Goal: Task Accomplishment & Management: Use online tool/utility

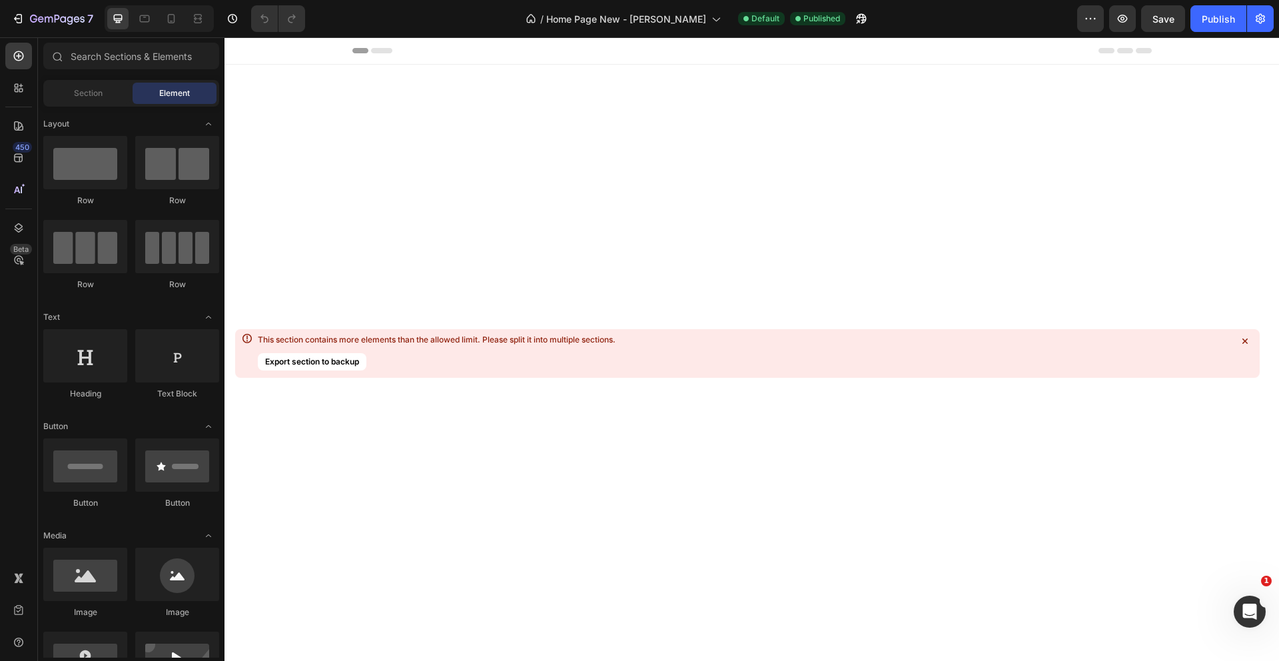
scroll to position [892, 0]
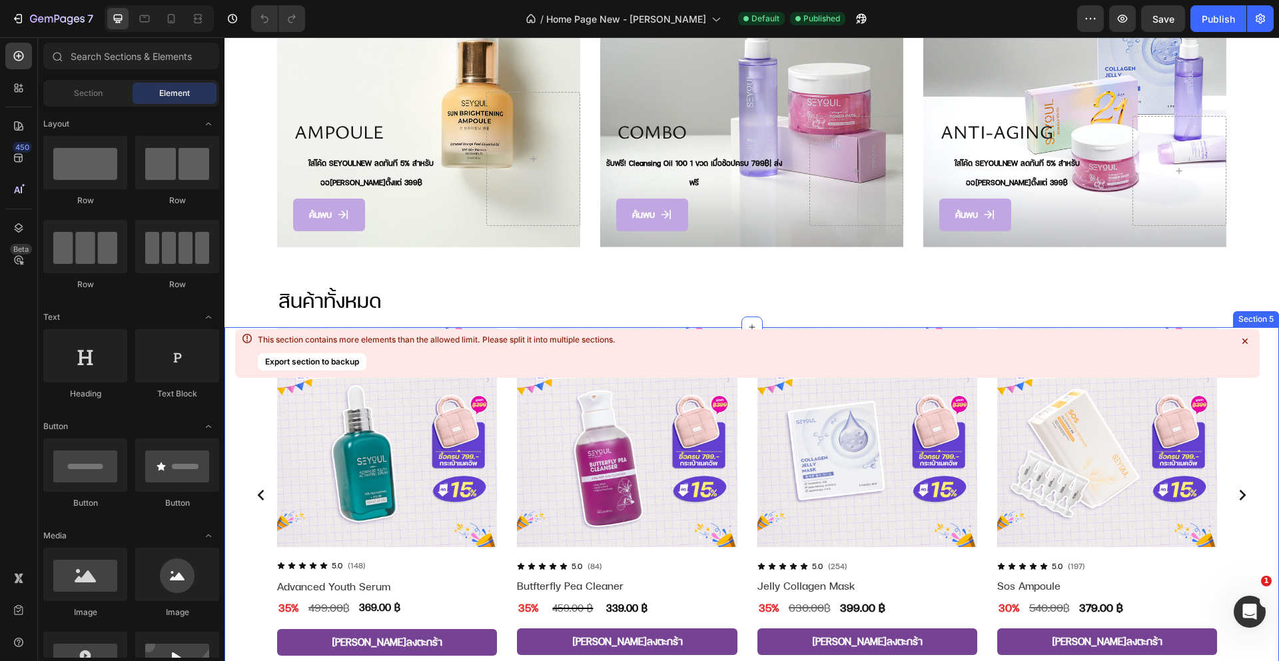
click at [1244, 340] on icon at bounding box center [1244, 340] width 5 height 5
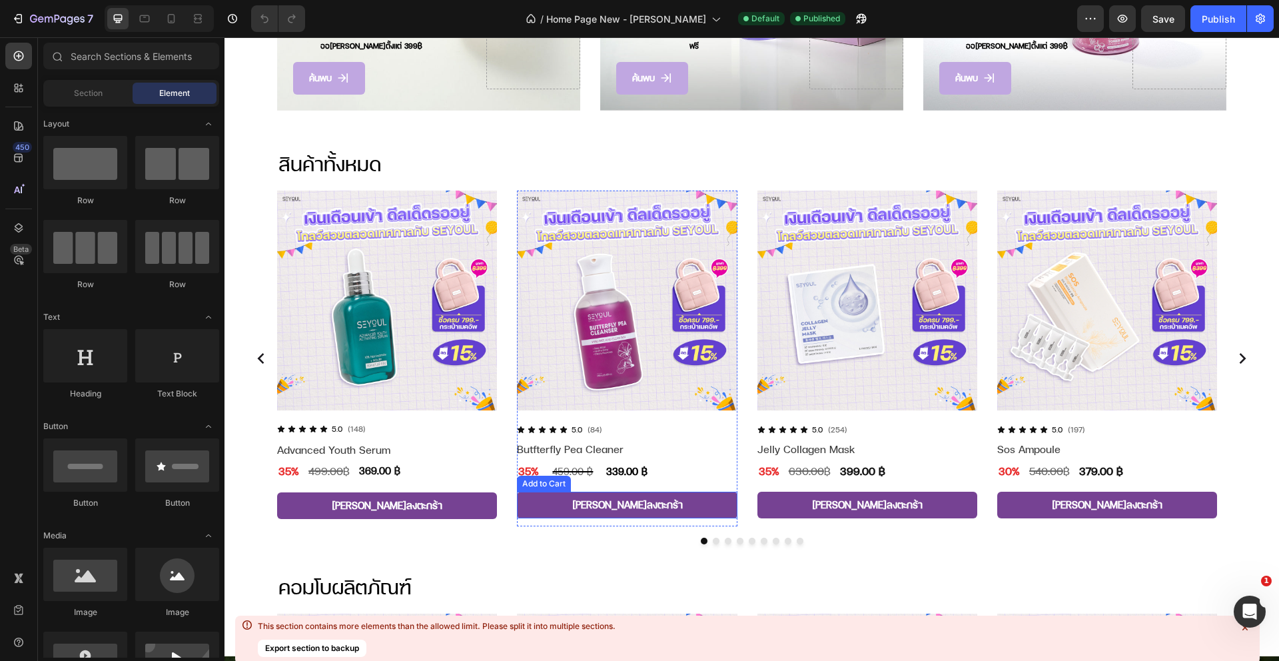
scroll to position [1042, 0]
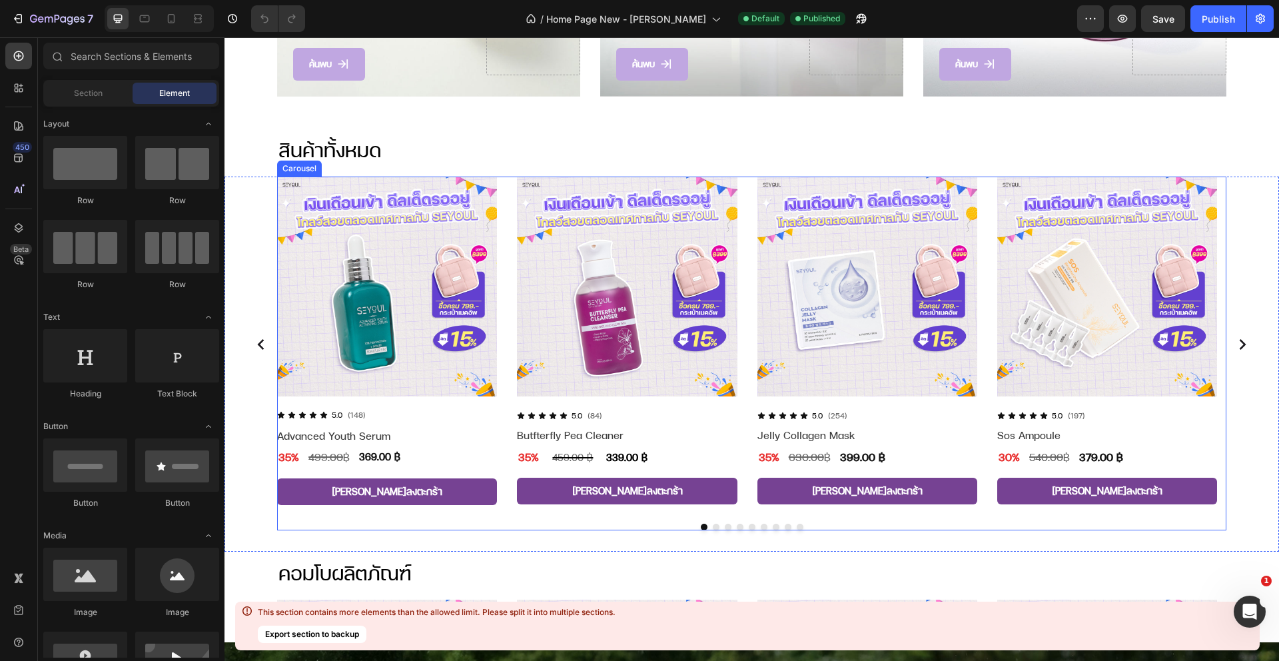
click at [749, 523] on button "Dot" at bounding box center [752, 526] width 7 height 7
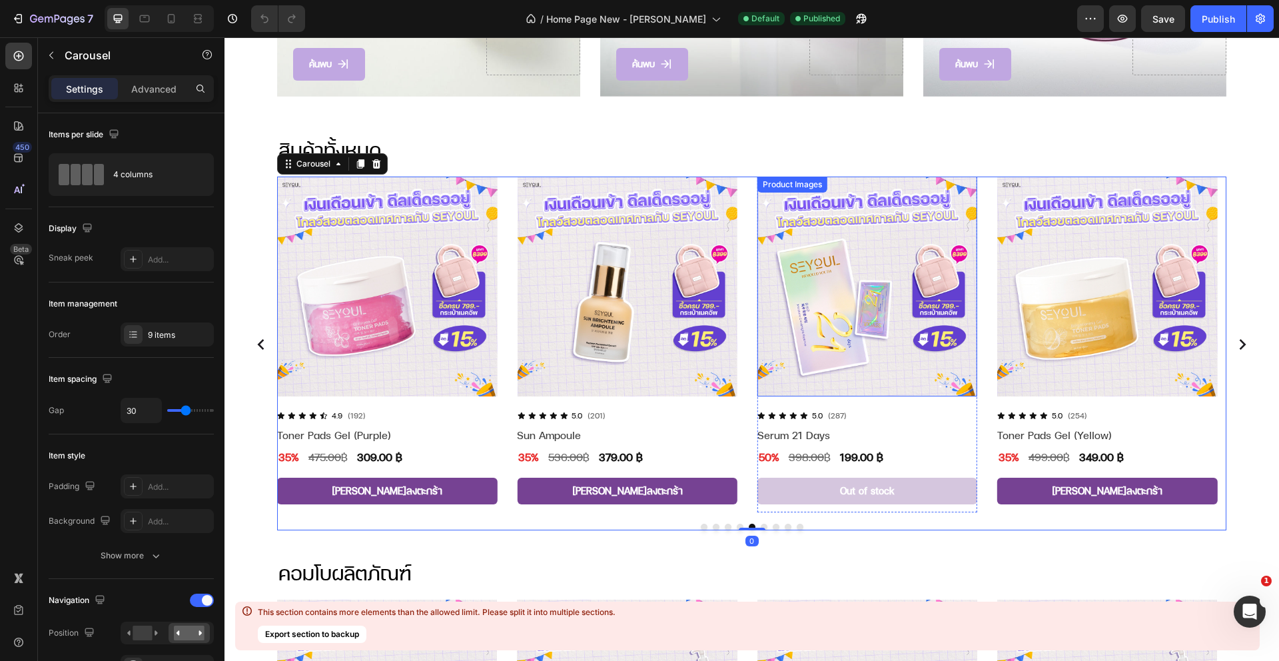
click at [847, 258] on img at bounding box center [867, 286] width 220 height 220
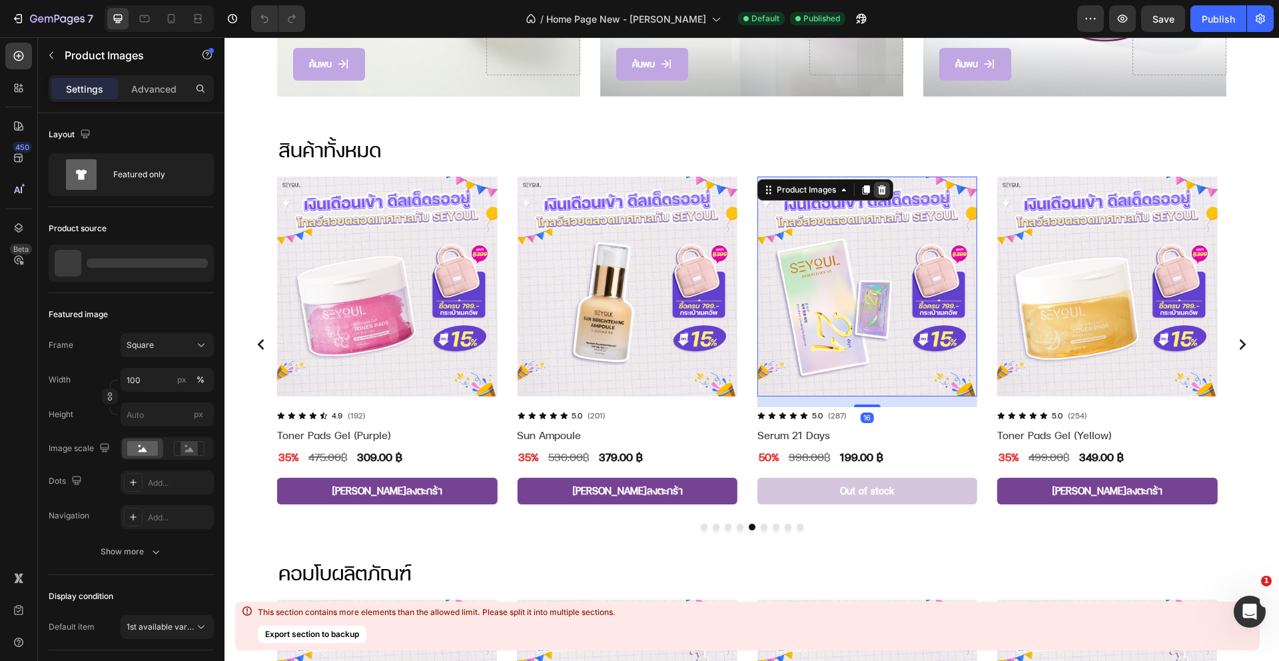
click at [884, 184] on icon at bounding box center [881, 189] width 11 height 11
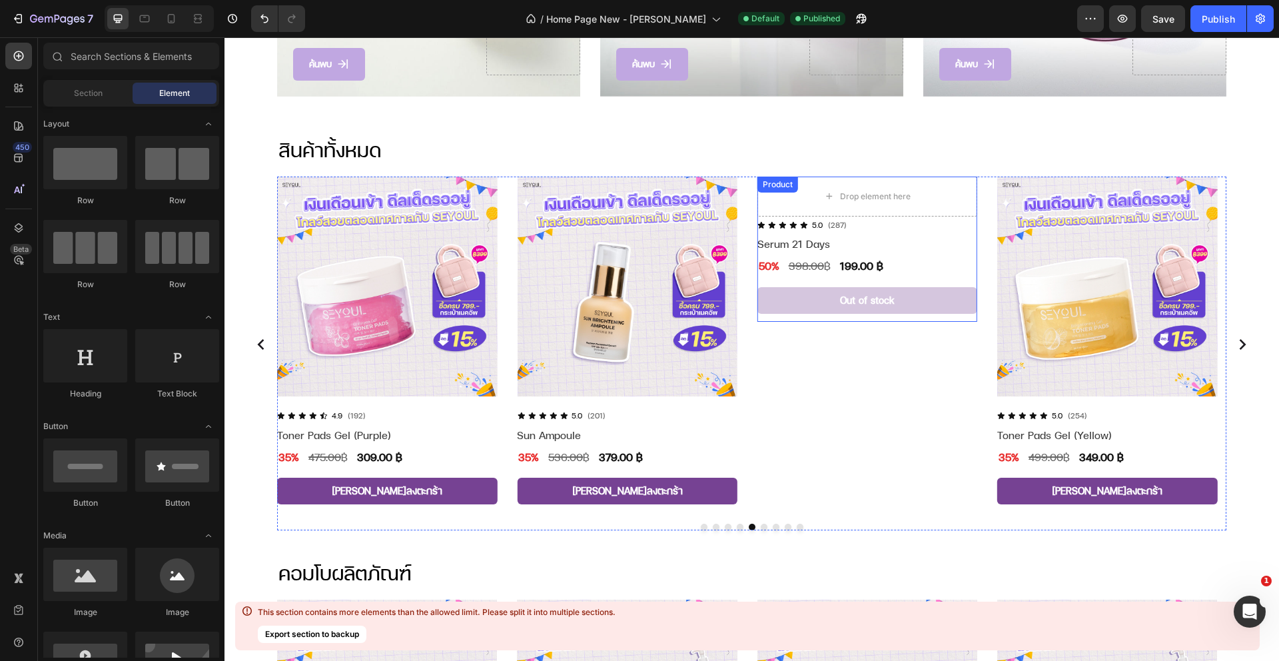
click at [786, 180] on div "Product" at bounding box center [777, 184] width 35 height 12
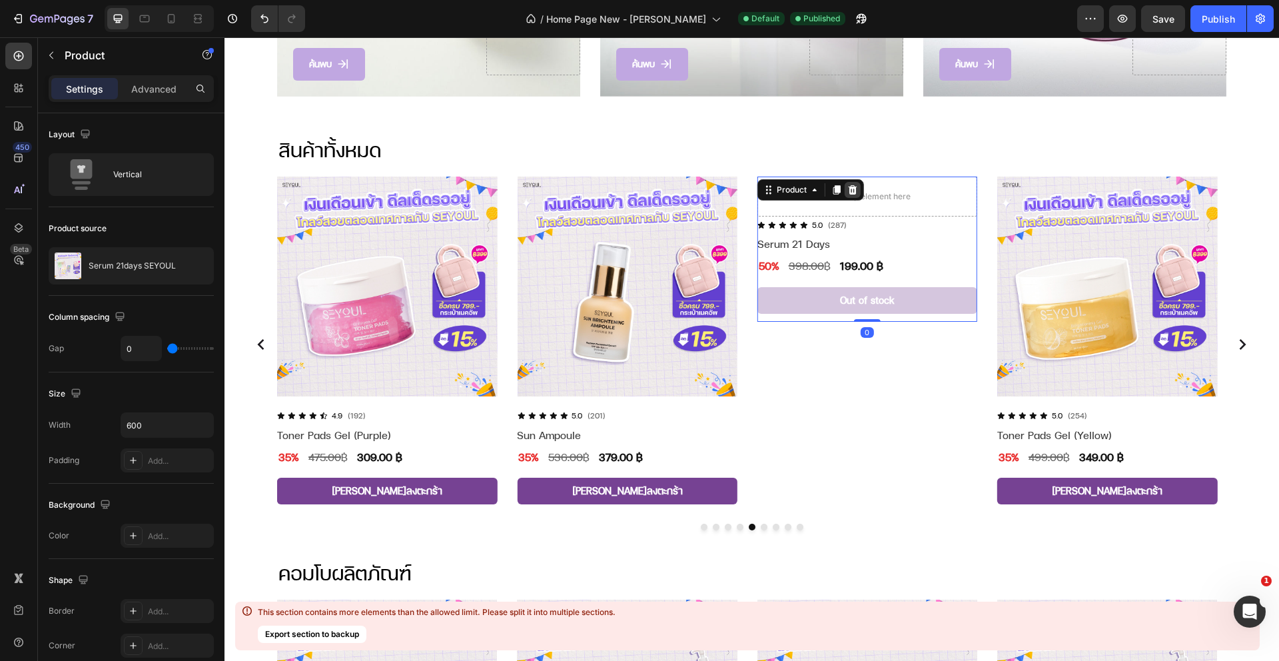
click at [856, 186] on icon at bounding box center [852, 189] width 11 height 11
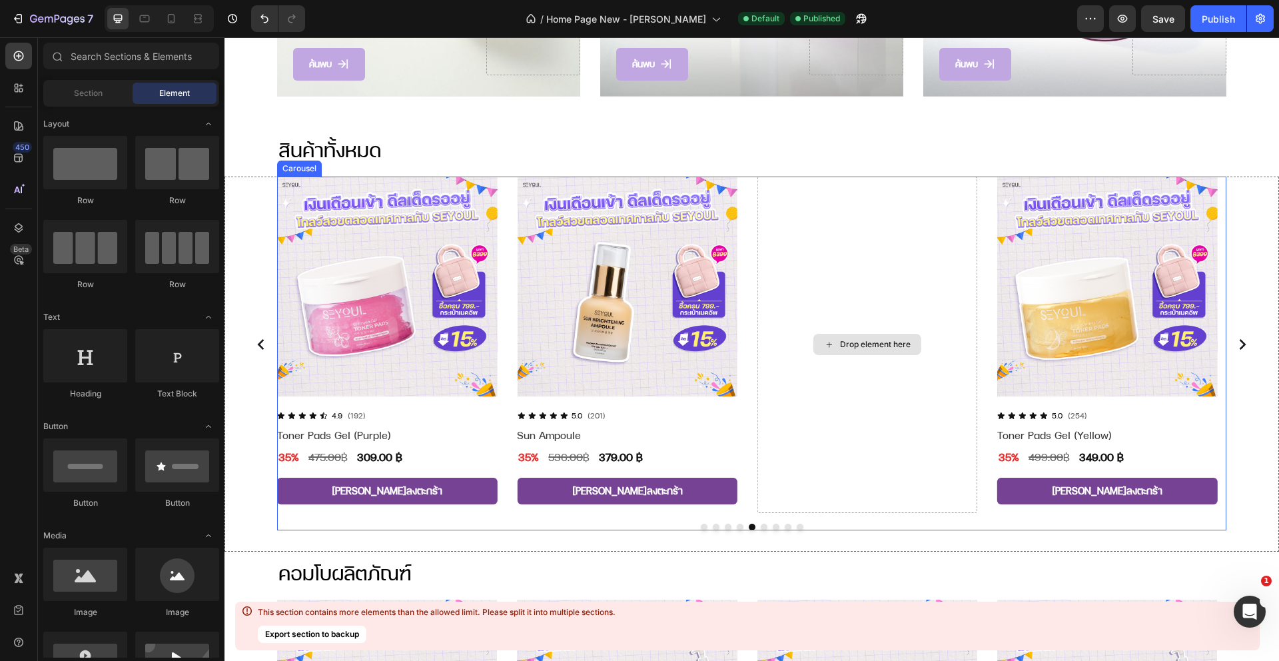
click at [900, 278] on div "Drop element here" at bounding box center [867, 344] width 220 height 336
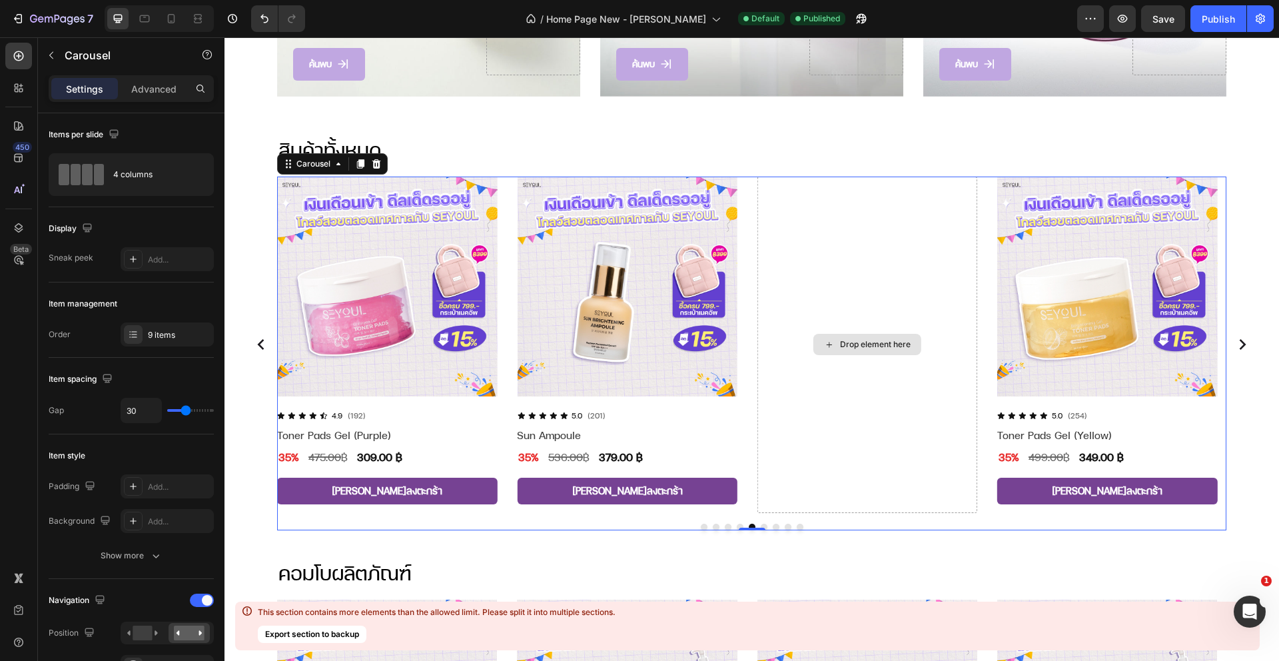
click at [892, 270] on div "Drop element here" at bounding box center [867, 344] width 220 height 336
click at [772, 523] on button "Dot" at bounding box center [775, 526] width 7 height 7
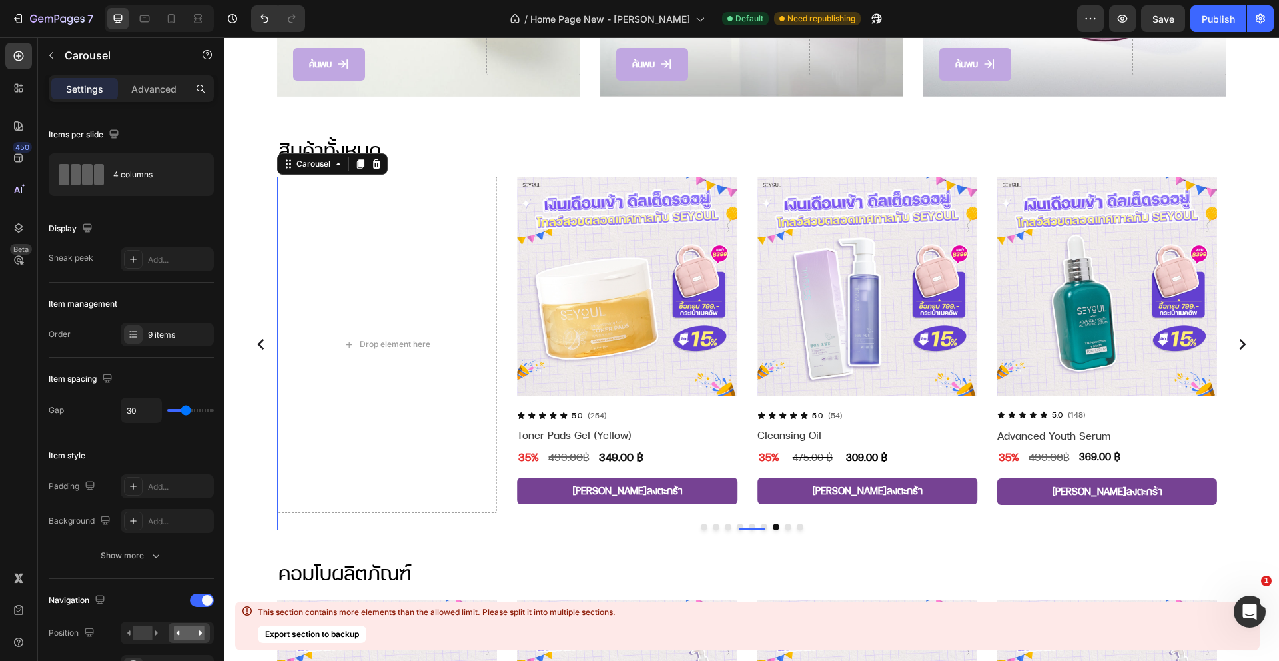
click at [784, 524] on button "Dot" at bounding box center [787, 526] width 7 height 7
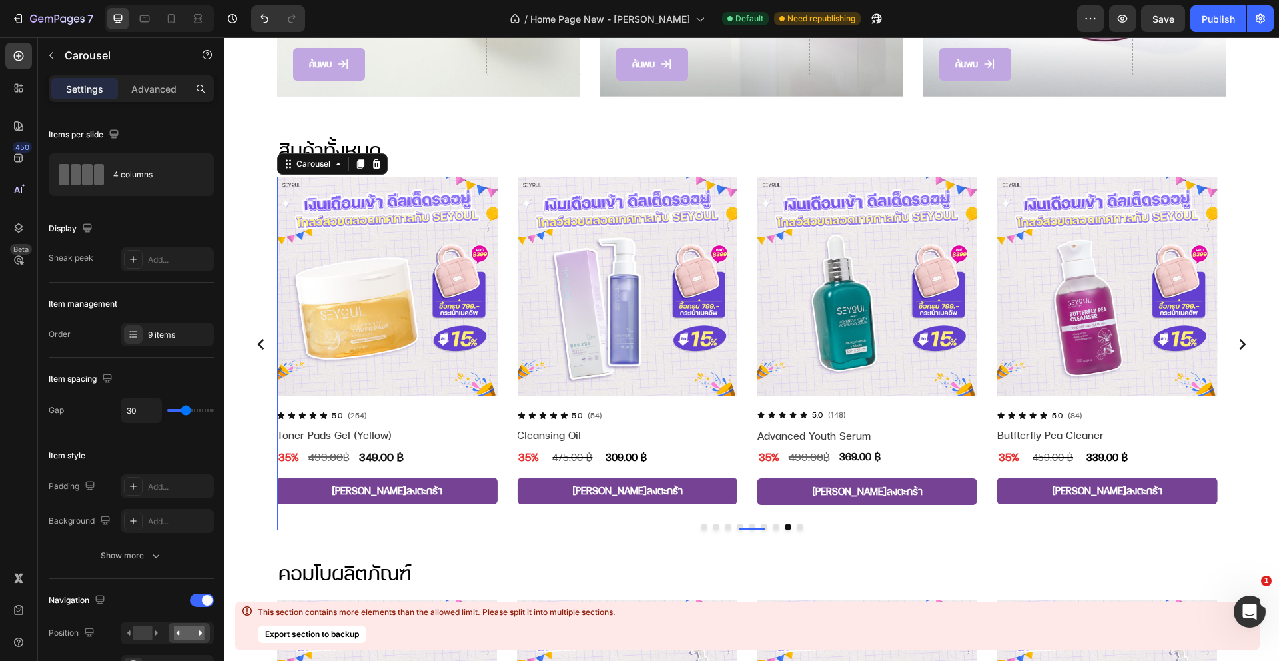
click at [796, 524] on button "Dot" at bounding box center [799, 526] width 7 height 7
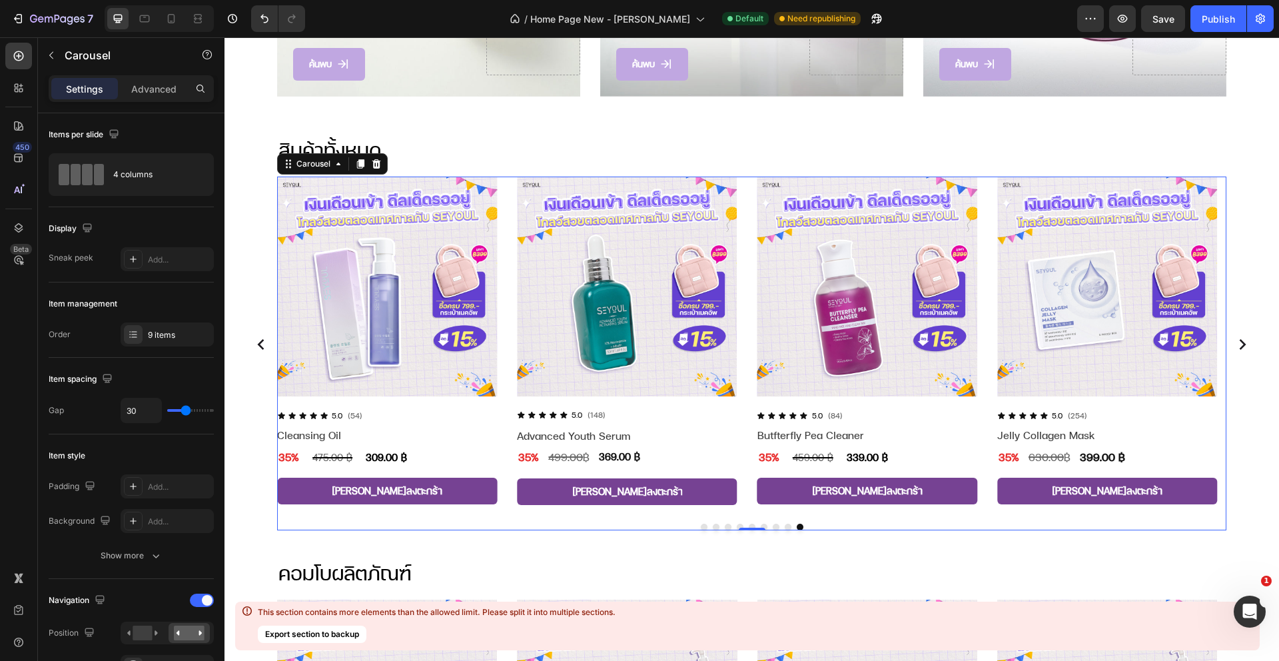
click at [784, 523] on button "Dot" at bounding box center [787, 526] width 7 height 7
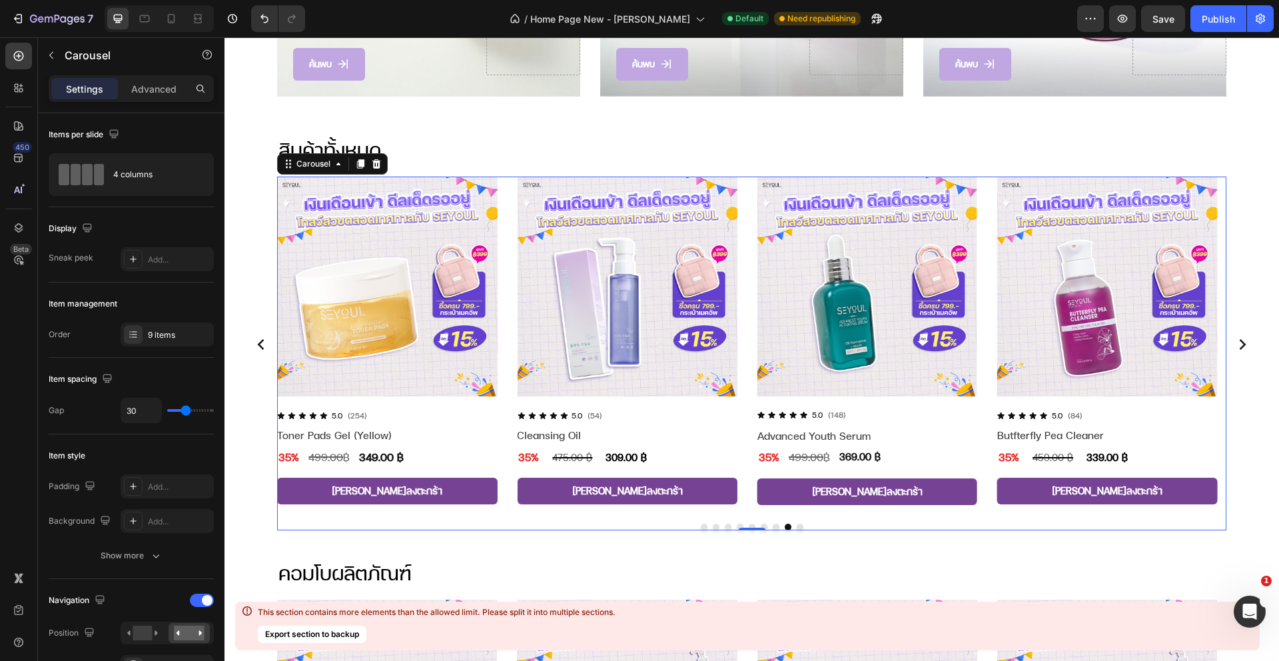
click at [772, 523] on button "Dot" at bounding box center [775, 526] width 7 height 7
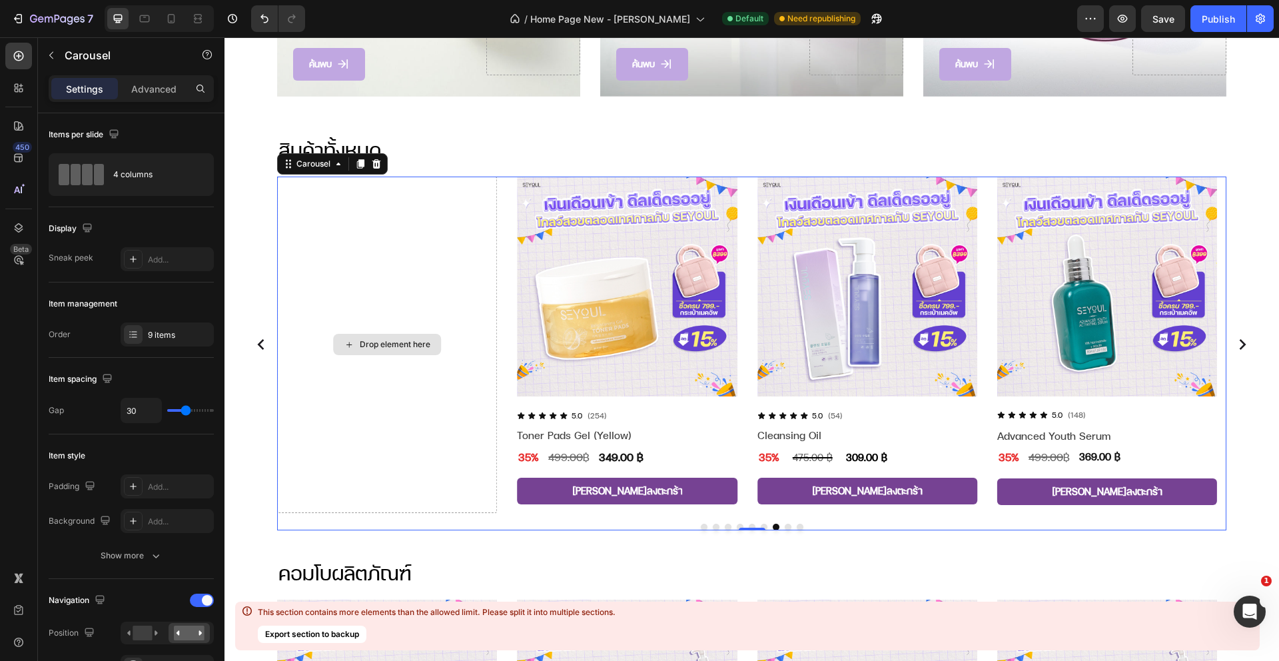
click at [424, 402] on div "Drop element here" at bounding box center [387, 344] width 220 height 336
click at [391, 215] on div "Drop element here" at bounding box center [387, 344] width 220 height 336
click at [391, 214] on div "Drop element here" at bounding box center [387, 344] width 220 height 336
click at [784, 523] on button "Dot" at bounding box center [787, 526] width 7 height 7
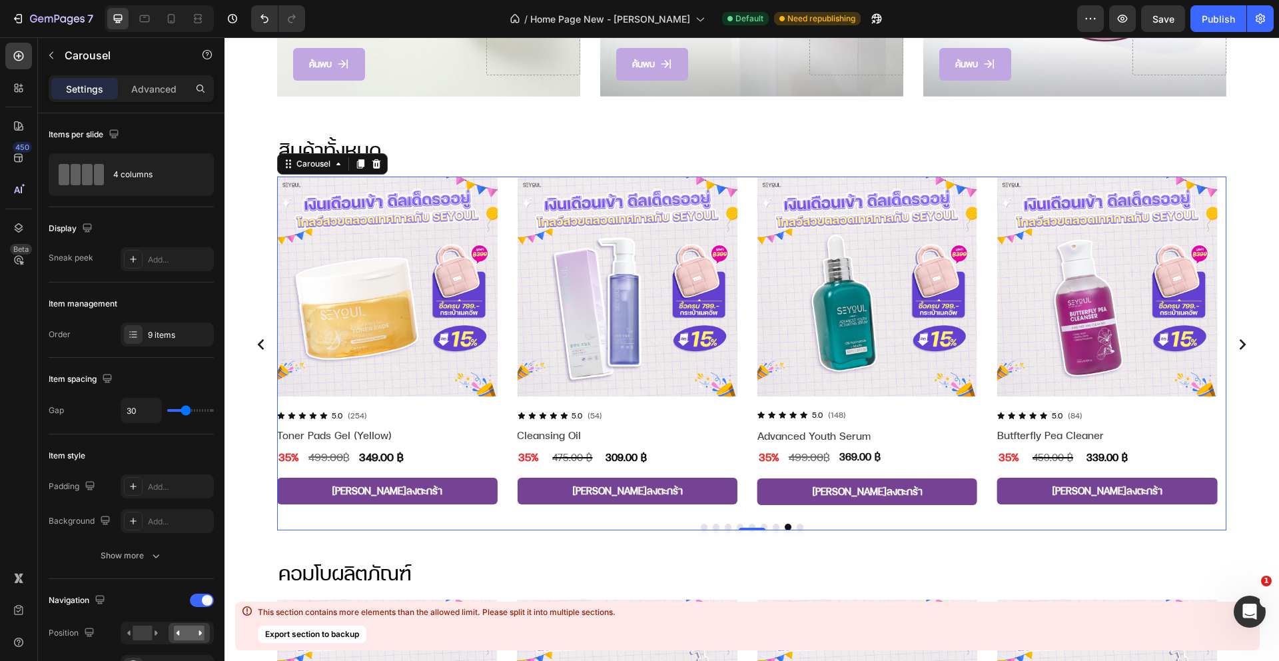
click at [796, 524] on button "Dot" at bounding box center [799, 526] width 7 height 7
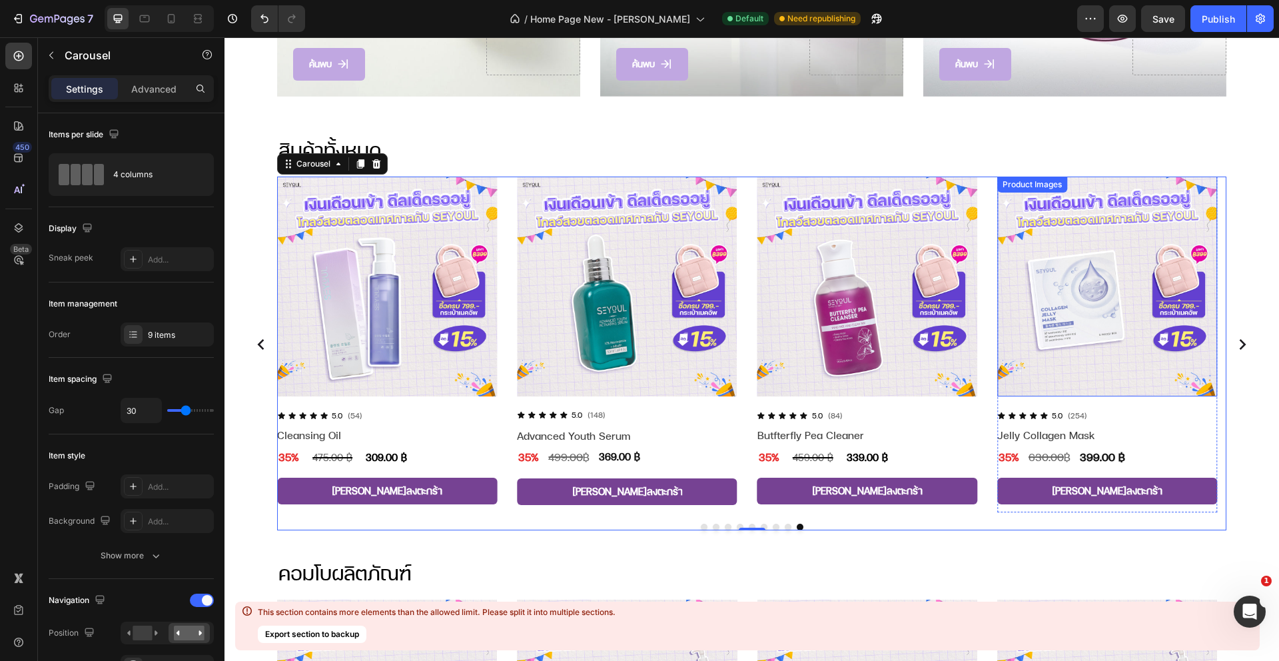
click at [1029, 298] on img at bounding box center [1107, 286] width 220 height 220
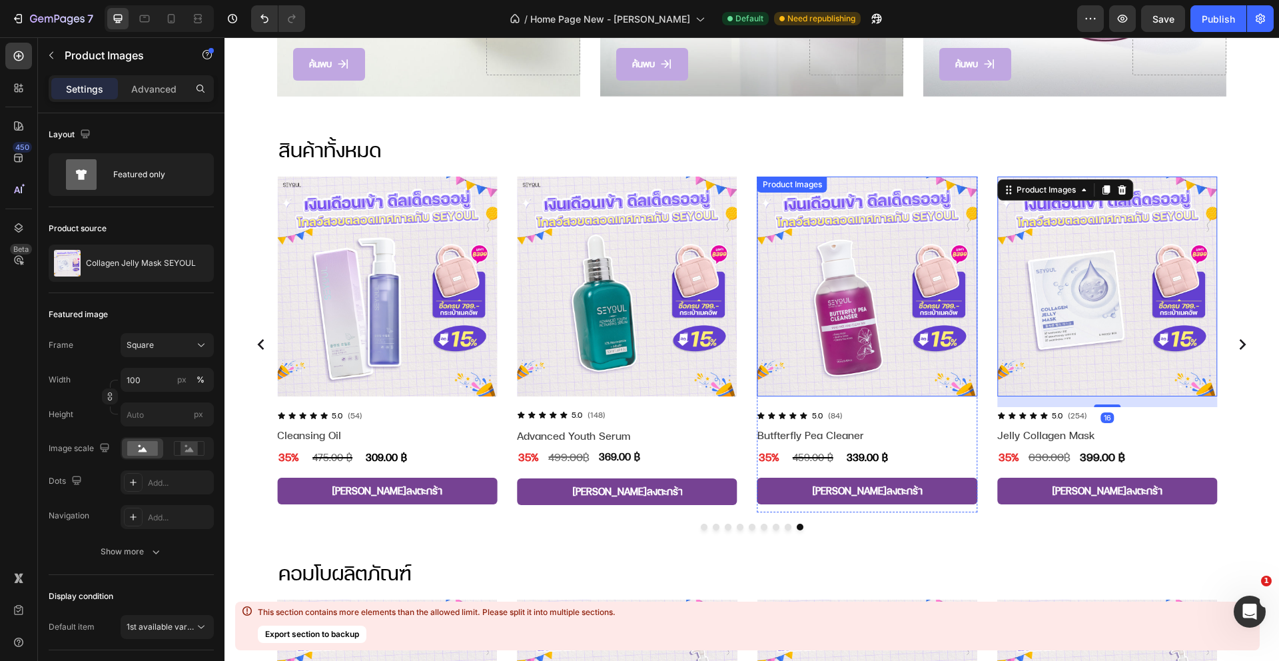
click at [836, 323] on img at bounding box center [867, 286] width 220 height 220
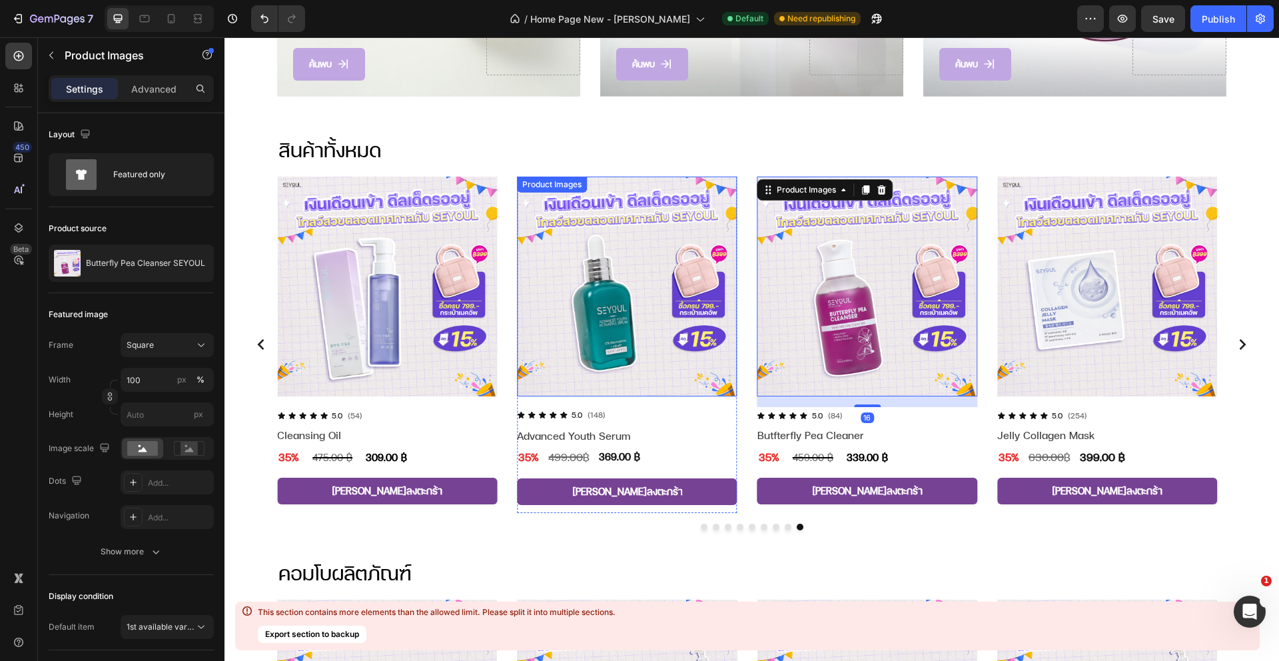
click at [595, 332] on img at bounding box center [627, 286] width 220 height 220
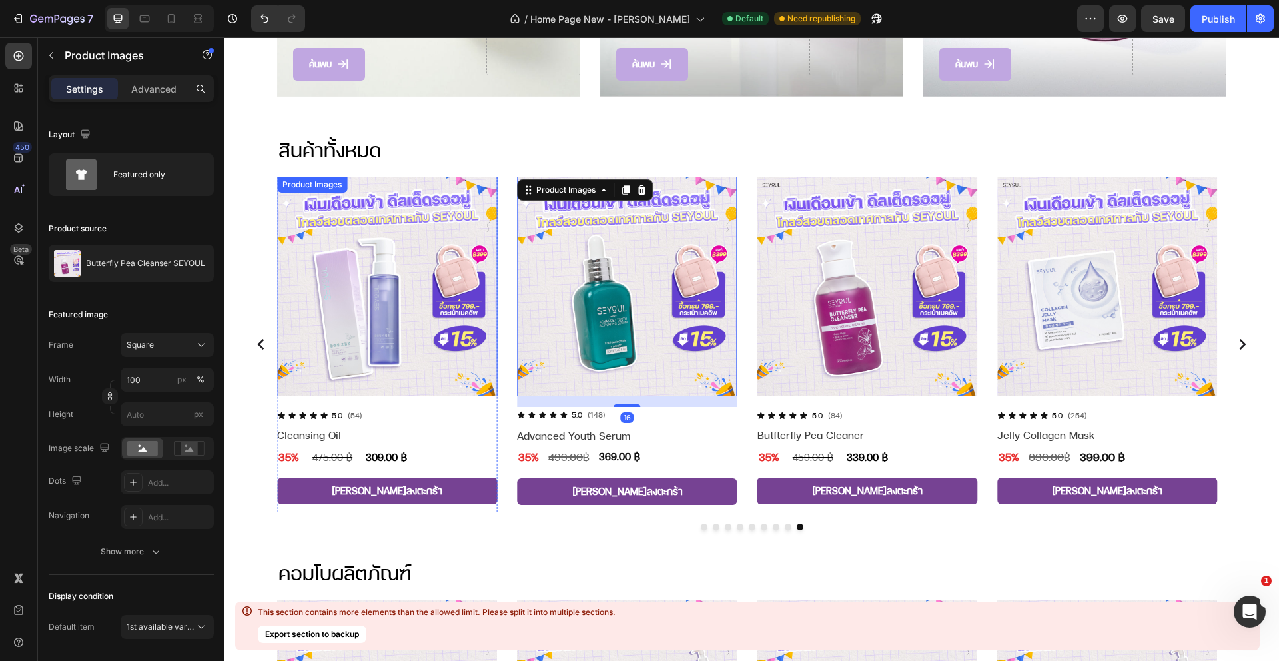
click at [407, 319] on img at bounding box center [387, 286] width 220 height 220
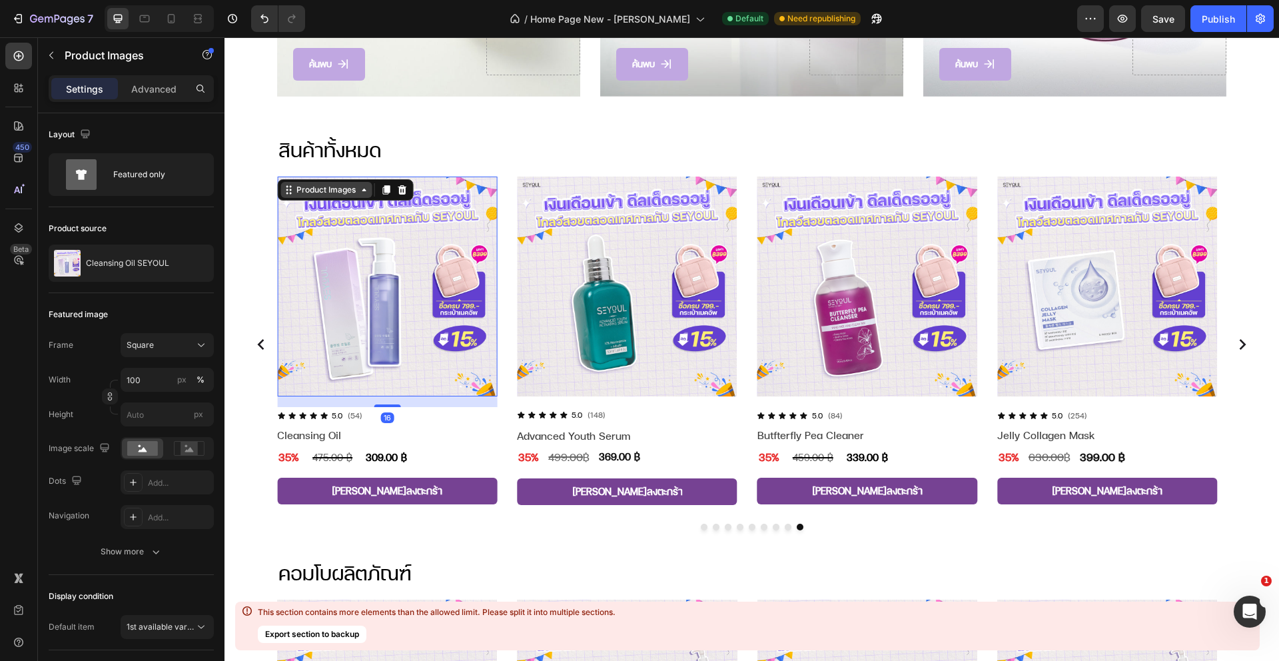
click at [328, 186] on div "Product Images" at bounding box center [326, 190] width 65 height 12
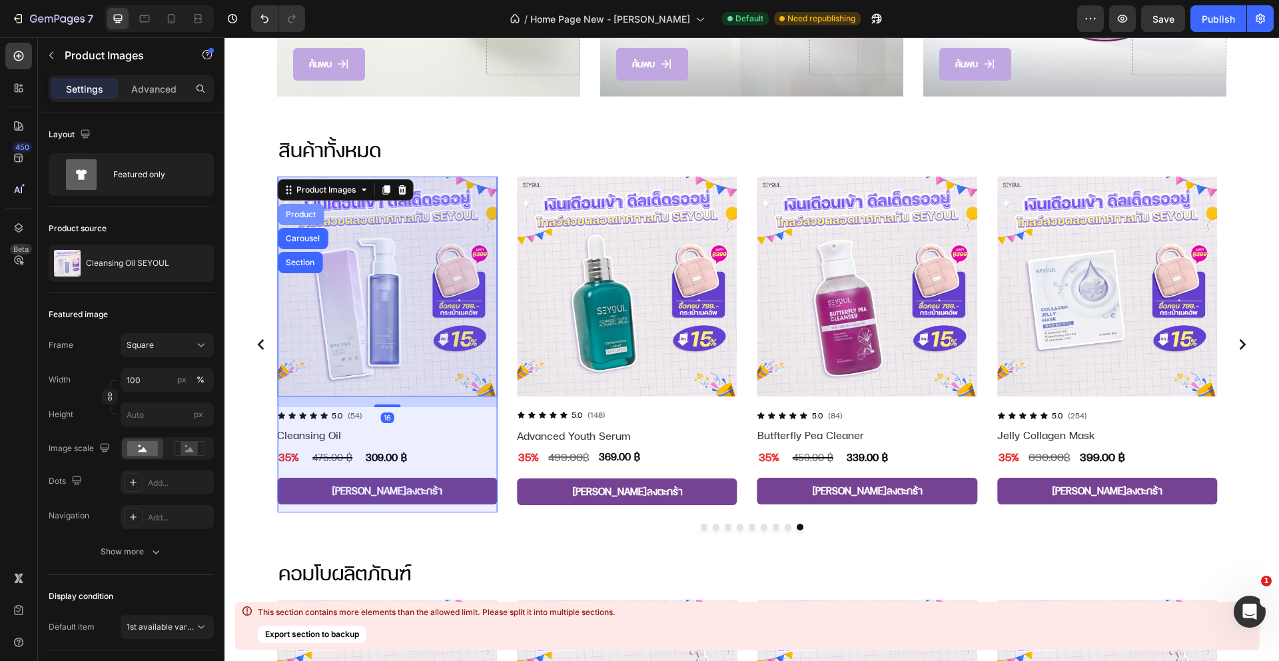
click at [312, 210] on div "Product" at bounding box center [300, 214] width 35 height 8
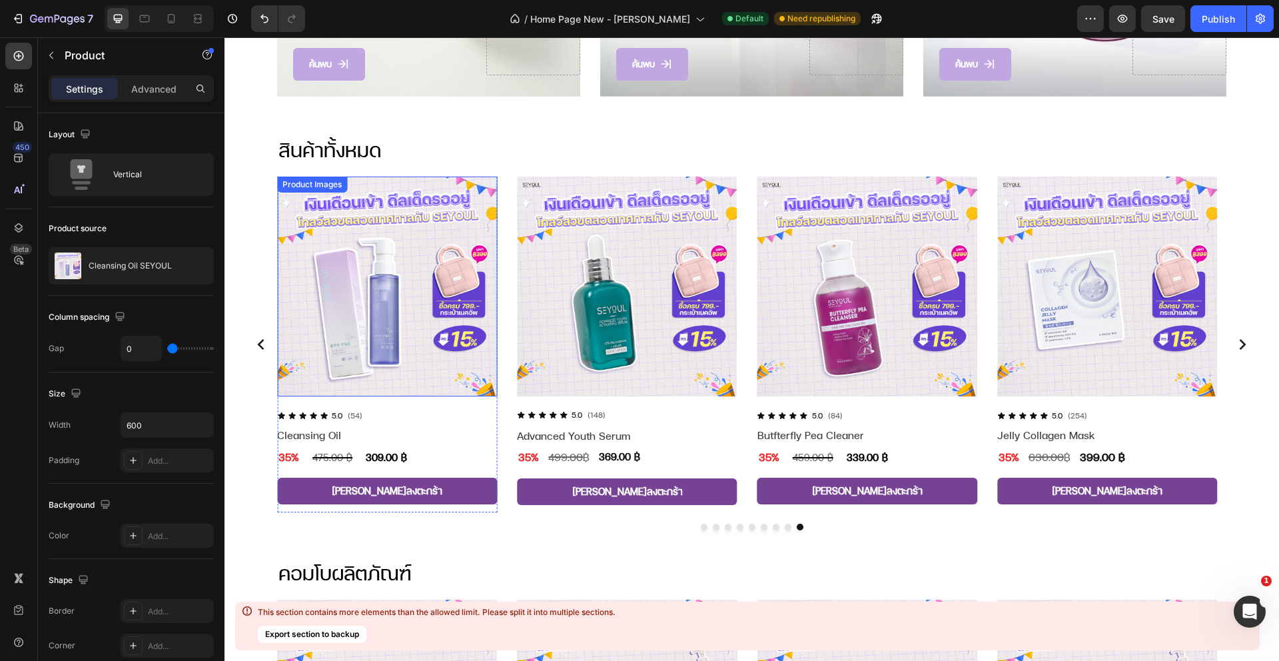
click at [314, 181] on div "Product Images" at bounding box center [312, 184] width 65 height 12
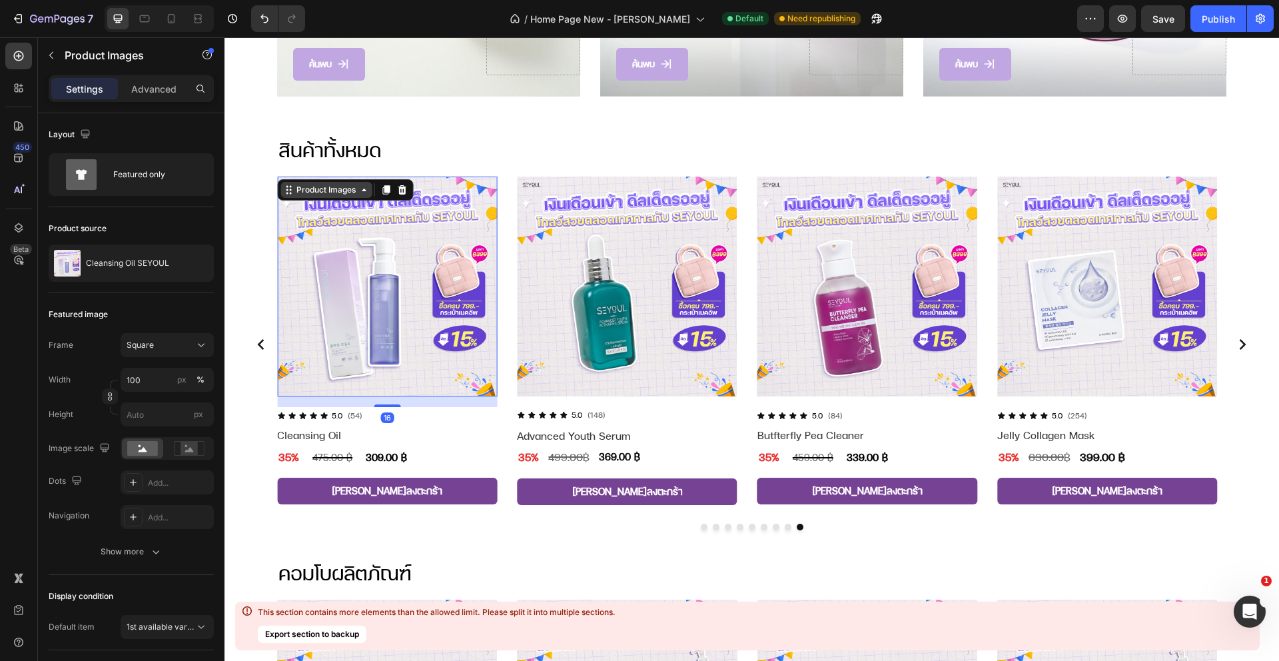
click at [313, 188] on div "Product Images" at bounding box center [326, 190] width 65 height 12
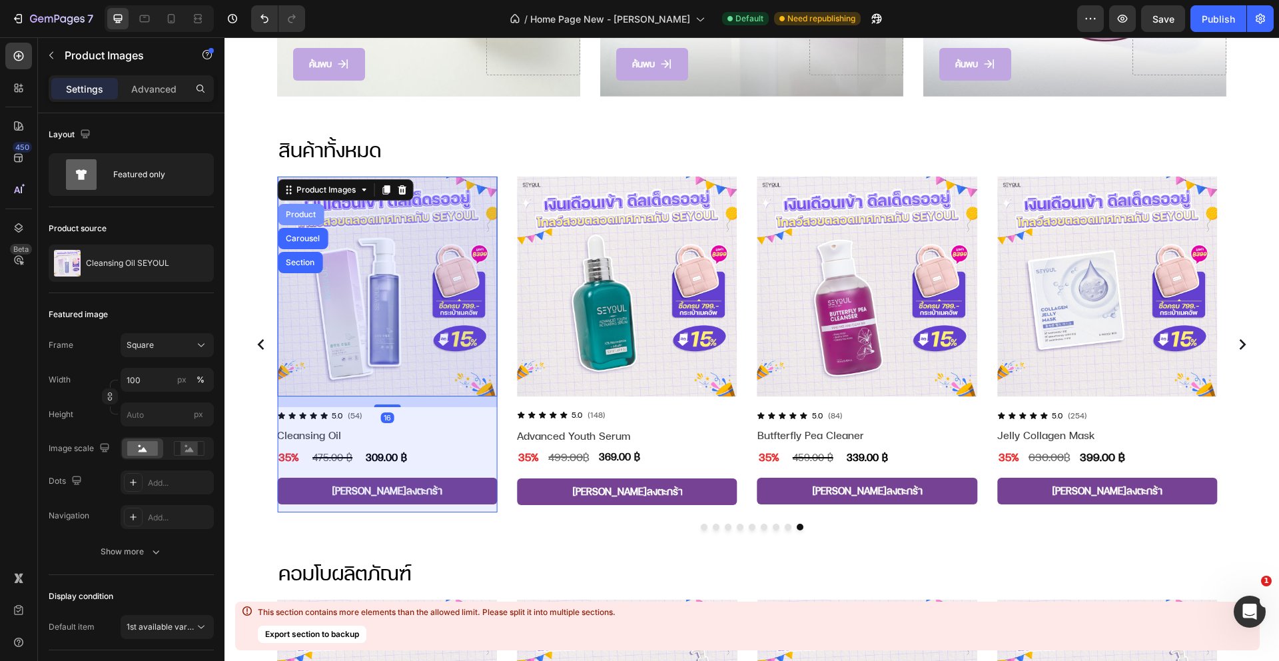
click at [308, 210] on div "Product" at bounding box center [300, 214] width 35 height 8
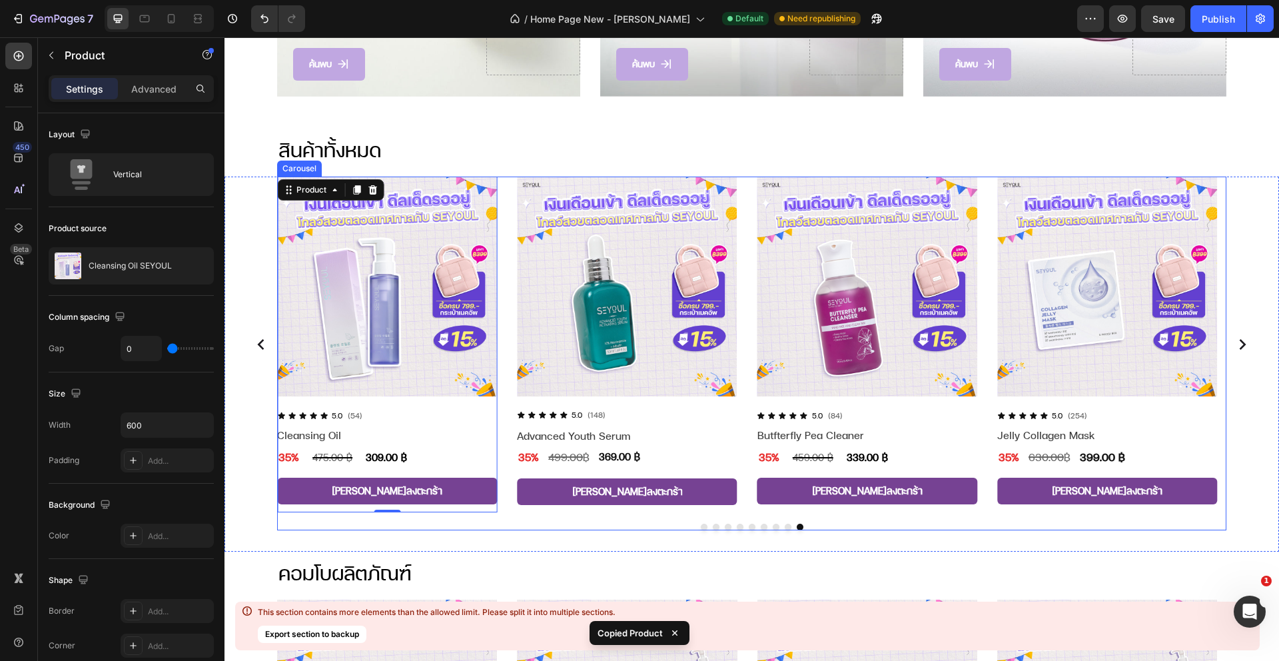
click at [760, 523] on button "Dot" at bounding box center [763, 526] width 7 height 7
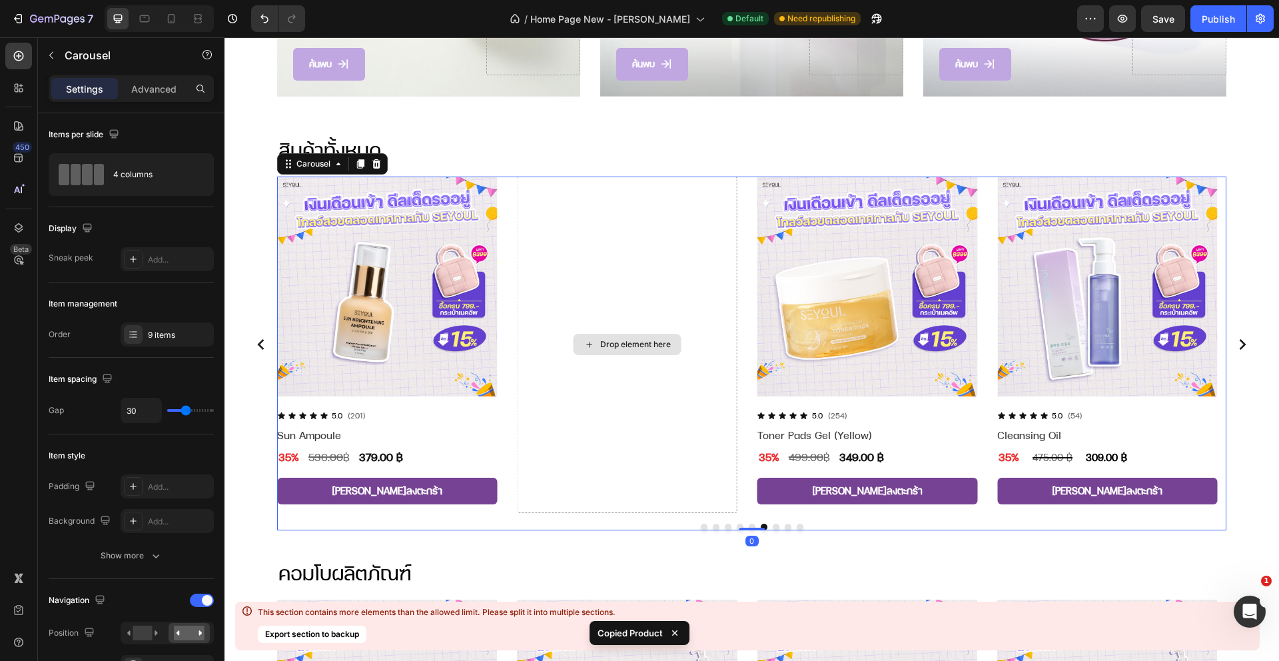
click at [622, 354] on div "Drop element here" at bounding box center [627, 344] width 220 height 336
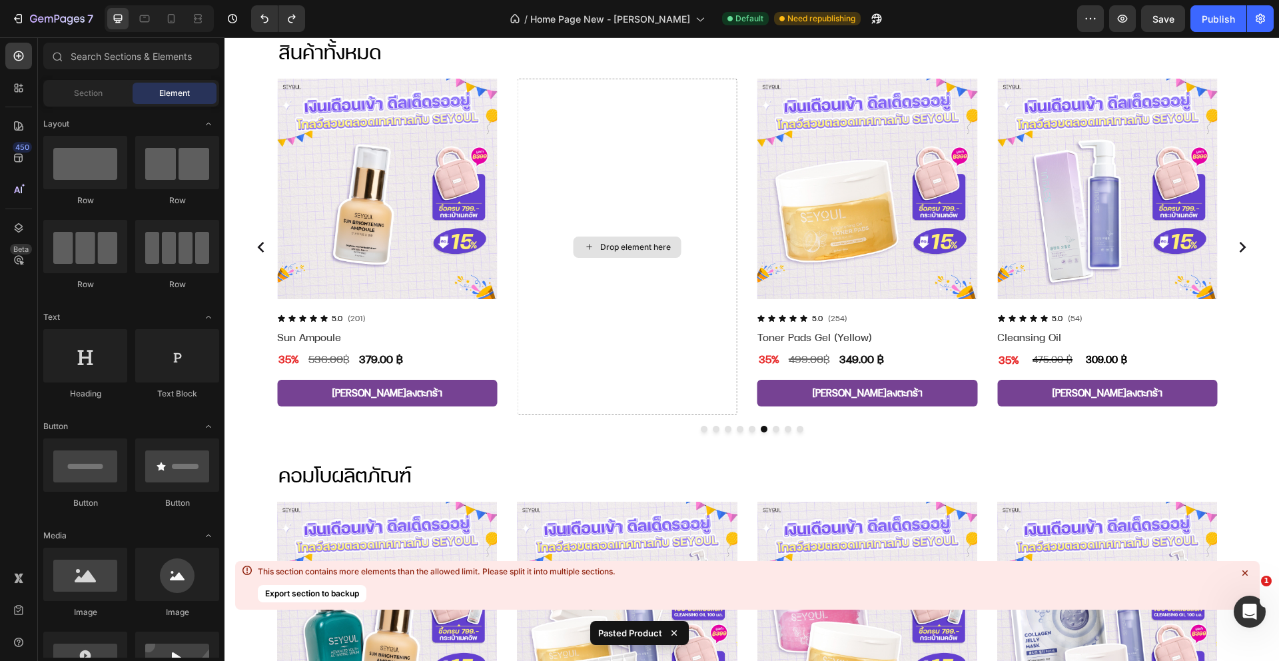
scroll to position [1083, 0]
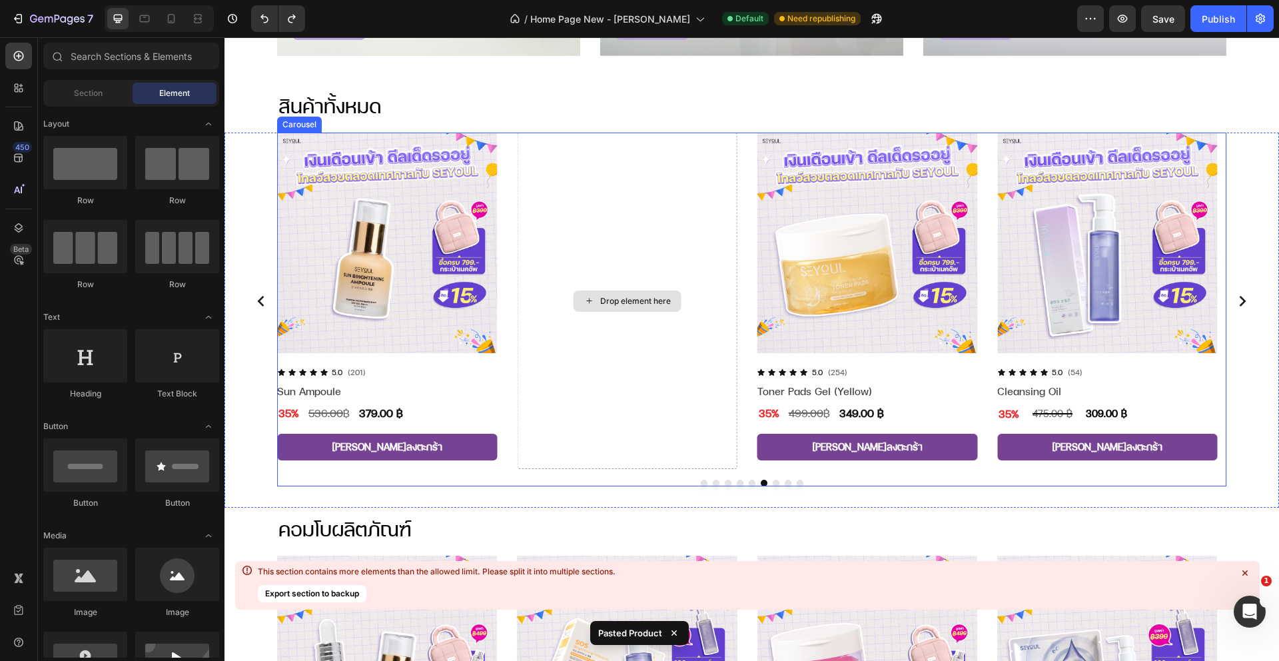
click at [611, 288] on div "Drop element here" at bounding box center [627, 301] width 220 height 336
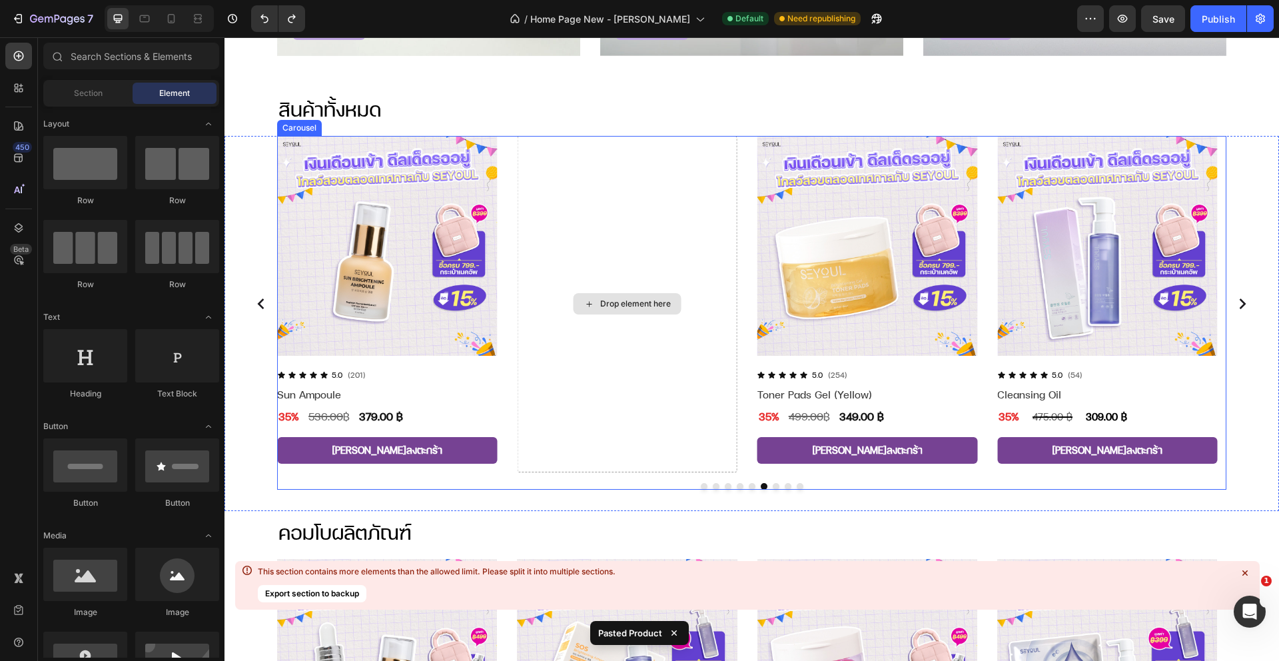
click at [608, 302] on div "Drop element here" at bounding box center [635, 303] width 71 height 11
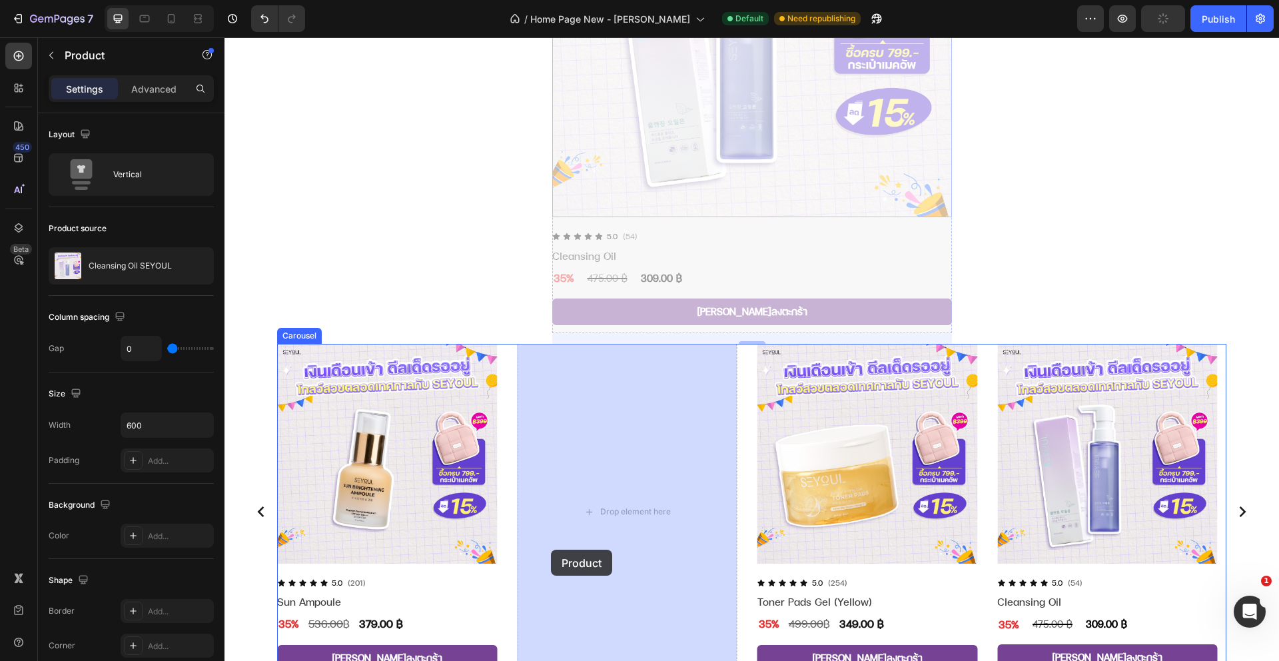
scroll to position [1482, 0]
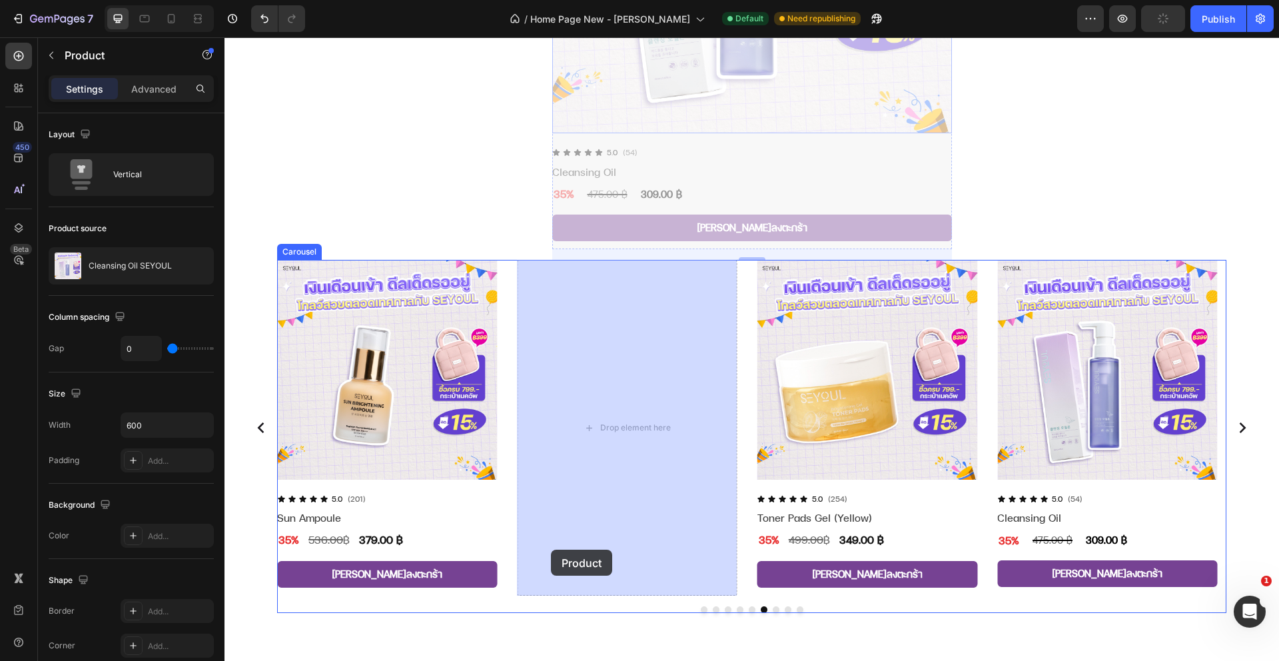
drag, startPoint x: 578, startPoint y: 77, endPoint x: 572, endPoint y: 472, distance: 395.6
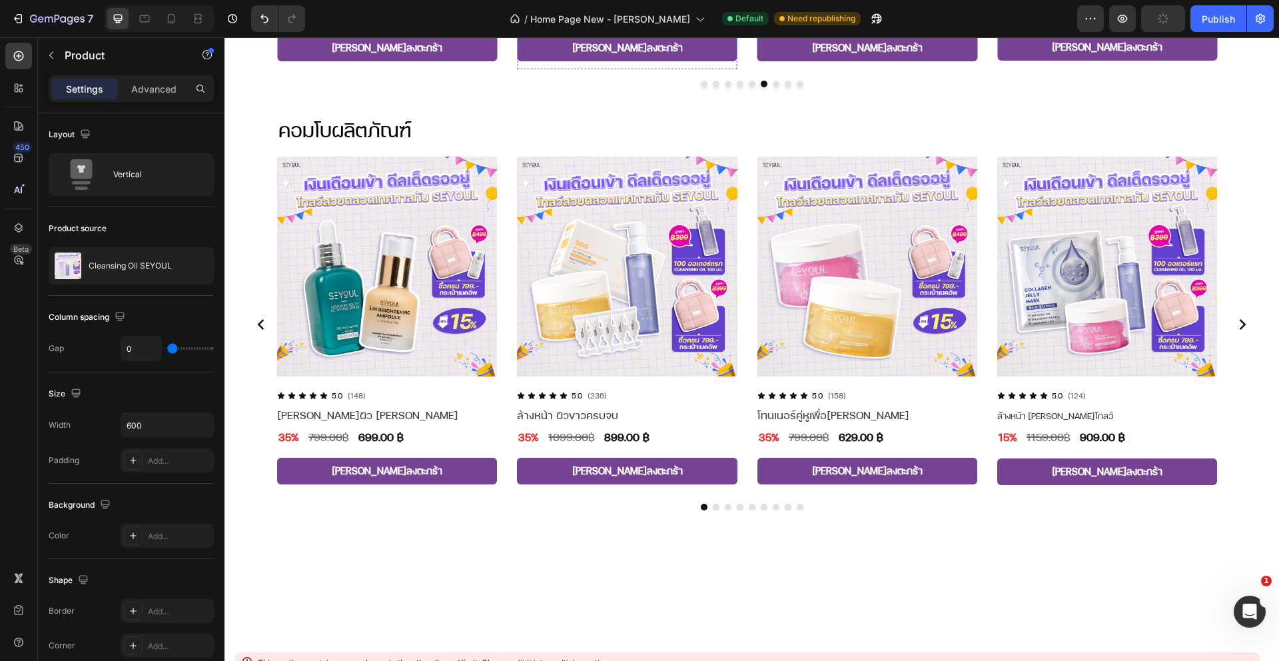
scroll to position [992, 0]
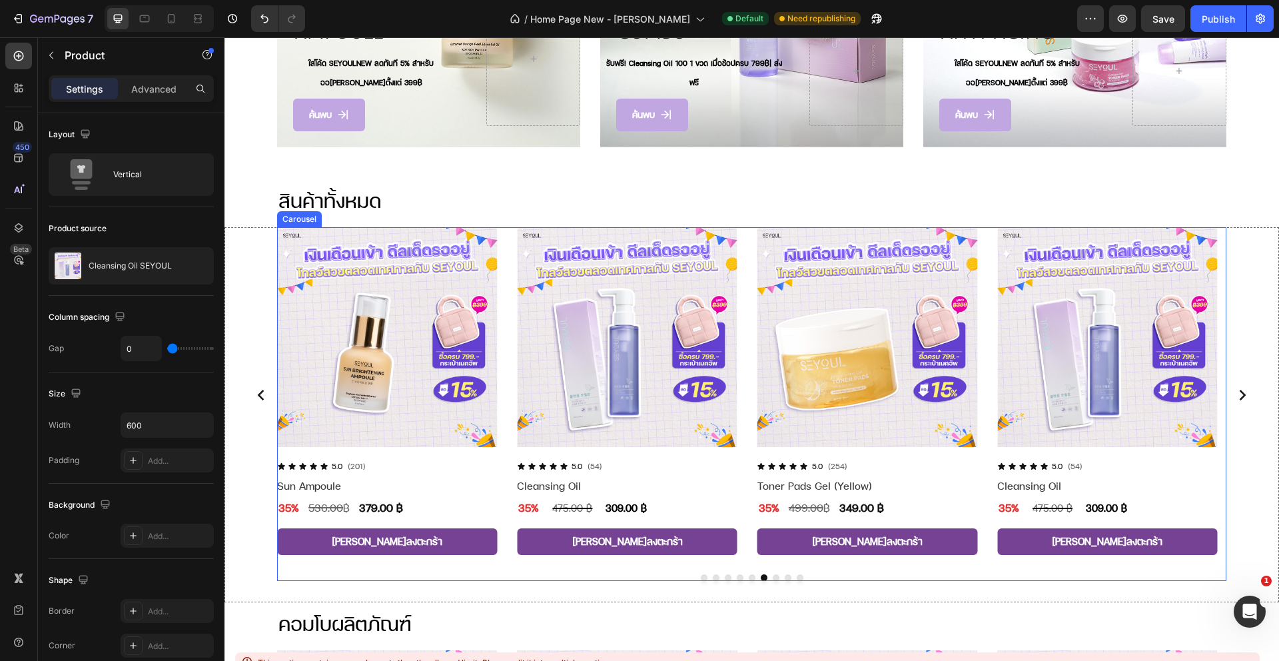
click at [772, 574] on button "Dot" at bounding box center [775, 577] width 7 height 7
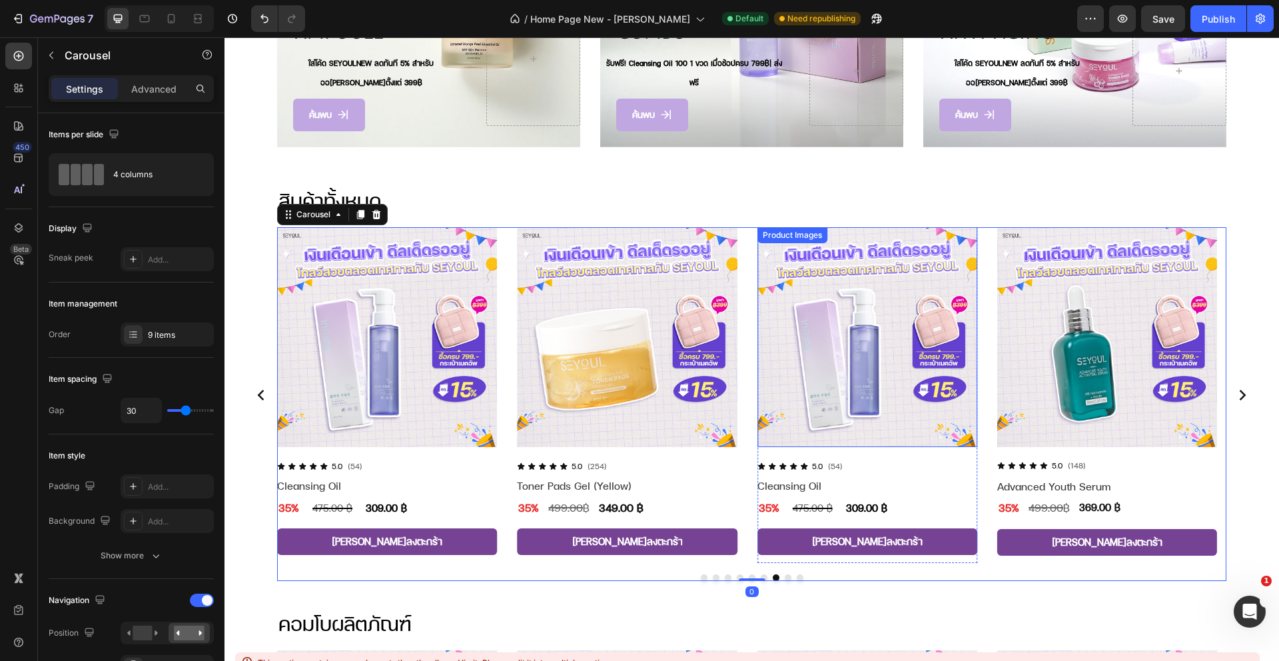
click at [852, 331] on img at bounding box center [867, 337] width 220 height 220
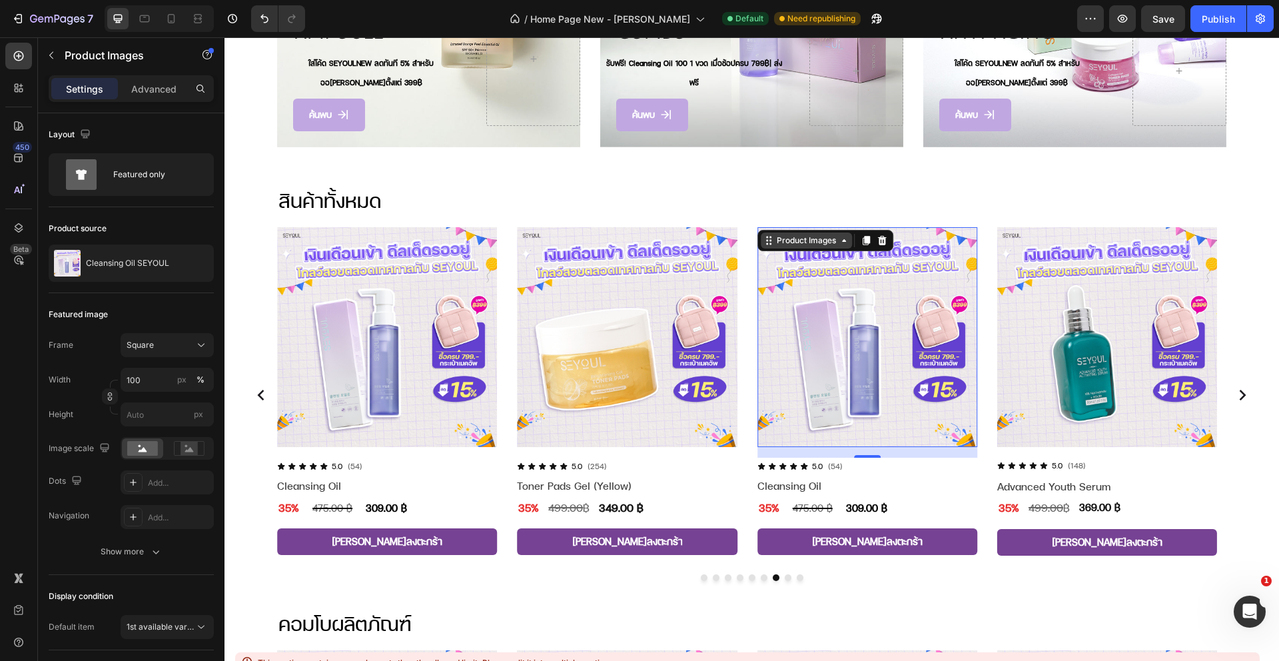
click at [815, 236] on div "Product Images" at bounding box center [806, 240] width 65 height 12
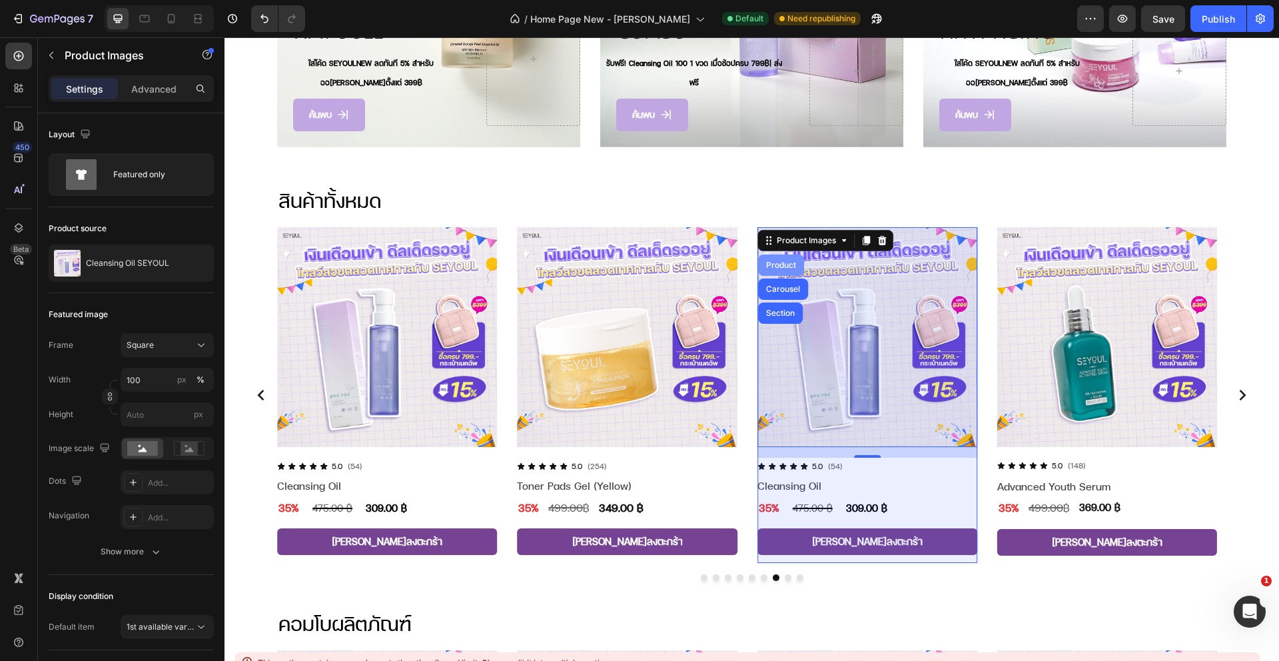
click at [783, 264] on div "Product" at bounding box center [780, 265] width 35 height 8
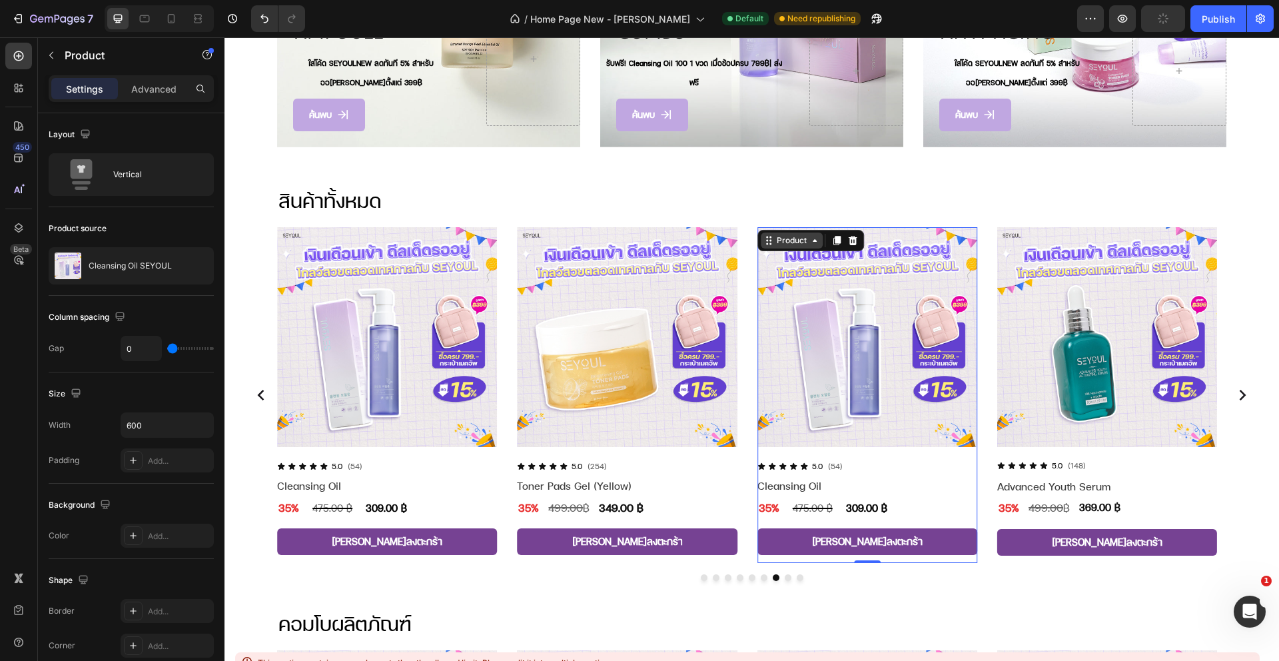
click at [802, 236] on div "Product" at bounding box center [791, 240] width 35 height 12
click at [854, 238] on icon at bounding box center [852, 240] width 9 height 9
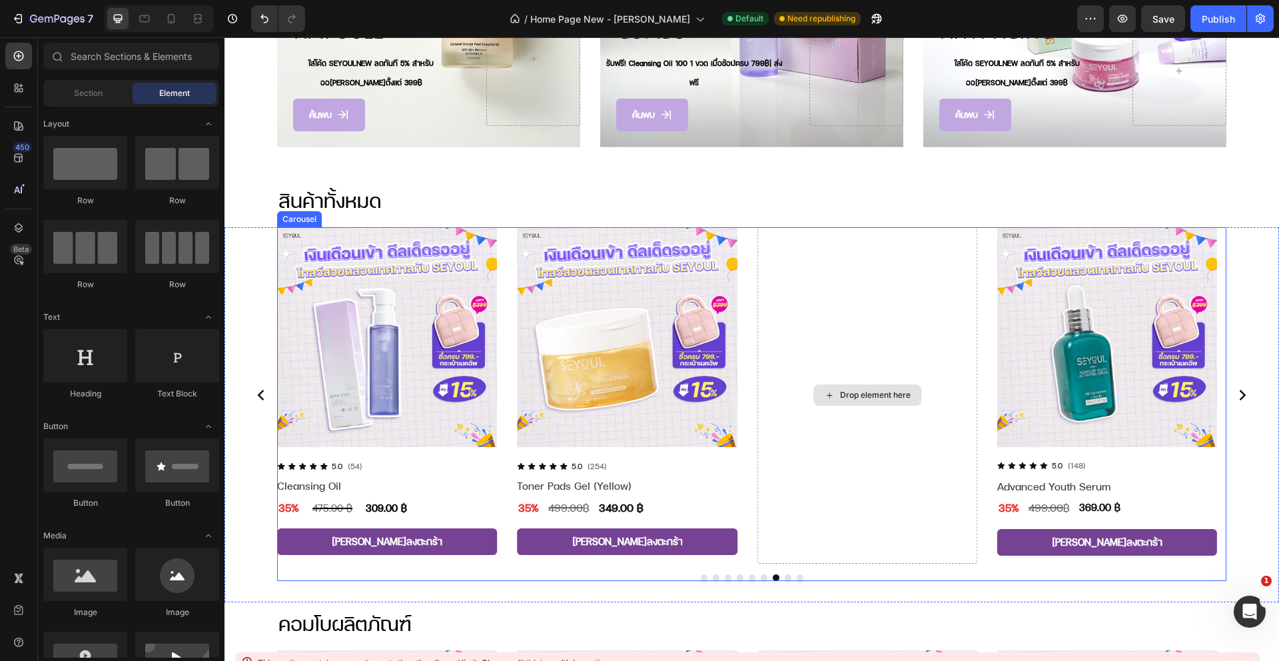
click at [822, 253] on div "Drop element here" at bounding box center [867, 395] width 220 height 336
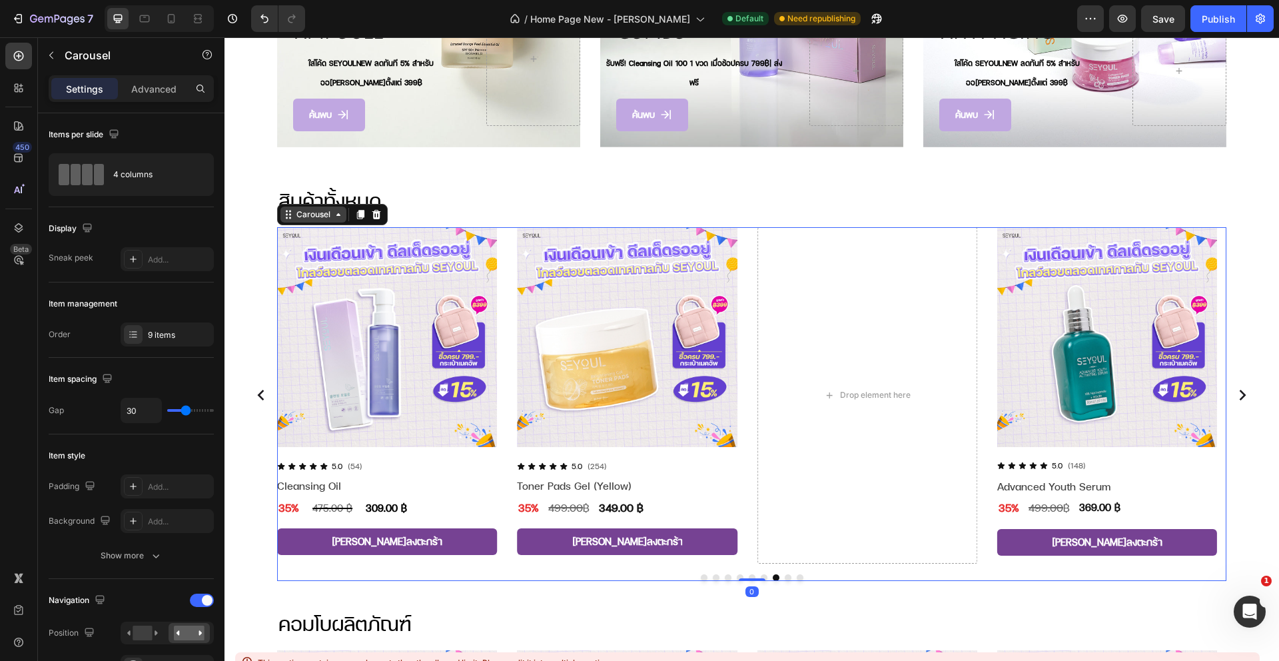
click at [320, 214] on div "Carousel" at bounding box center [313, 214] width 39 height 12
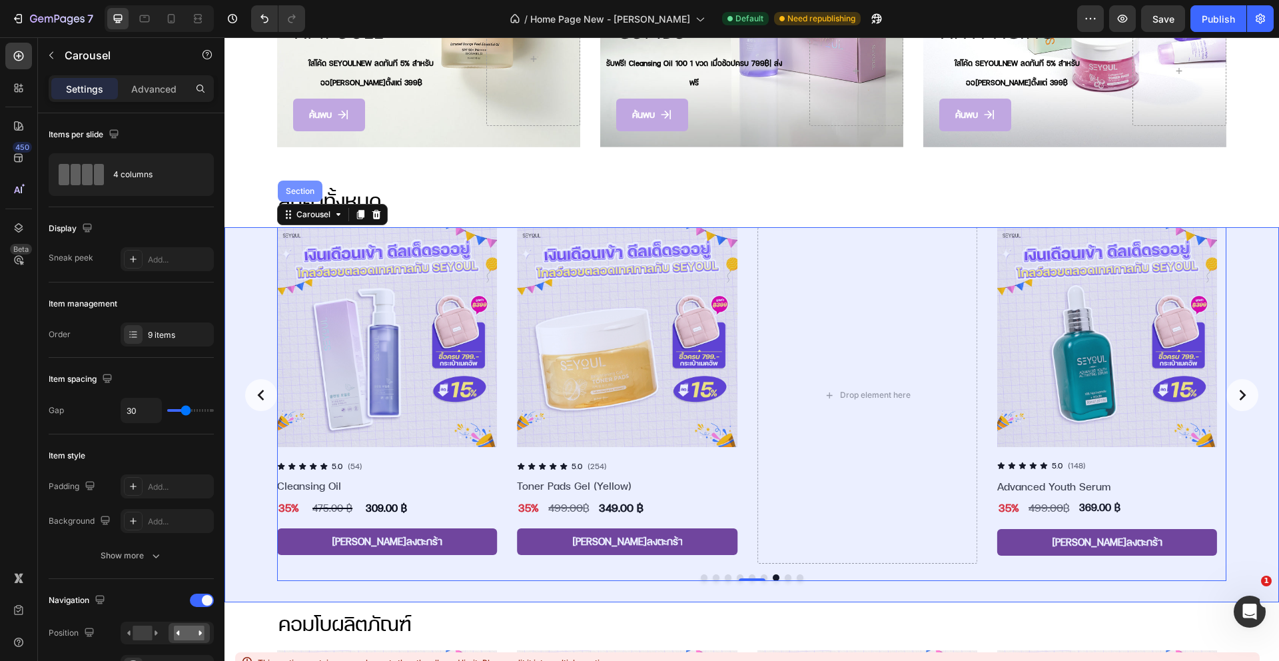
click at [305, 197] on div "Section" at bounding box center [300, 190] width 45 height 21
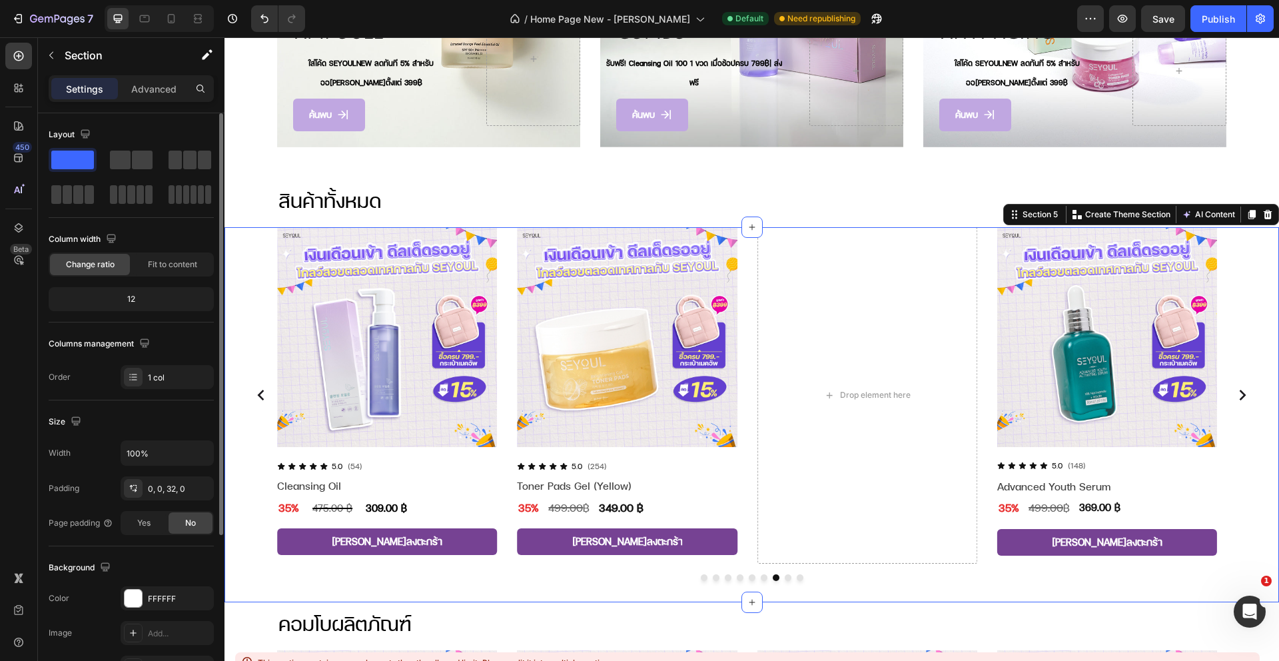
click at [130, 298] on div "12" at bounding box center [131, 299] width 160 height 19
click at [848, 261] on div "Drop element here" at bounding box center [867, 395] width 220 height 336
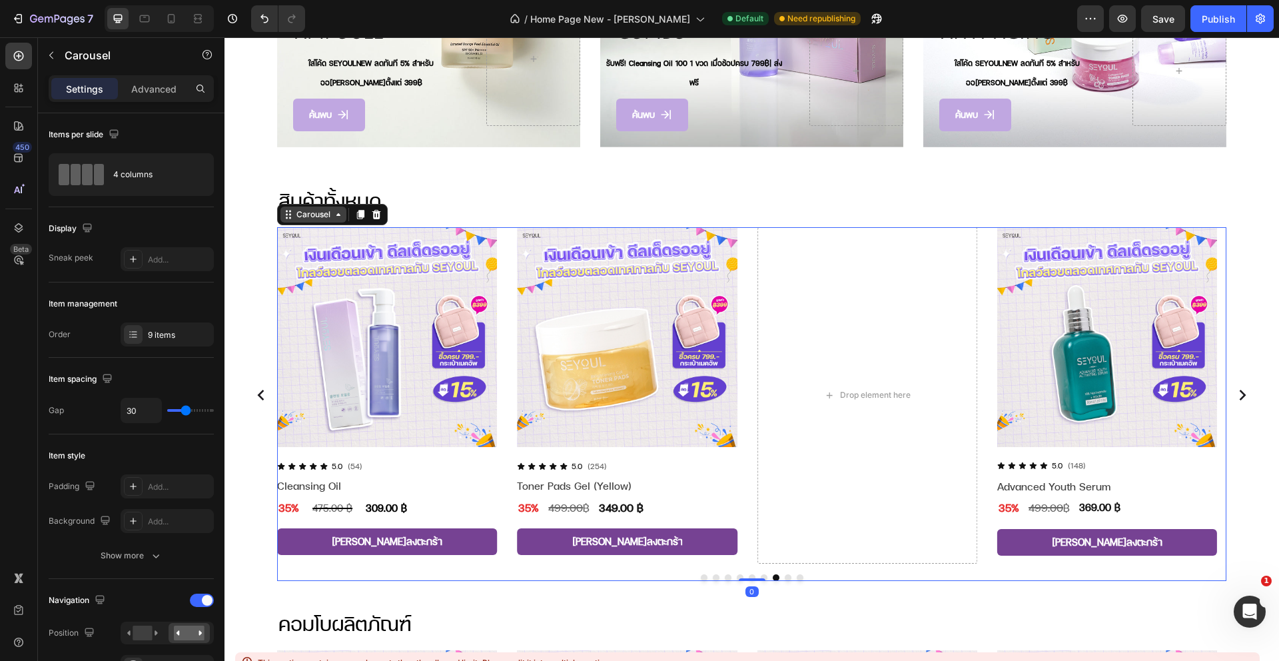
click at [308, 216] on div "Carousel" at bounding box center [313, 214] width 66 height 16
click at [310, 215] on div "Carousel" at bounding box center [313, 214] width 39 height 12
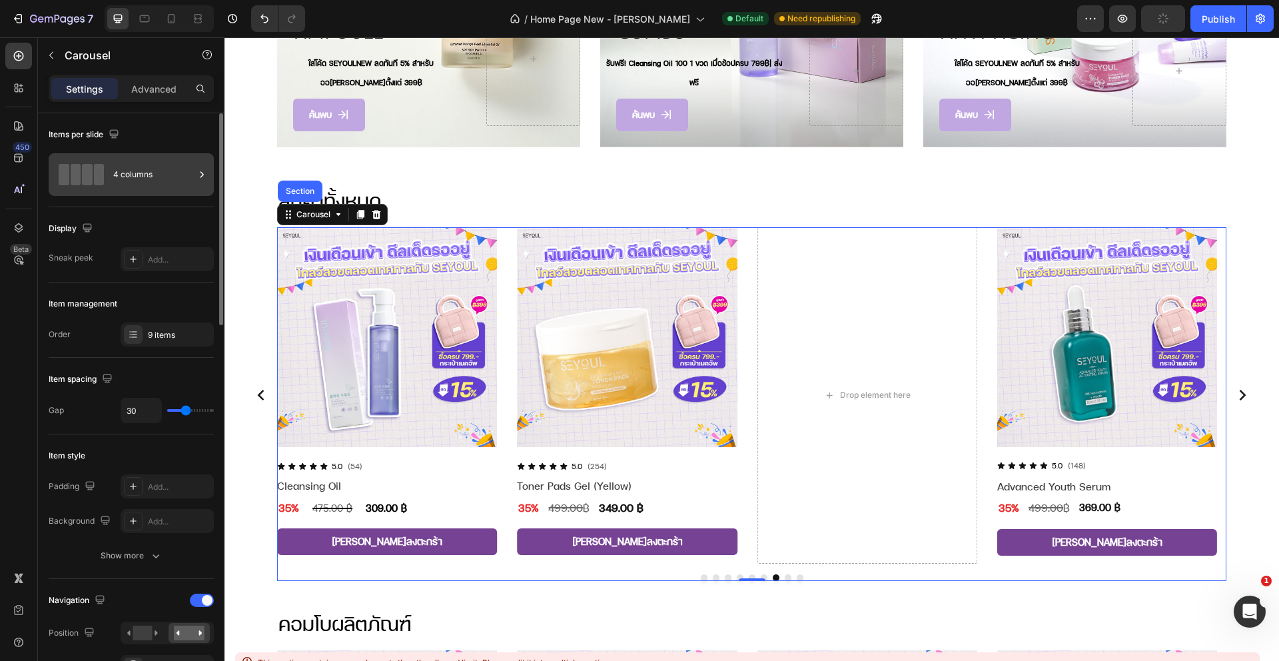
click at [195, 170] on icon at bounding box center [201, 174] width 13 height 13
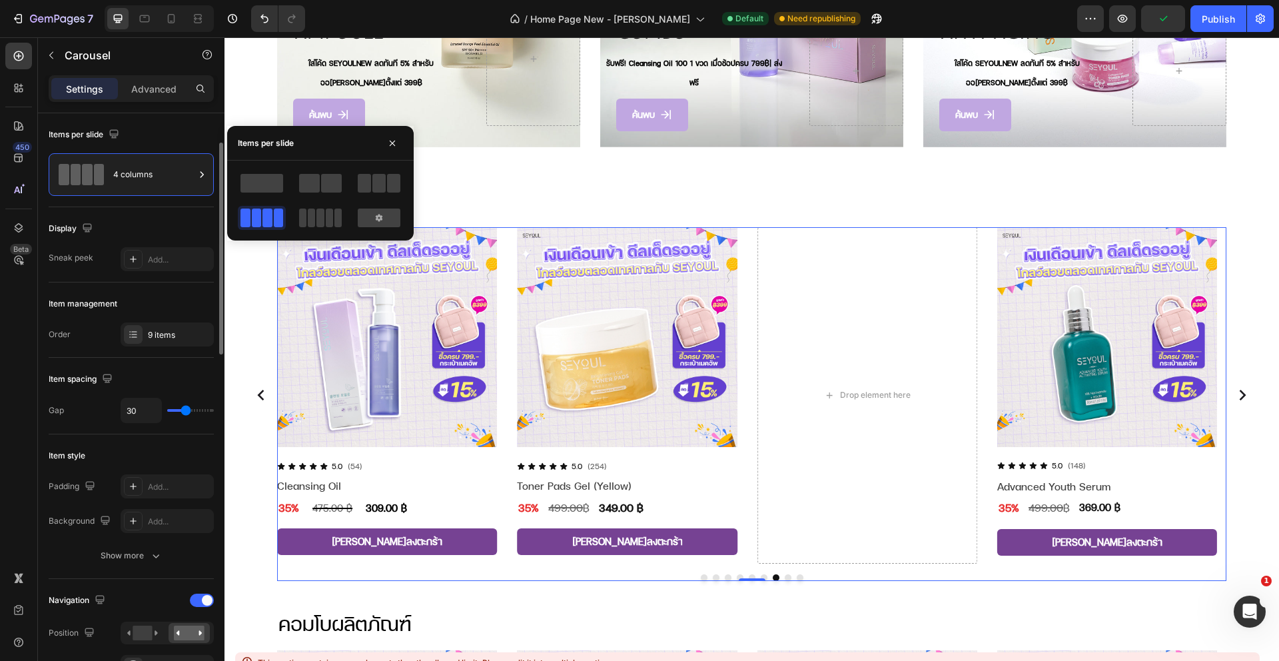
scroll to position [22, 0]
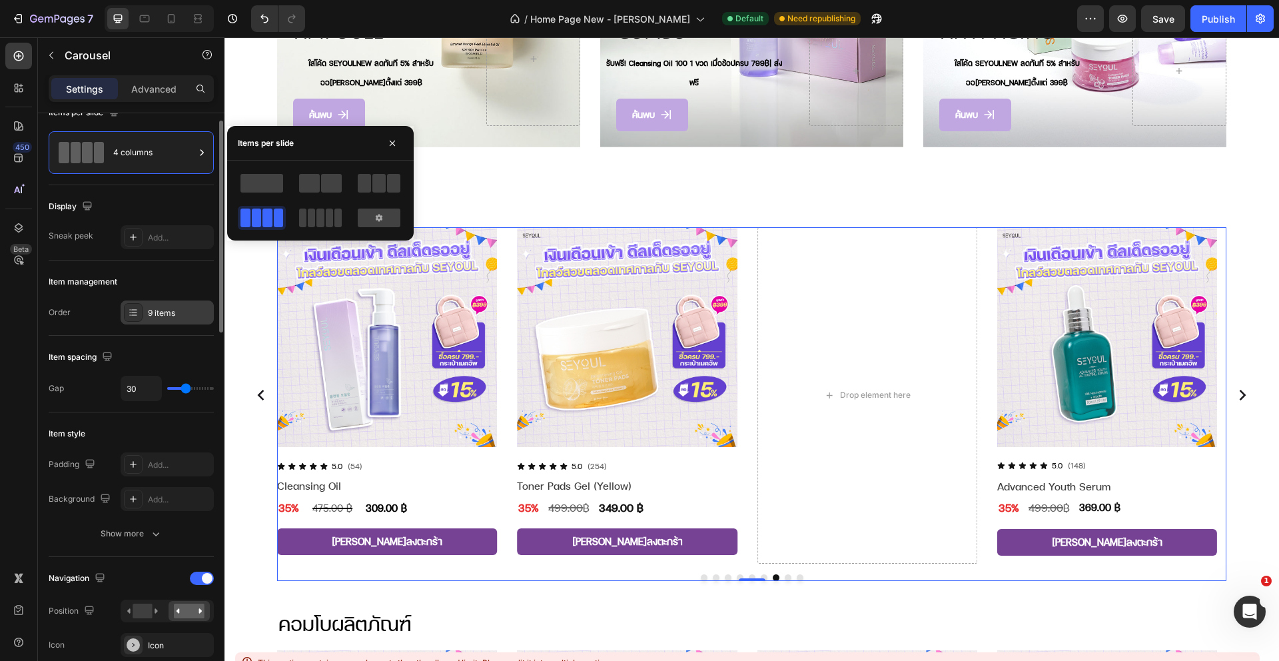
click at [160, 307] on div "9 items" at bounding box center [179, 313] width 63 height 12
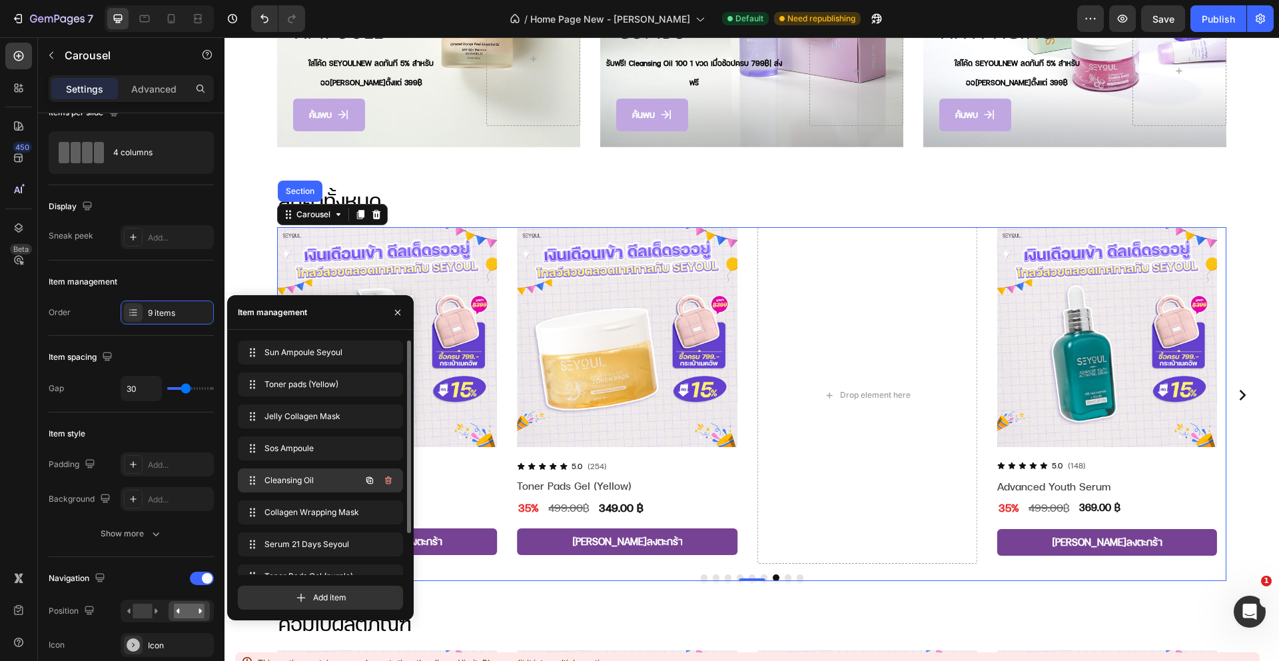
scroll to position [51, 0]
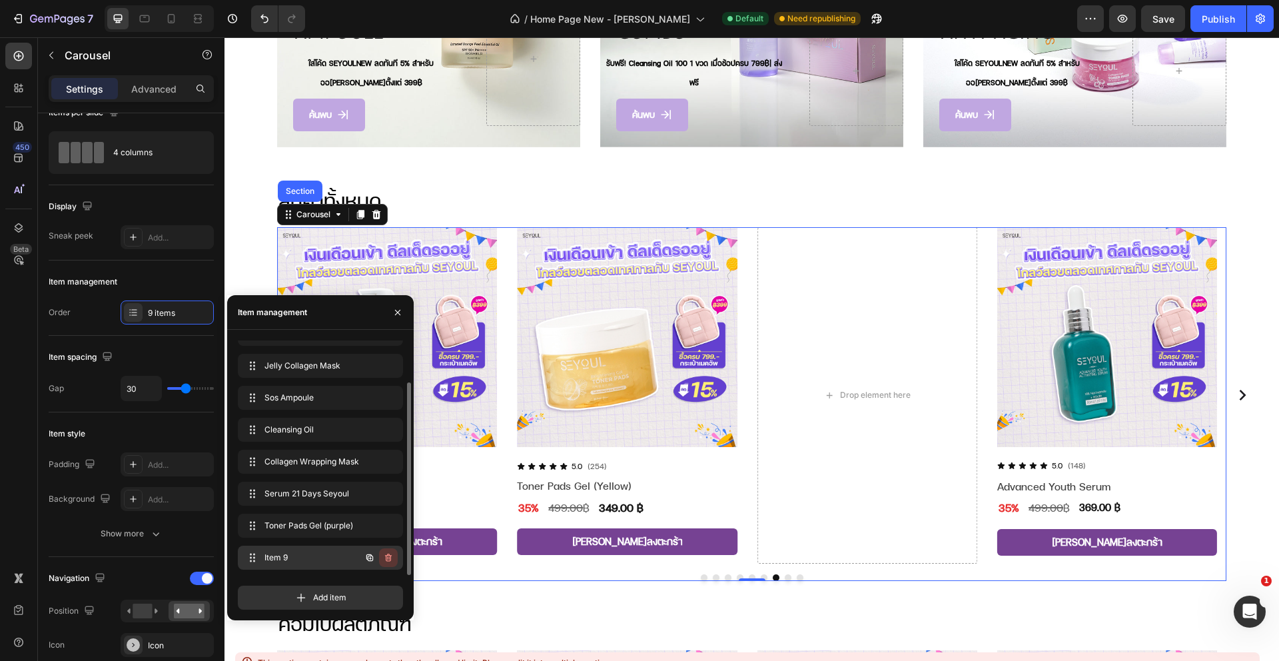
click at [391, 554] on icon "button" at bounding box center [388, 557] width 11 height 11
click at [376, 556] on div "Delete" at bounding box center [379, 557] width 25 height 12
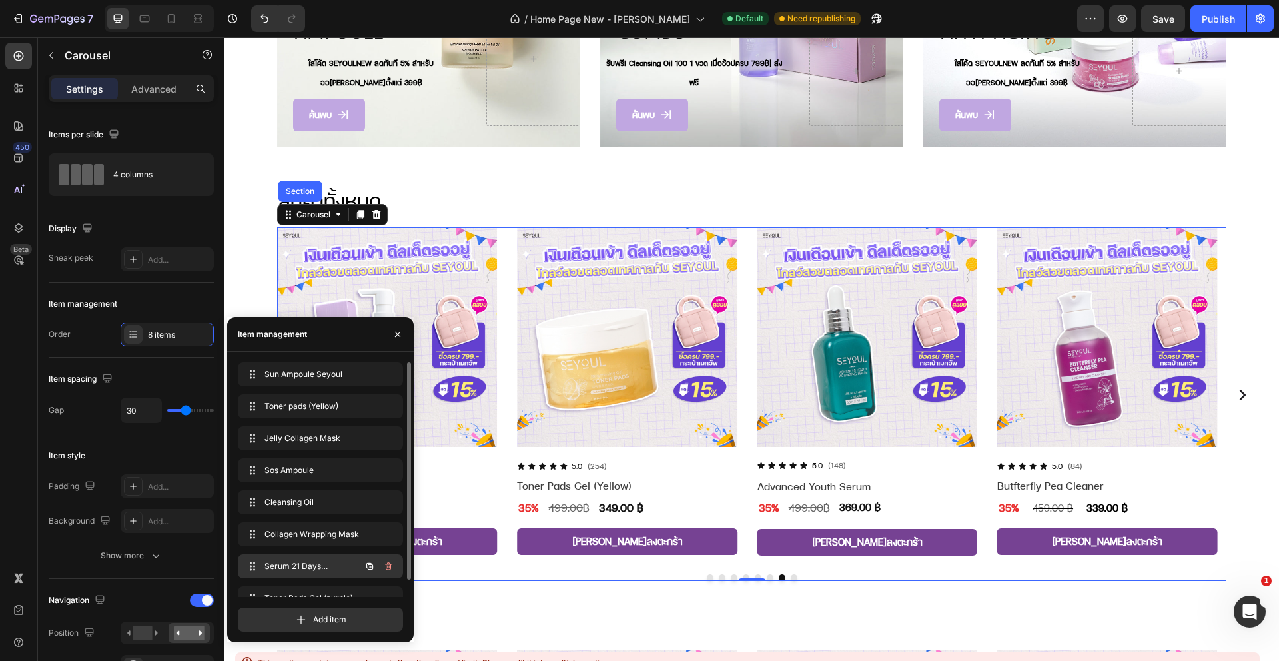
scroll to position [19, 0]
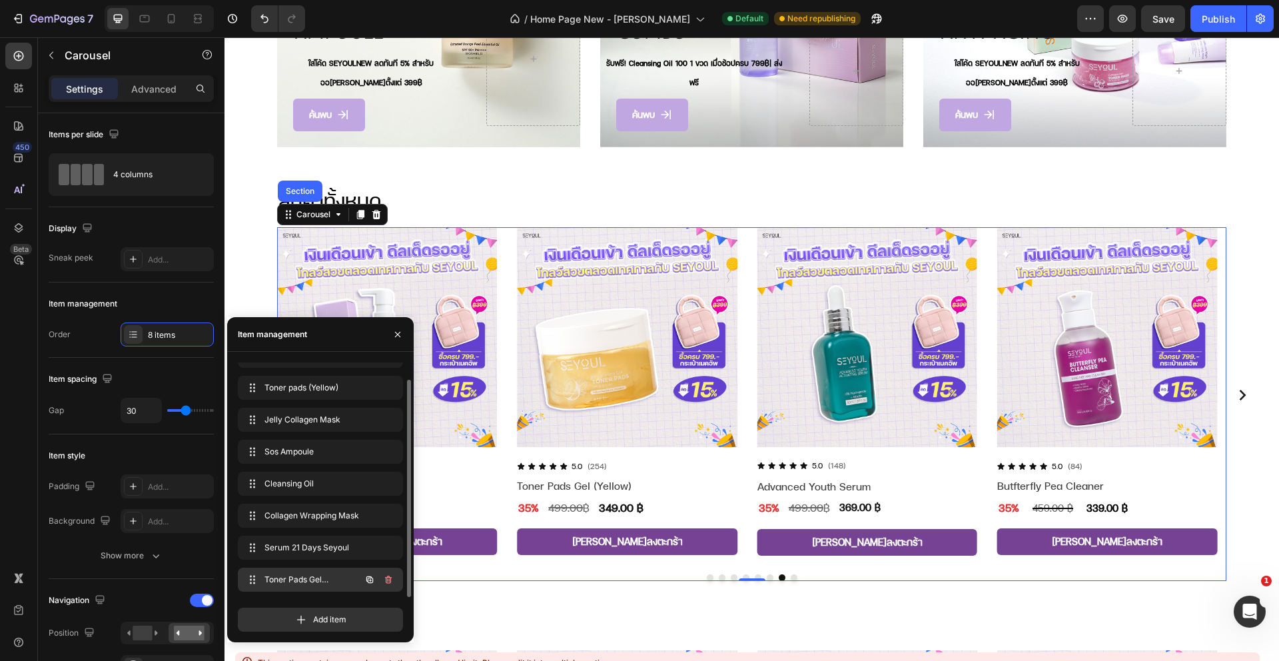
click at [343, 581] on div "Toner Pads Gel (purple) Toner Pads Gel (purple)" at bounding box center [301, 579] width 117 height 19
click at [310, 579] on span "Toner Pads Gel (purple)" at bounding box center [311, 579] width 99 height 12
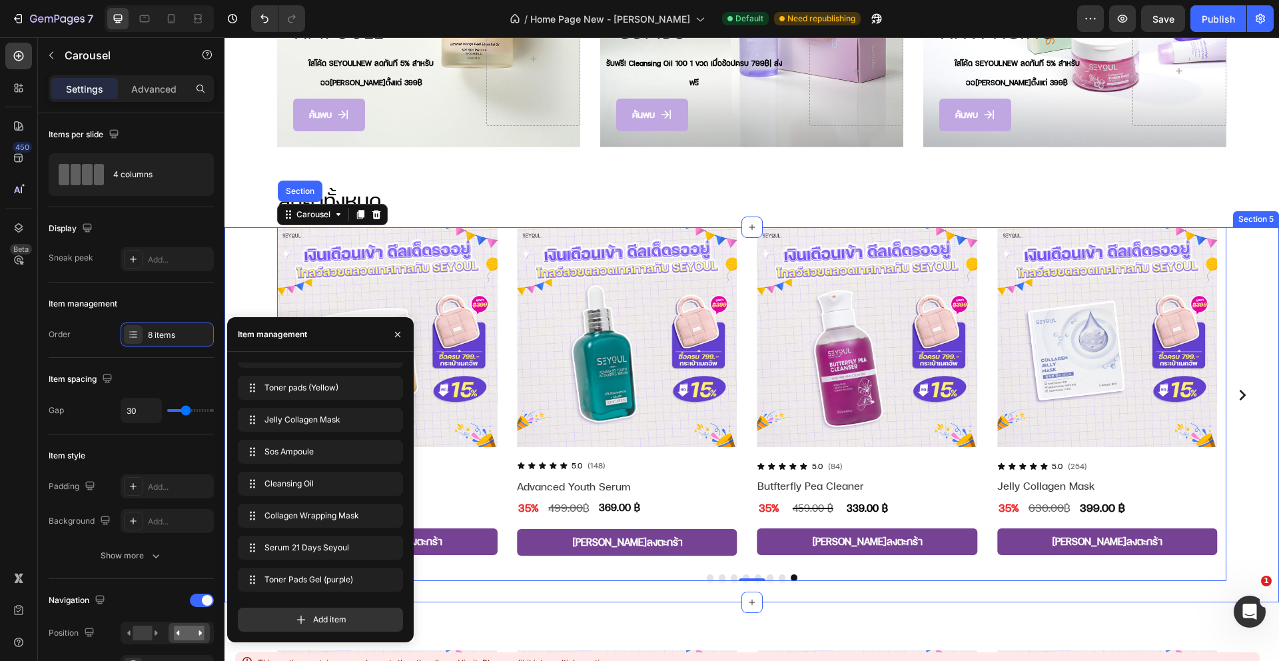
click at [709, 592] on div "Product Images Icon Icon Icon Icon Icon Icon List 5.0 Text Block (148) Text Blo…" at bounding box center [751, 414] width 1054 height 375
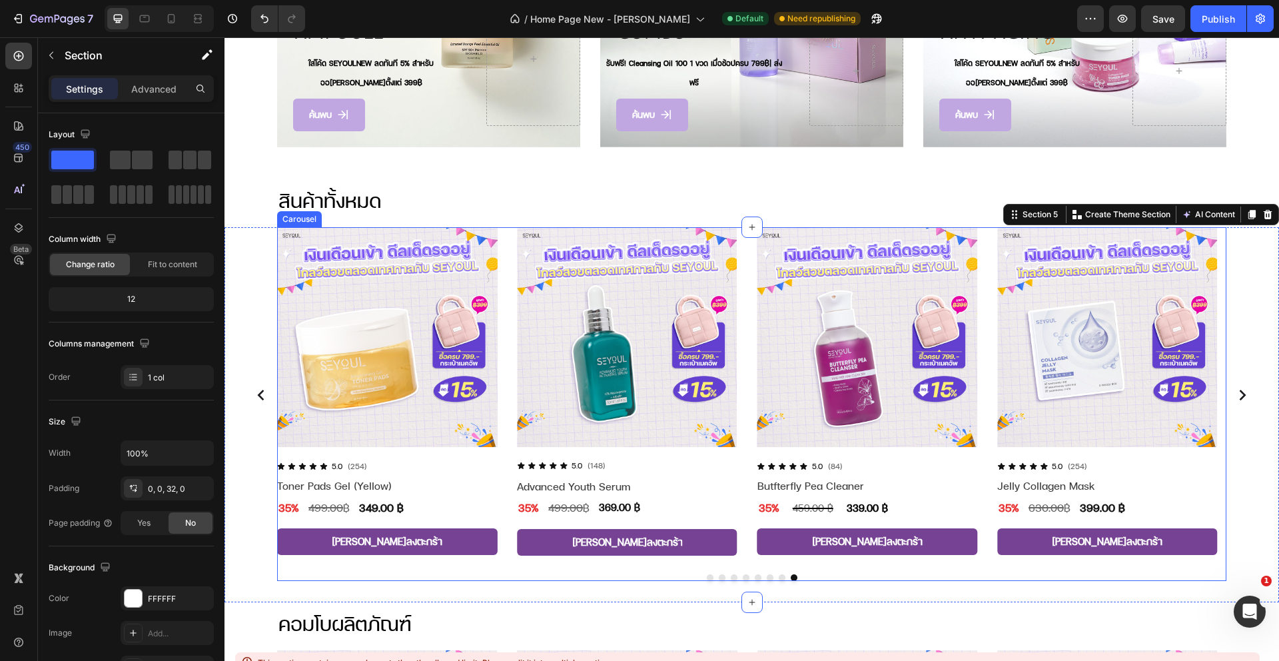
click at [1232, 390] on circle "Carousel Next Arrow" at bounding box center [1242, 395] width 32 height 32
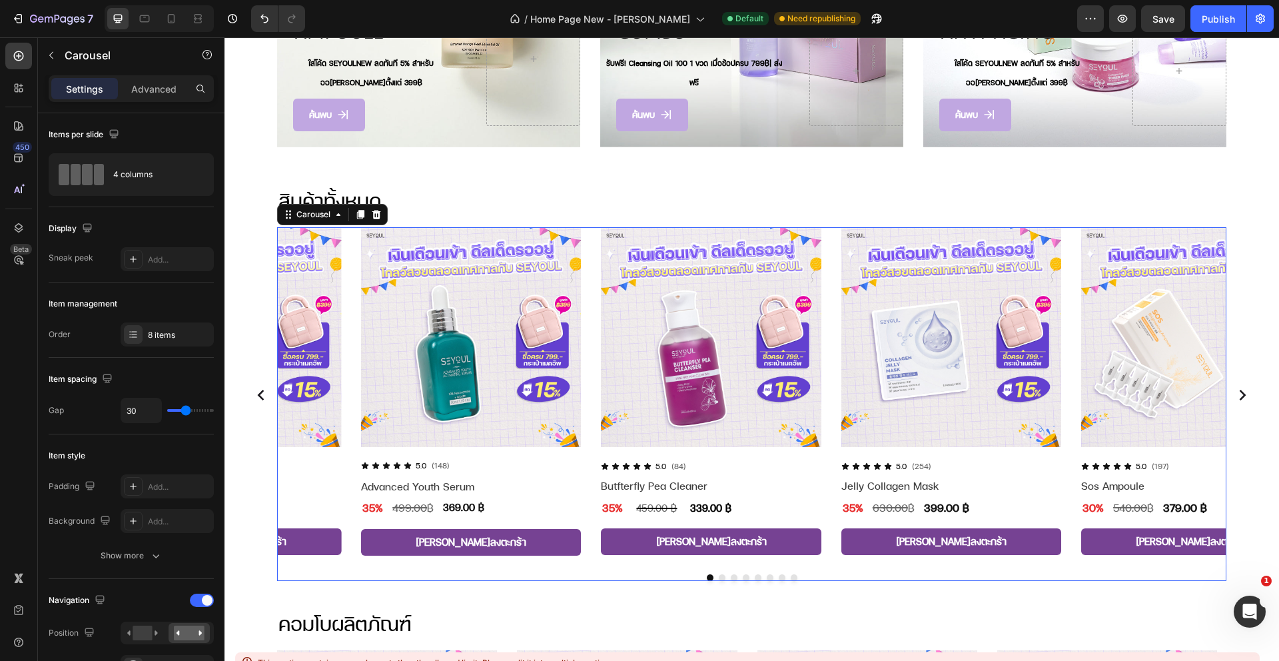
click at [1232, 390] on circle "Carousel Next Arrow" at bounding box center [1242, 395] width 32 height 32
click at [1231, 390] on circle "Carousel Next Arrow" at bounding box center [1242, 395] width 32 height 32
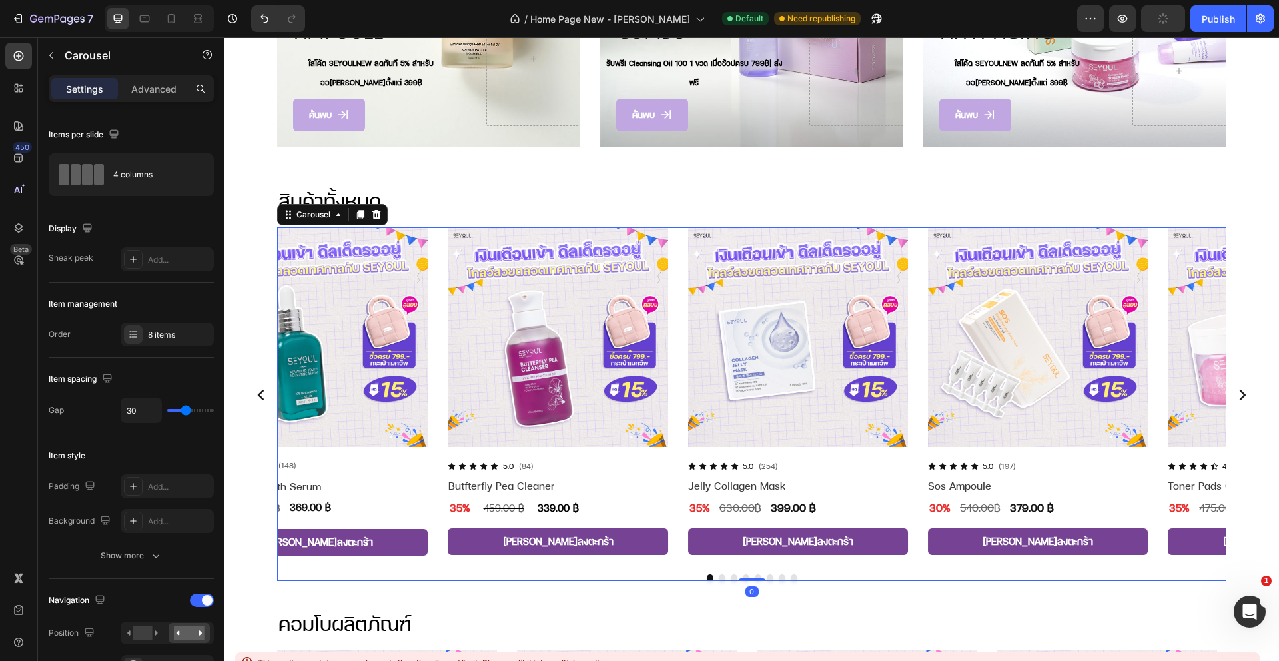
click at [1231, 390] on circle "Carousel Next Arrow" at bounding box center [1242, 395] width 32 height 32
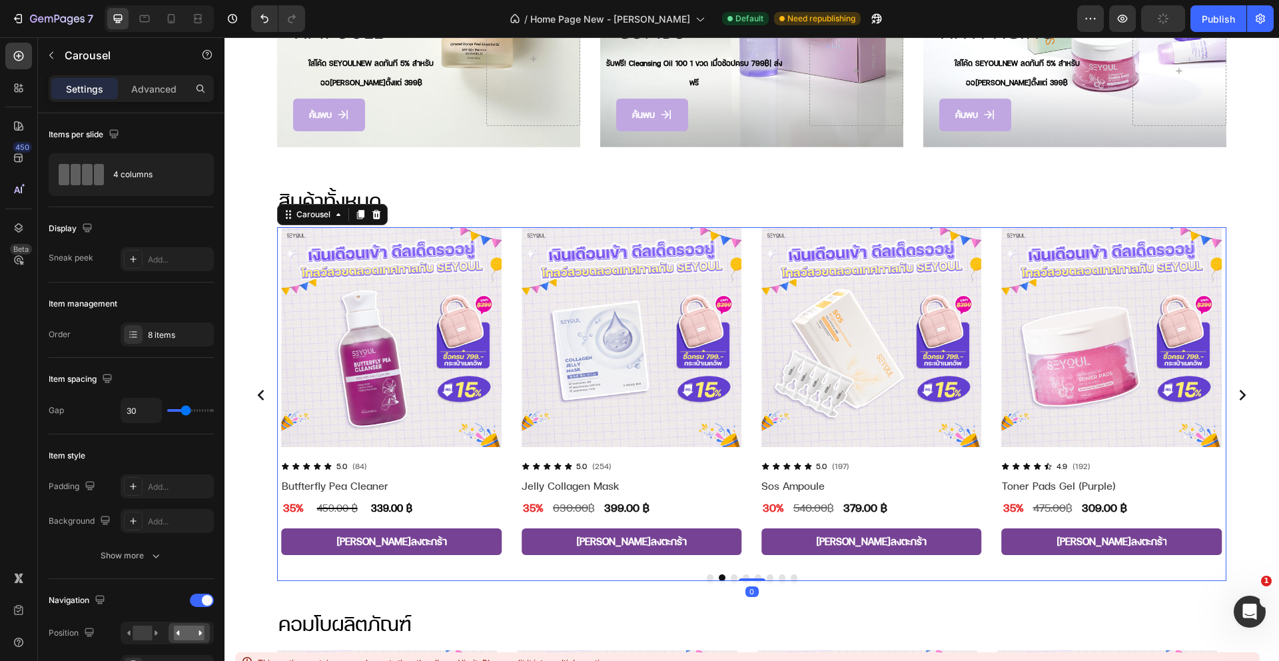
click at [1231, 390] on circle "Carousel Next Arrow" at bounding box center [1242, 395] width 32 height 32
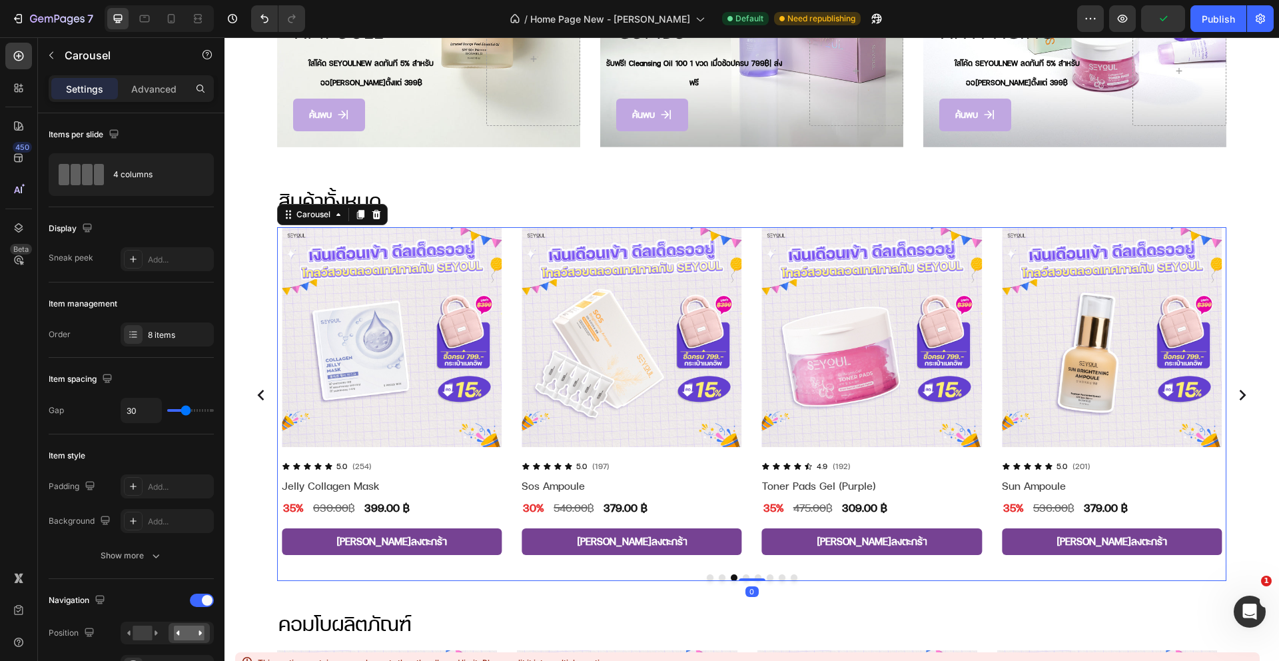
click at [1231, 390] on circle "Carousel Next Arrow" at bounding box center [1242, 395] width 32 height 32
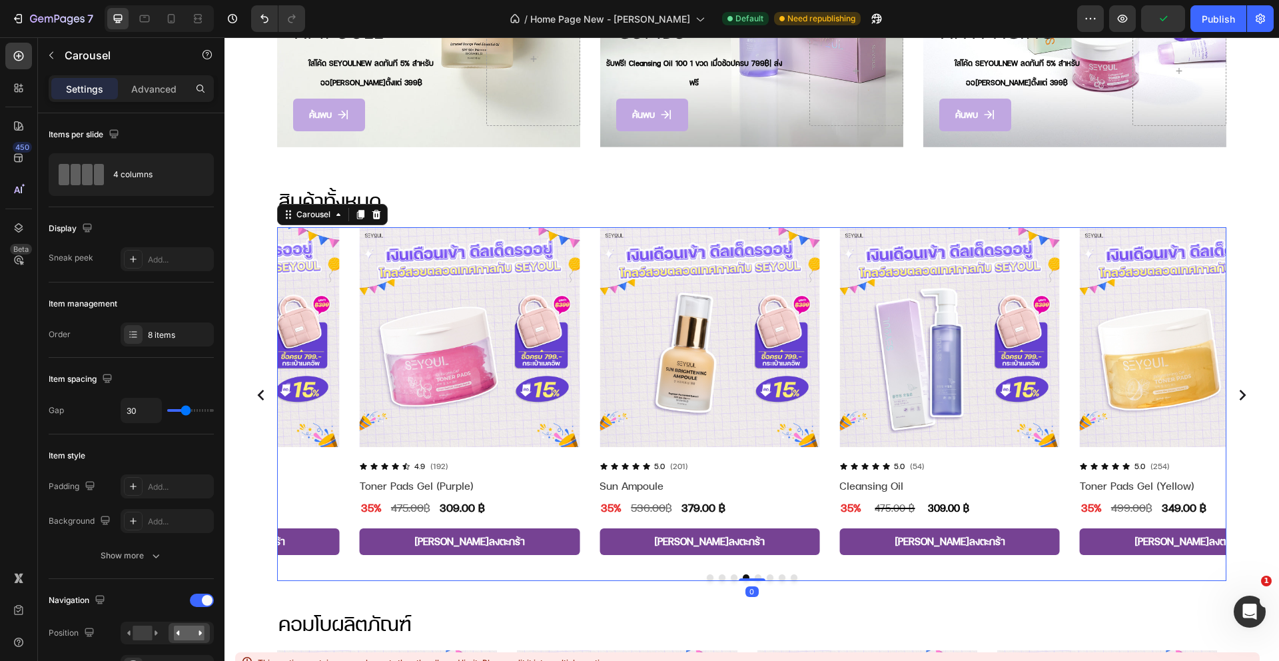
click at [1231, 390] on circle "Carousel Next Arrow" at bounding box center [1242, 395] width 32 height 32
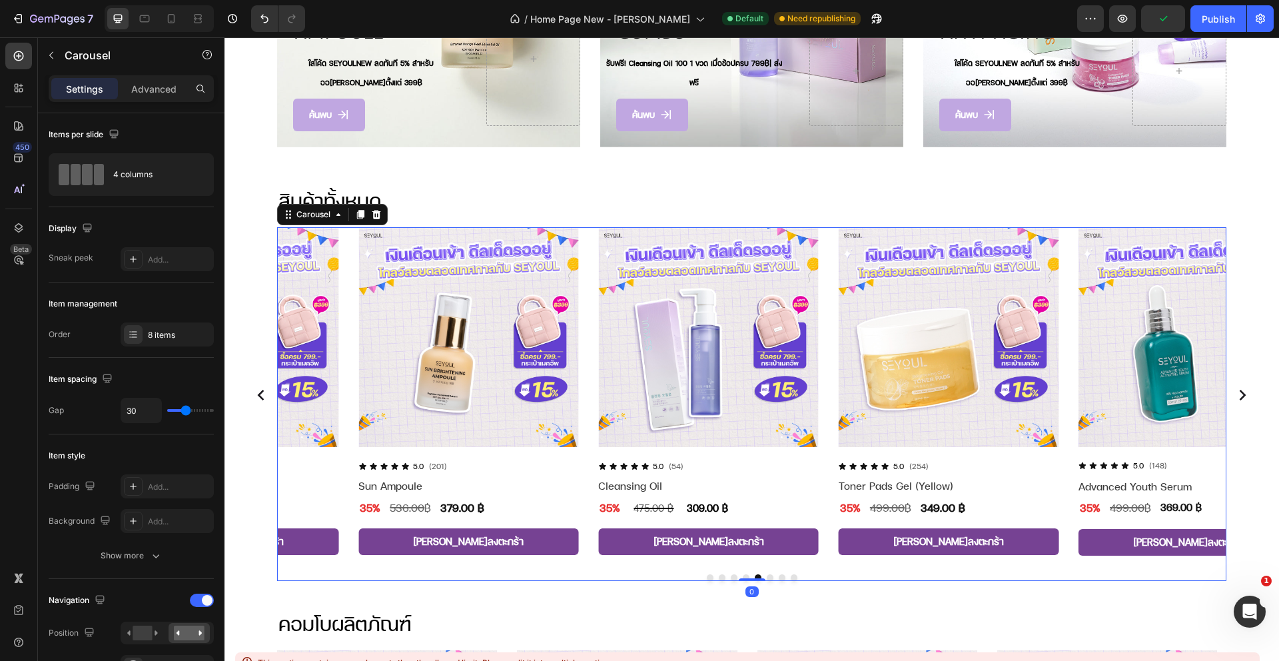
click at [1231, 390] on circle "Carousel Next Arrow" at bounding box center [1242, 395] width 32 height 32
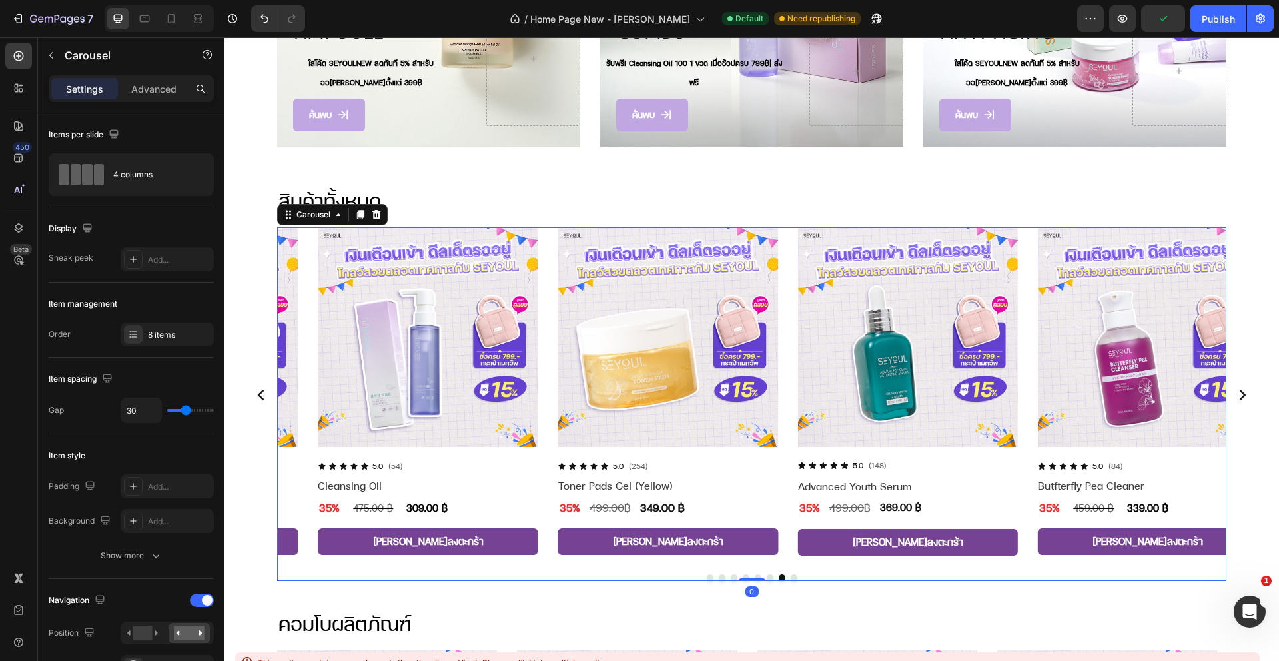
click at [1231, 390] on circle "Carousel Next Arrow" at bounding box center [1242, 395] width 32 height 32
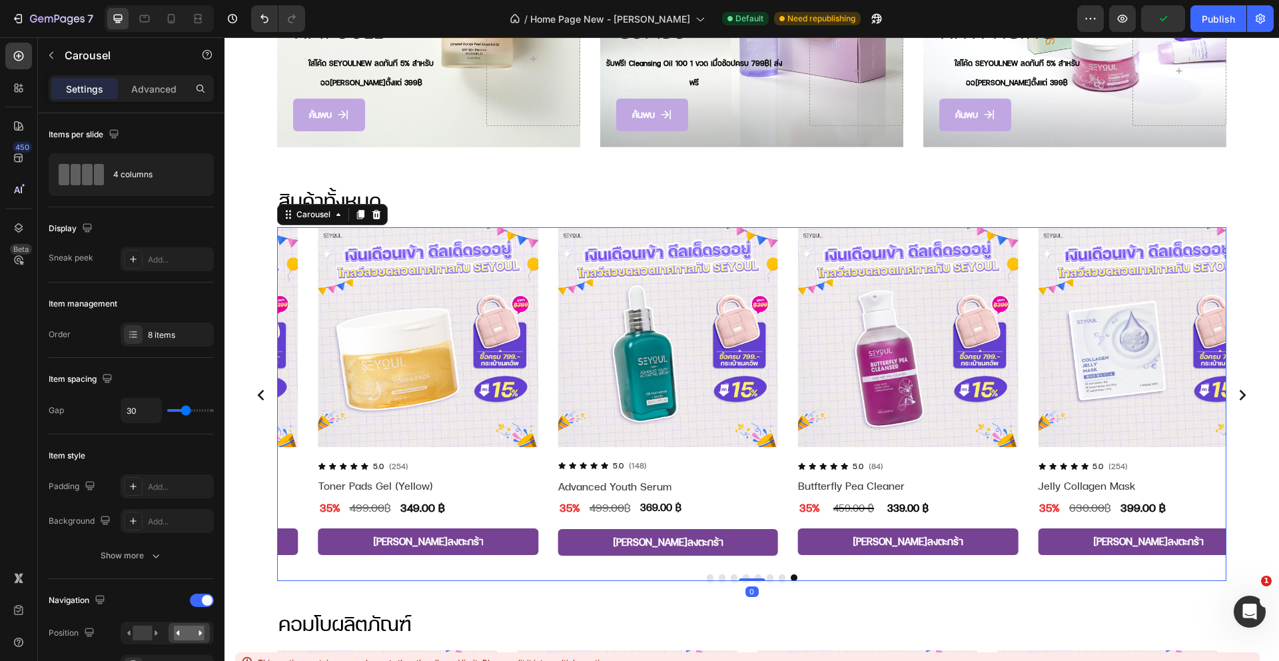
click at [1231, 390] on circle "Carousel Next Arrow" at bounding box center [1242, 395] width 32 height 32
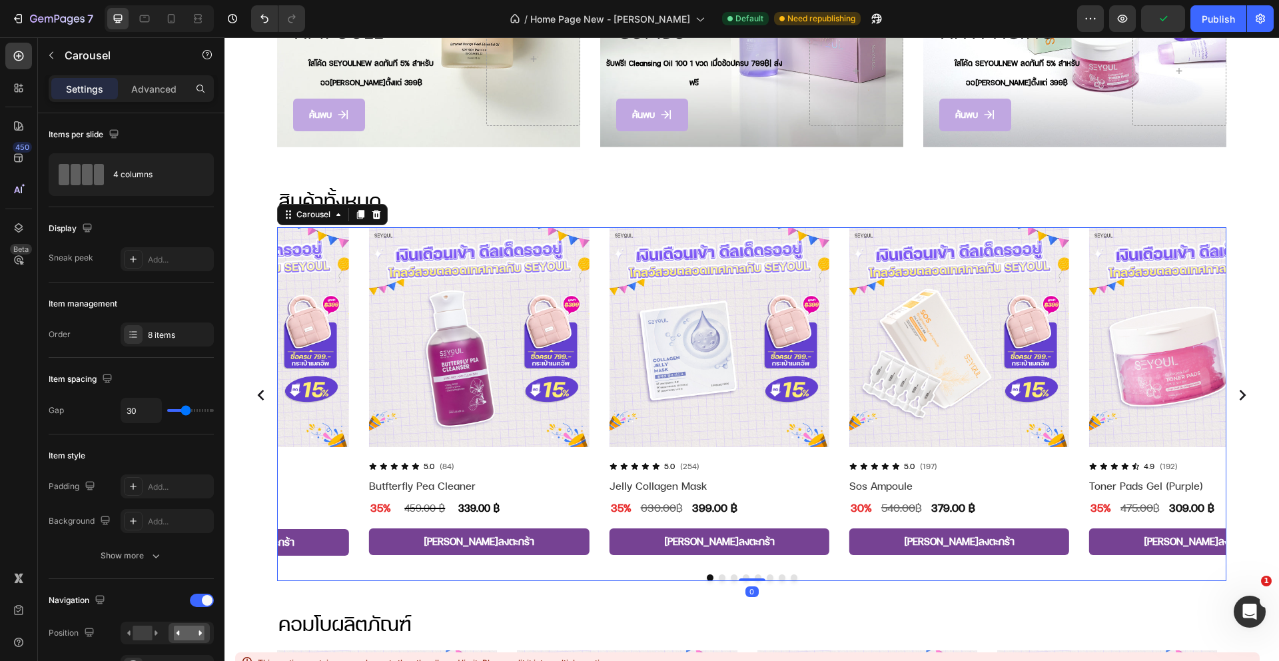
click at [1231, 390] on circle "Carousel Next Arrow" at bounding box center [1242, 395] width 32 height 32
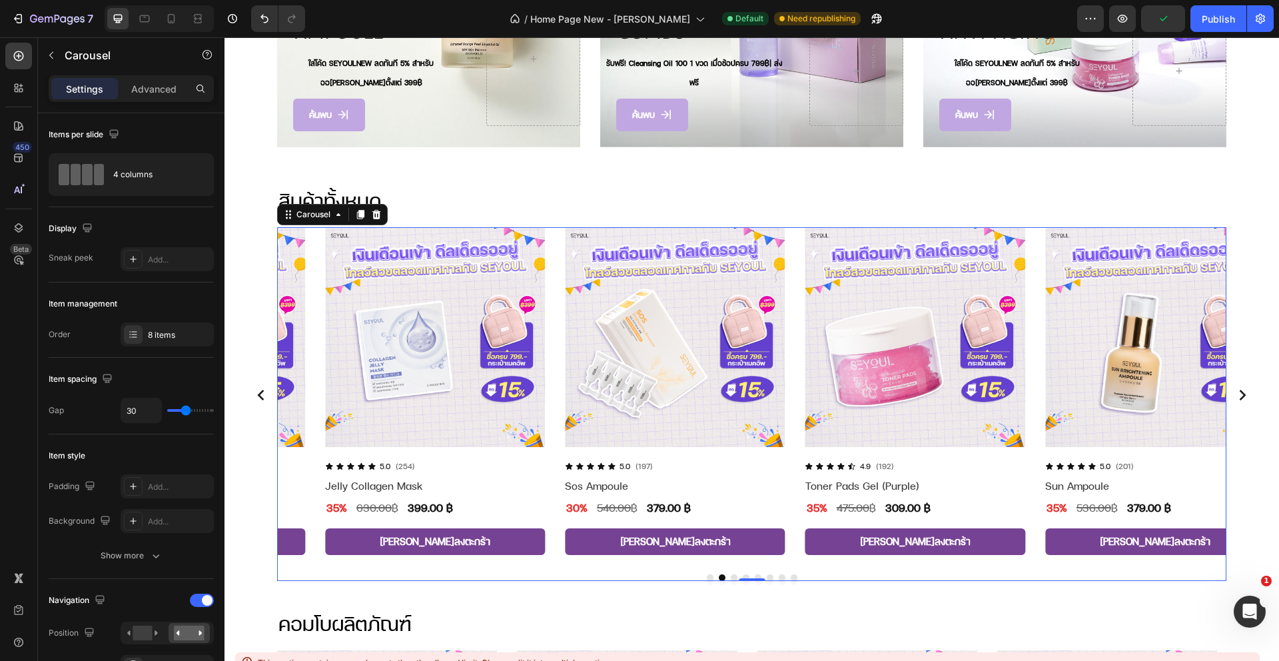
click at [1231, 390] on circle "Carousel Next Arrow" at bounding box center [1242, 395] width 32 height 32
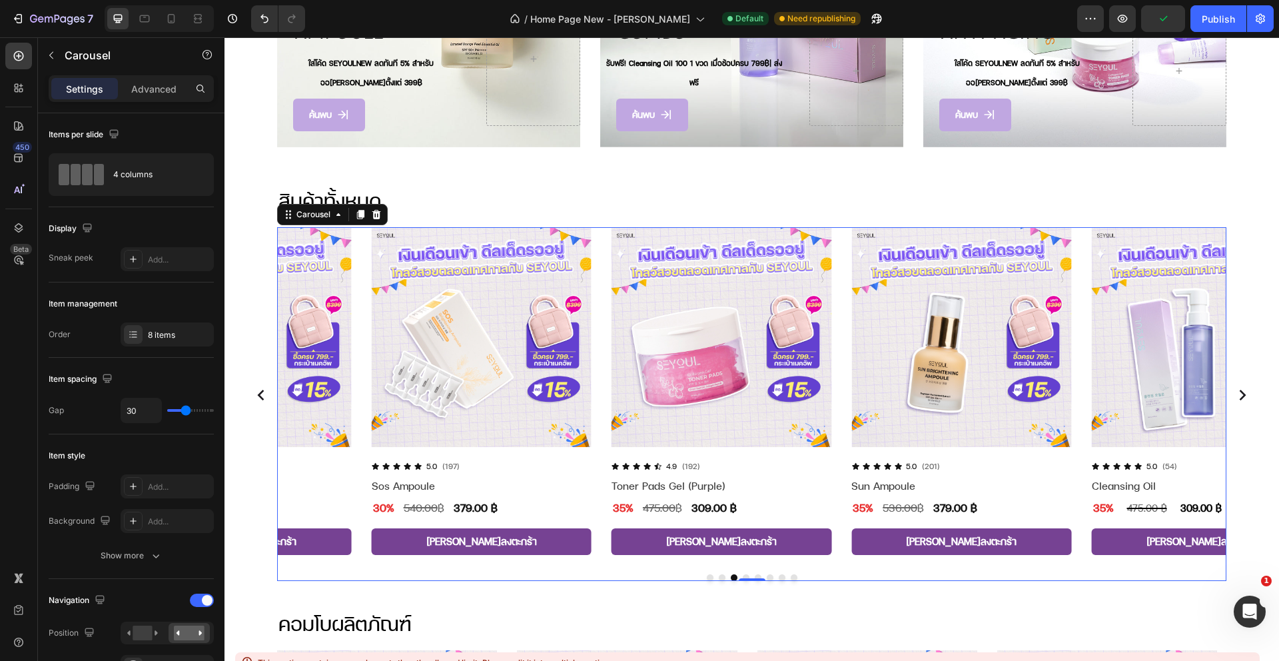
click at [1231, 390] on circle "Carousel Next Arrow" at bounding box center [1242, 395] width 32 height 32
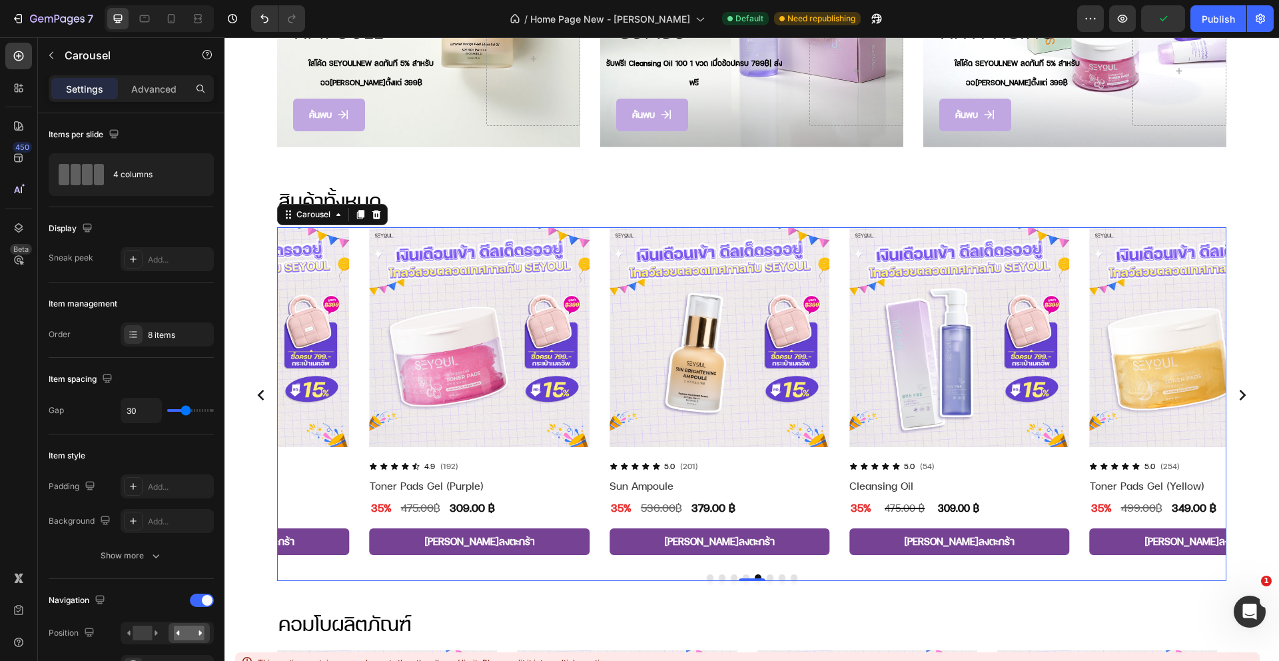
click at [1231, 390] on circle "Carousel Next Arrow" at bounding box center [1242, 395] width 32 height 32
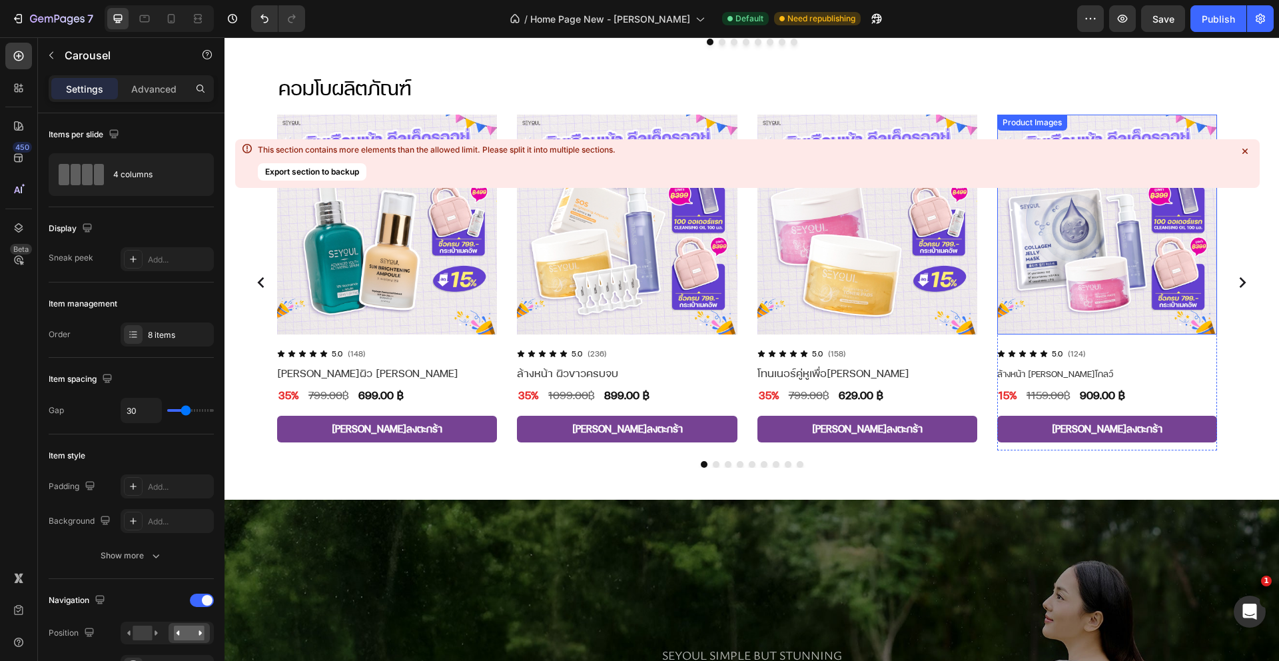
scroll to position [1504, 0]
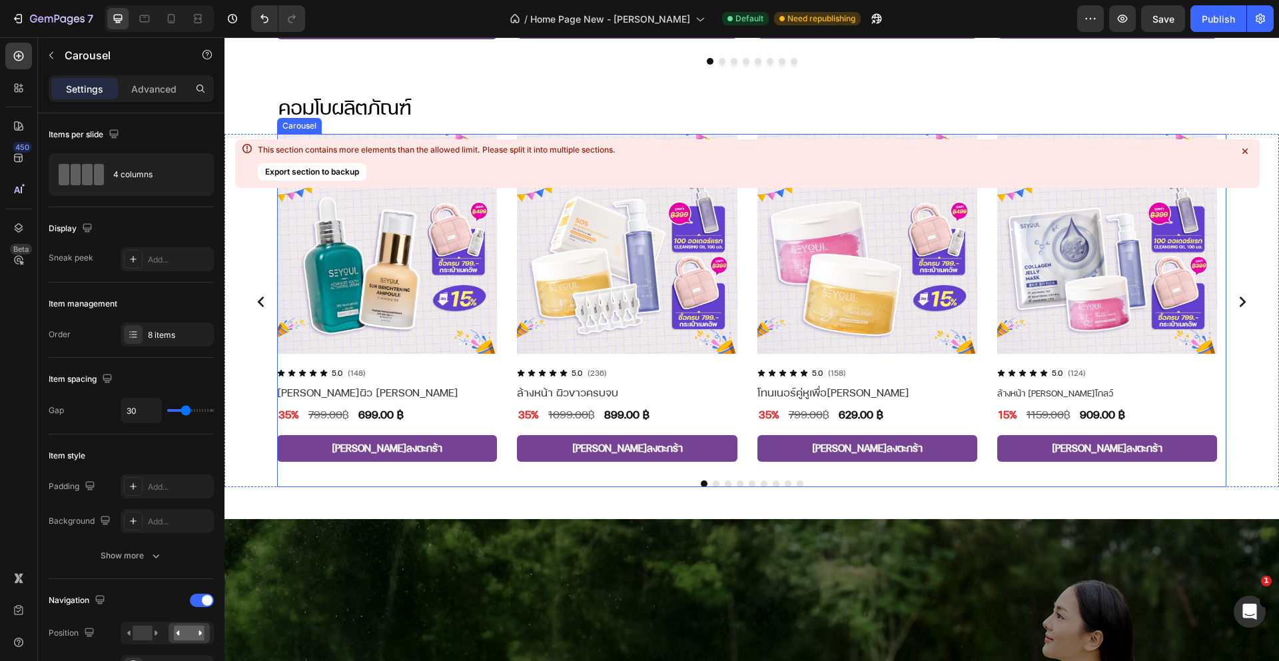
click at [1239, 300] on icon "Carousel Next Arrow" at bounding box center [1242, 301] width 7 height 11
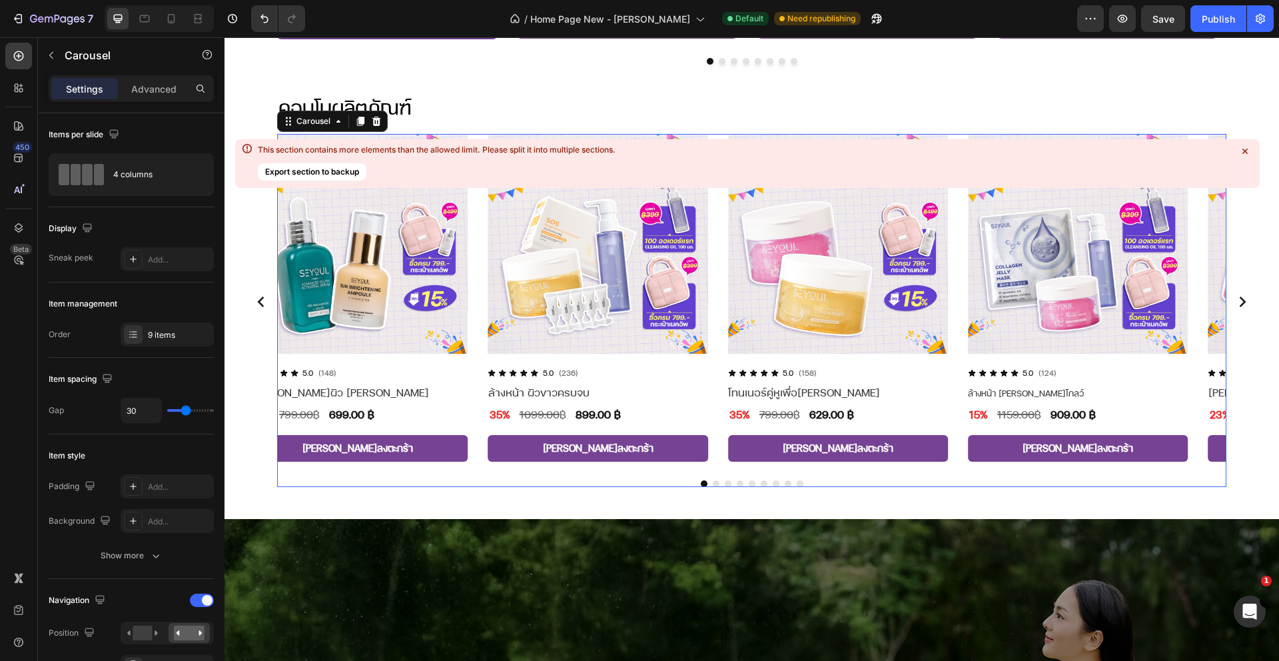
click at [1239, 300] on icon "Carousel Next Arrow" at bounding box center [1242, 301] width 7 height 11
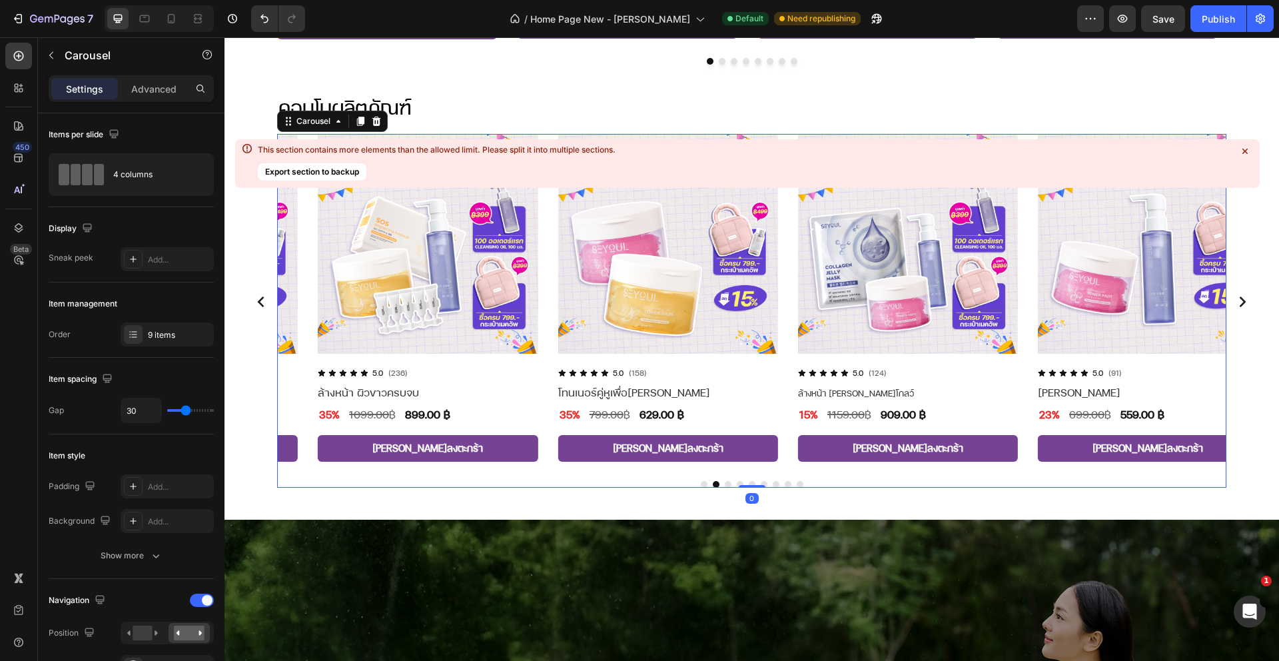
click at [1239, 300] on icon "Carousel Next Arrow" at bounding box center [1242, 301] width 7 height 11
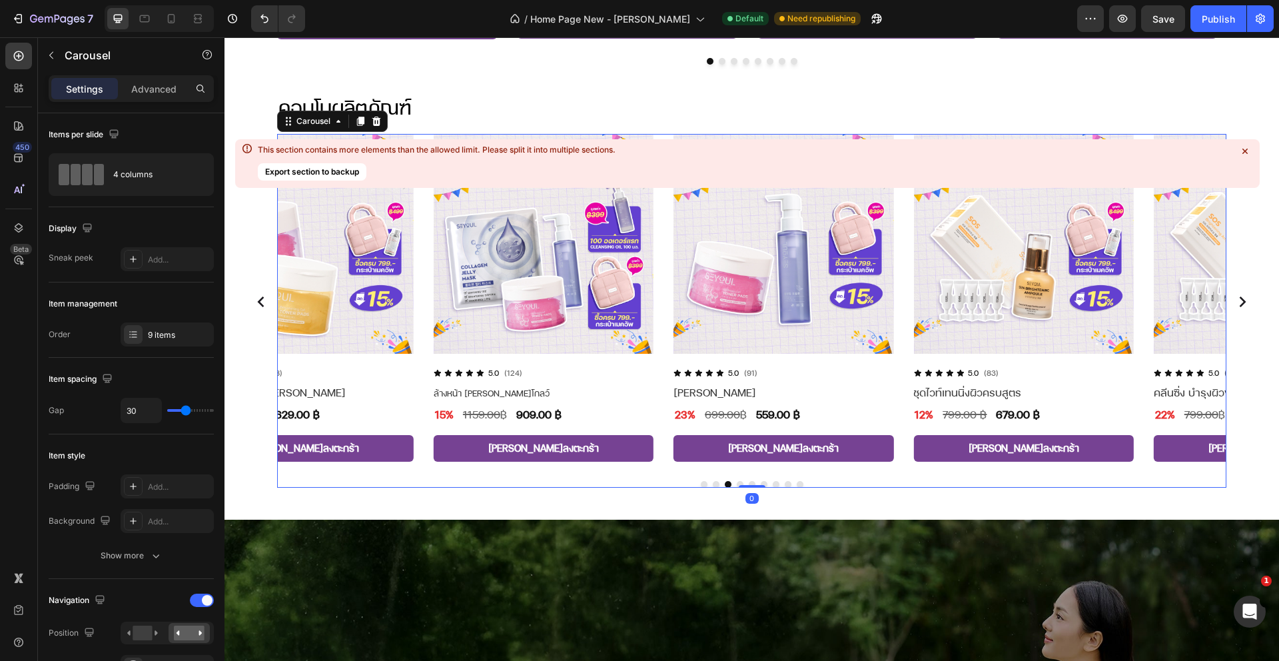
click at [1239, 300] on icon "Carousel Next Arrow" at bounding box center [1242, 301] width 7 height 11
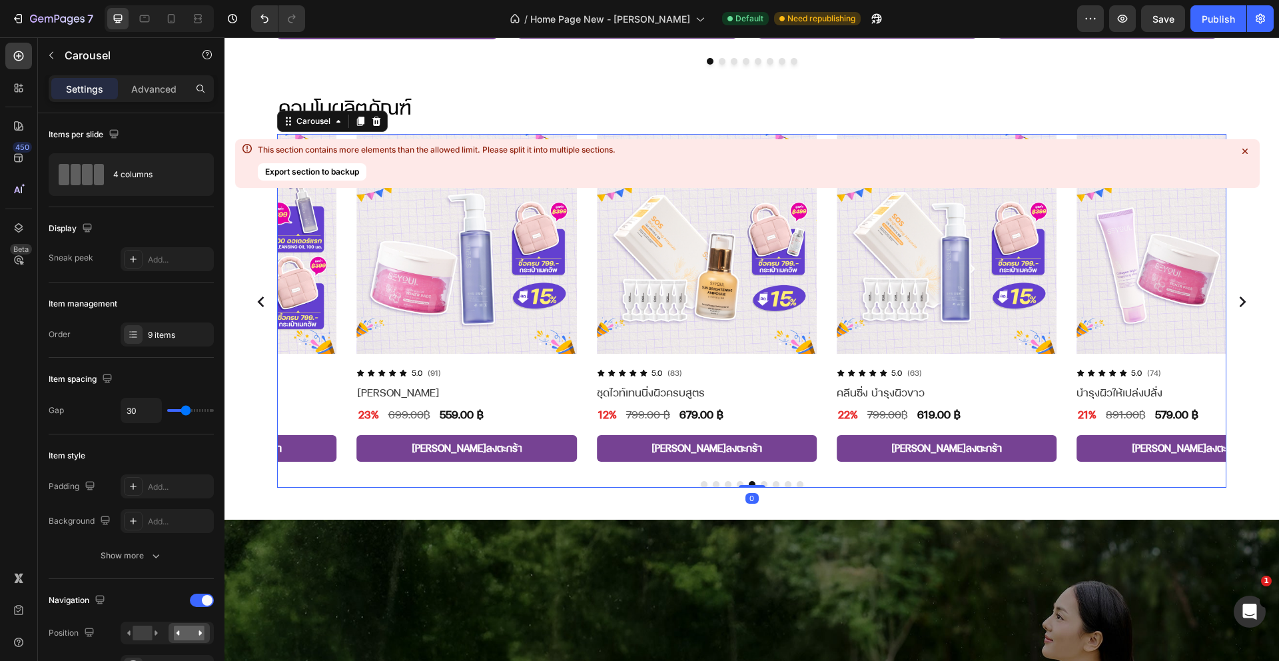
click at [1239, 300] on icon "Carousel Next Arrow" at bounding box center [1242, 301] width 7 height 11
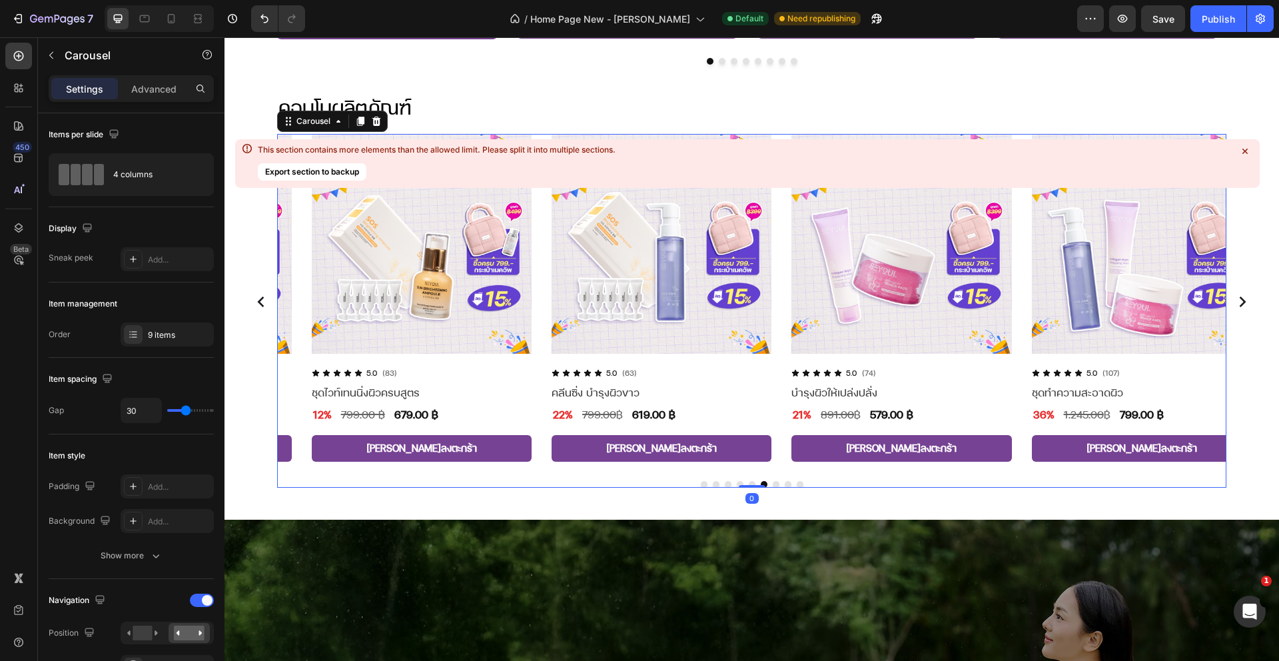
click at [1239, 300] on icon "Carousel Next Arrow" at bounding box center [1242, 301] width 7 height 11
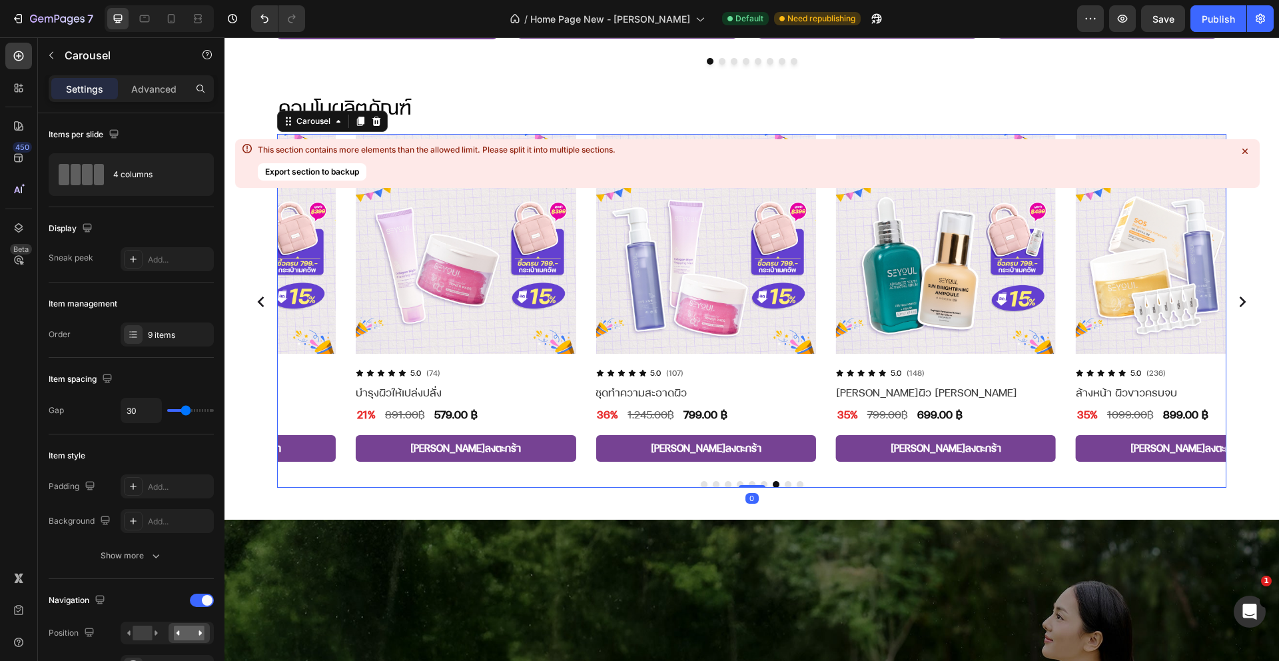
click at [1231, 300] on icon "Carousel Next Arrow" at bounding box center [1242, 302] width 32 height 32
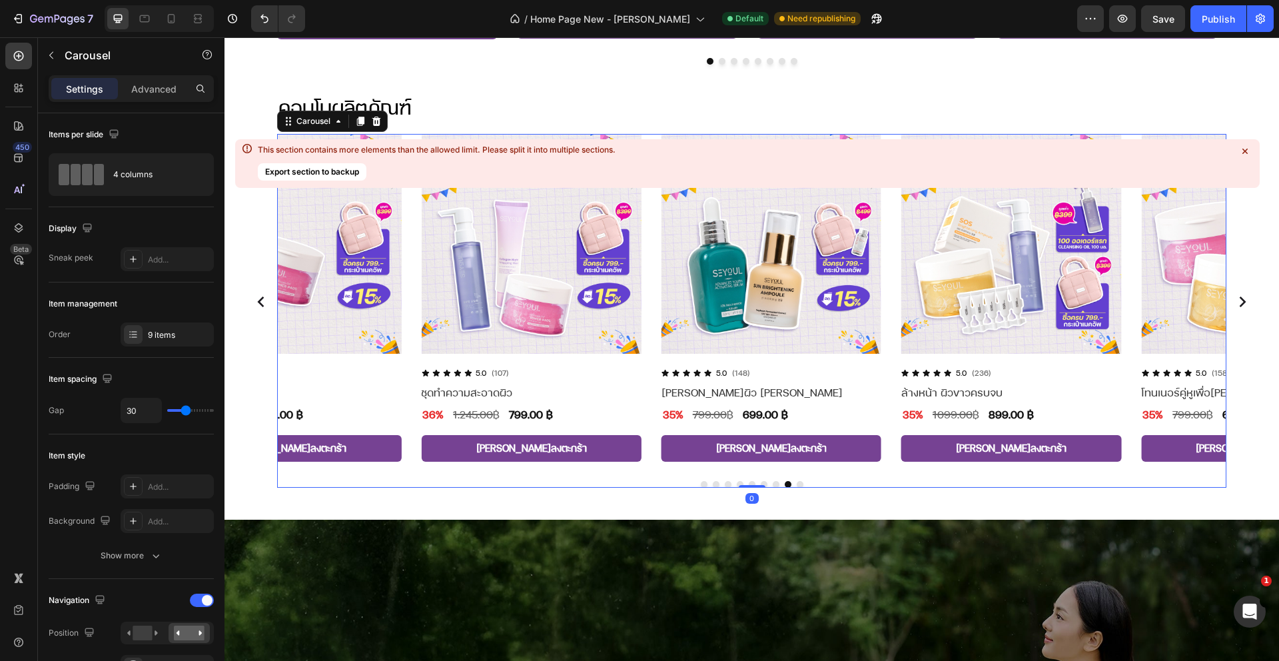
click at [1231, 300] on circle "Carousel Next Arrow" at bounding box center [1242, 302] width 32 height 32
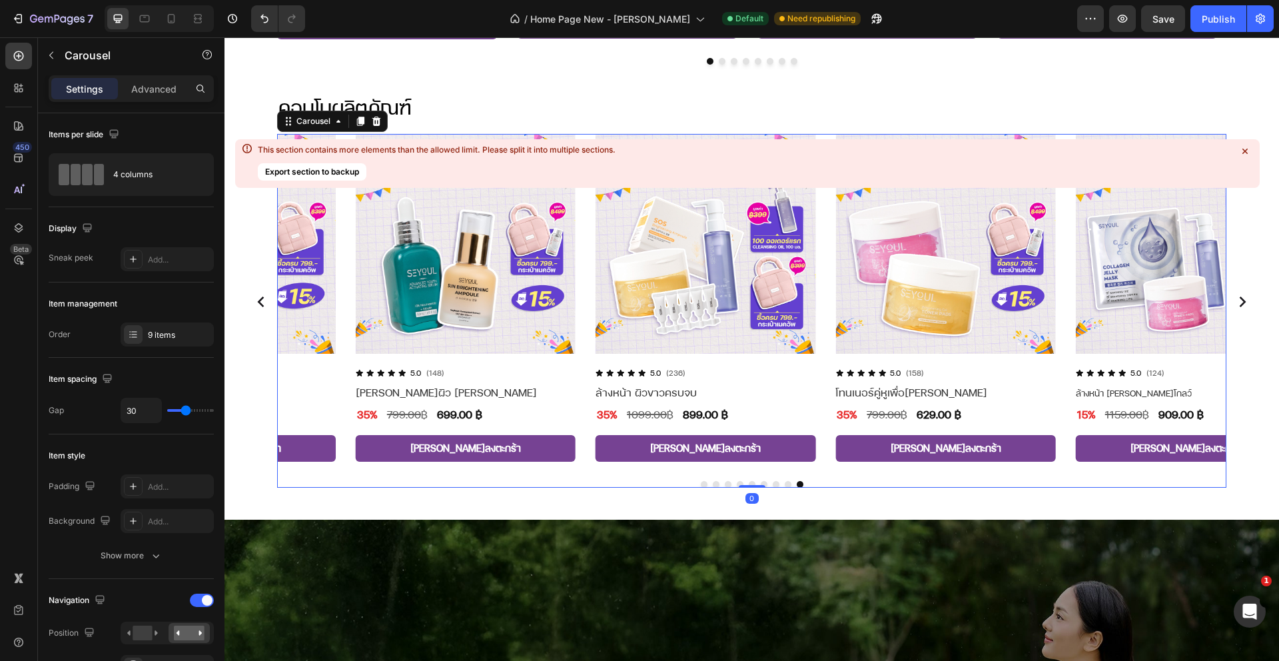
click at [1231, 300] on circle "Carousel Next Arrow" at bounding box center [1242, 302] width 32 height 32
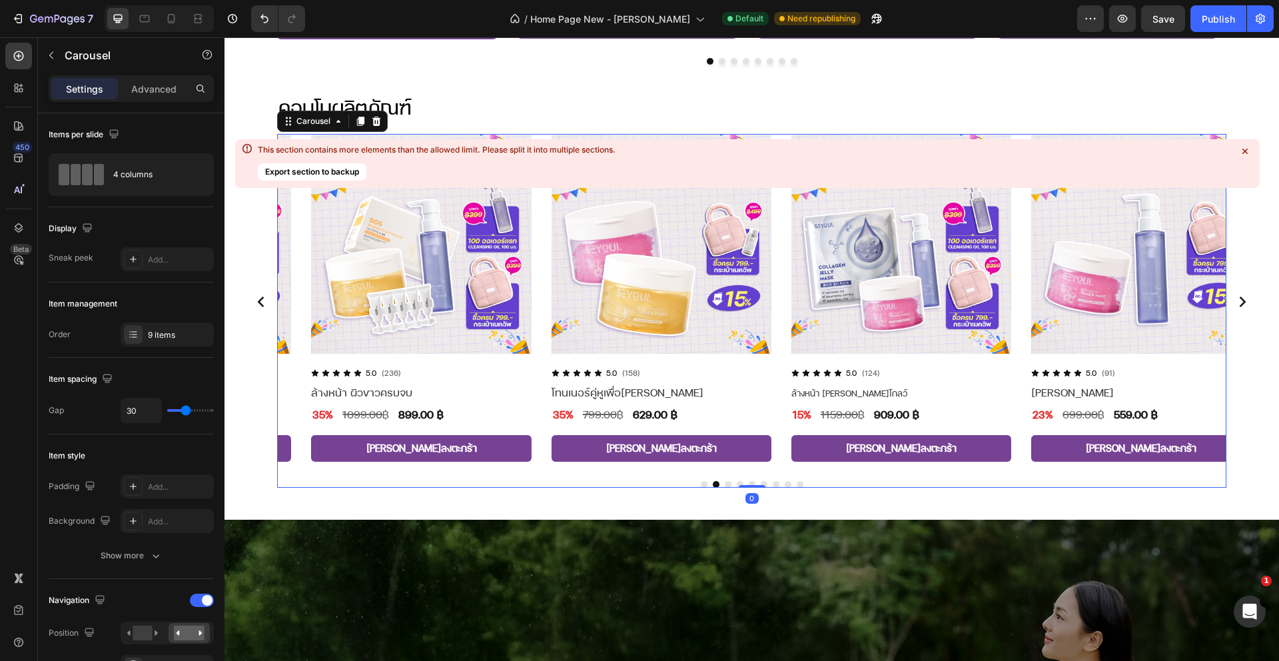
click at [1231, 300] on circle "Carousel Next Arrow" at bounding box center [1242, 302] width 32 height 32
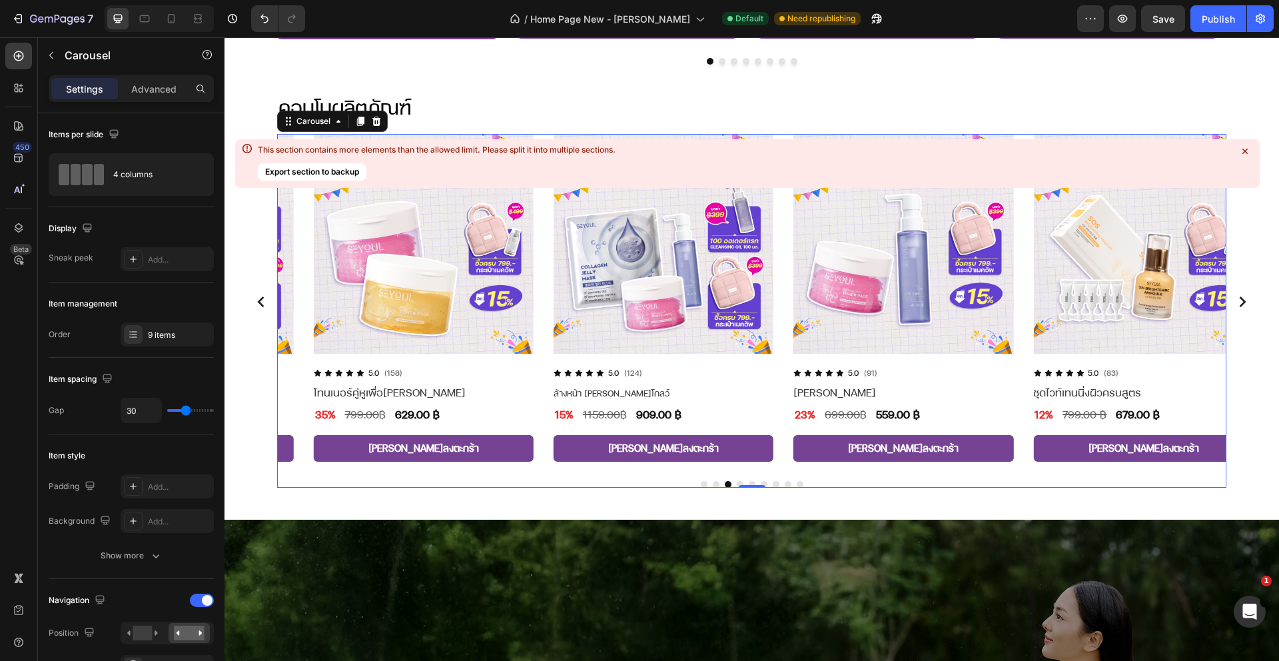
click at [1231, 300] on circle "Carousel Next Arrow" at bounding box center [1242, 302] width 32 height 32
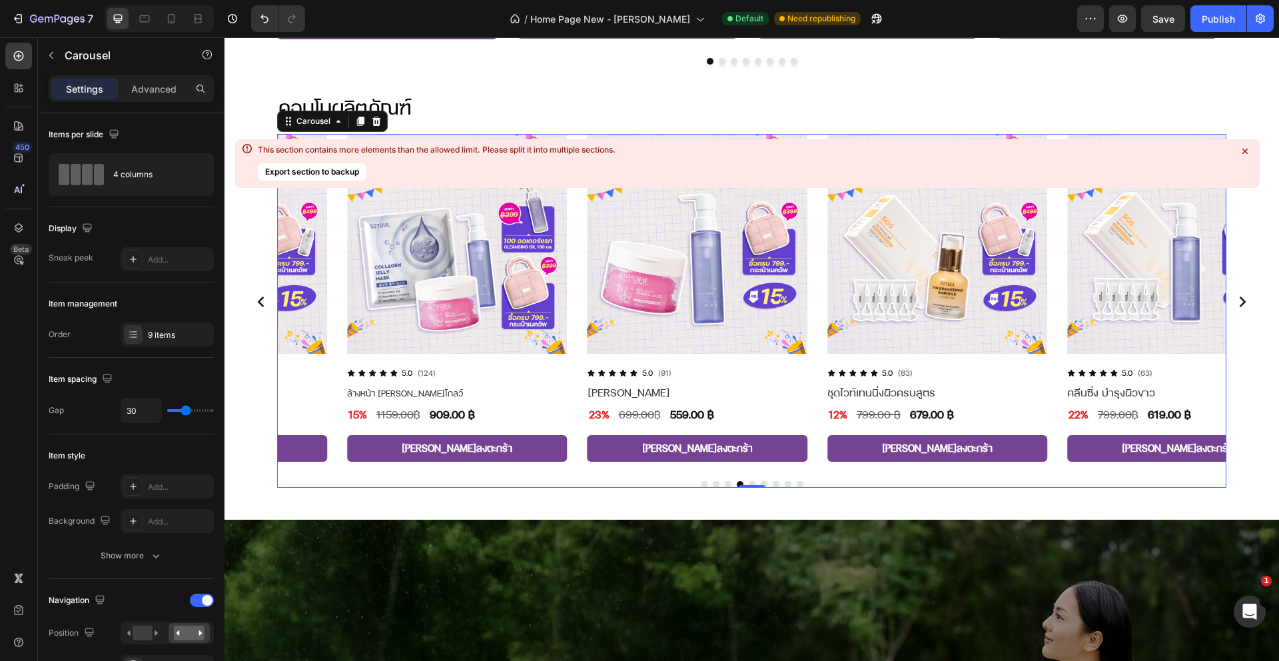
click at [1231, 300] on circle "Carousel Next Arrow" at bounding box center [1242, 302] width 32 height 32
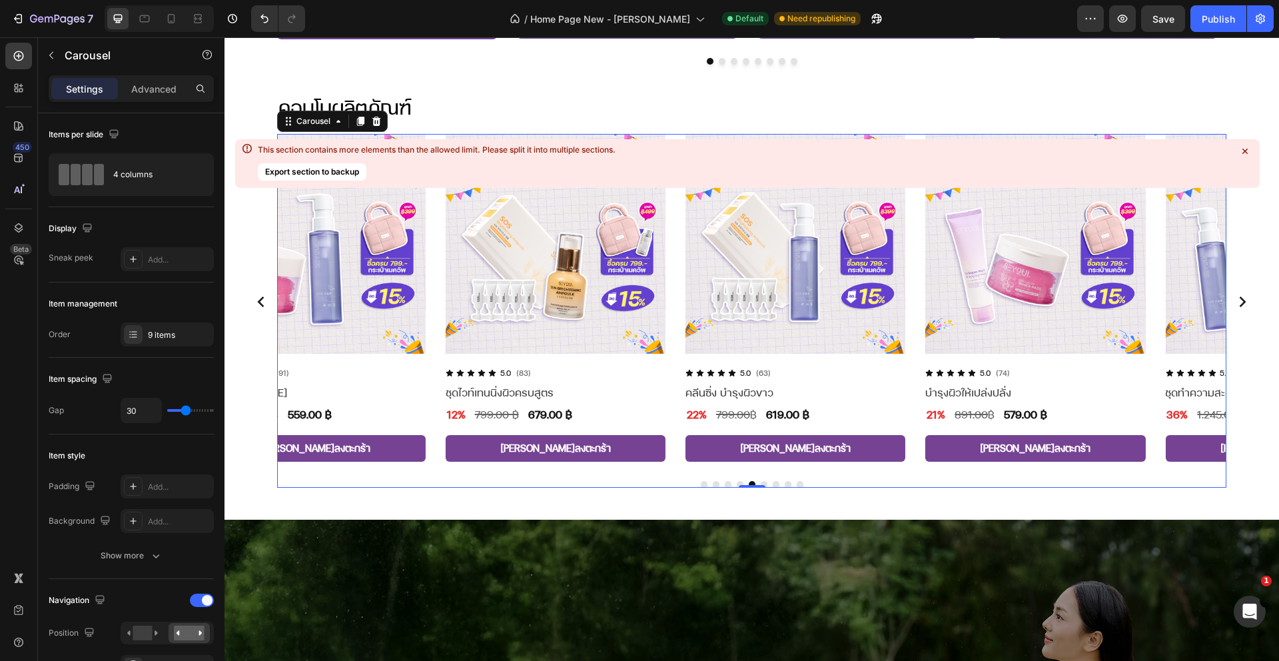
click at [1231, 300] on circle "Carousel Next Arrow" at bounding box center [1242, 302] width 32 height 32
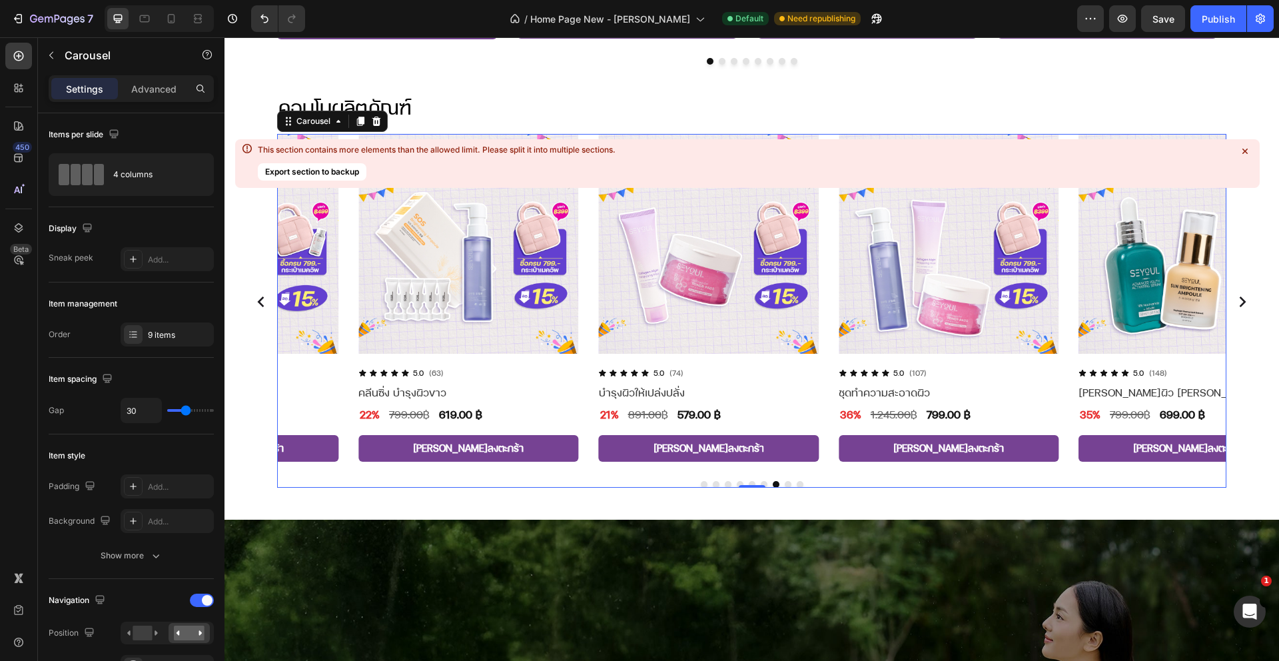
click at [1231, 300] on circle "Carousel Next Arrow" at bounding box center [1242, 302] width 32 height 32
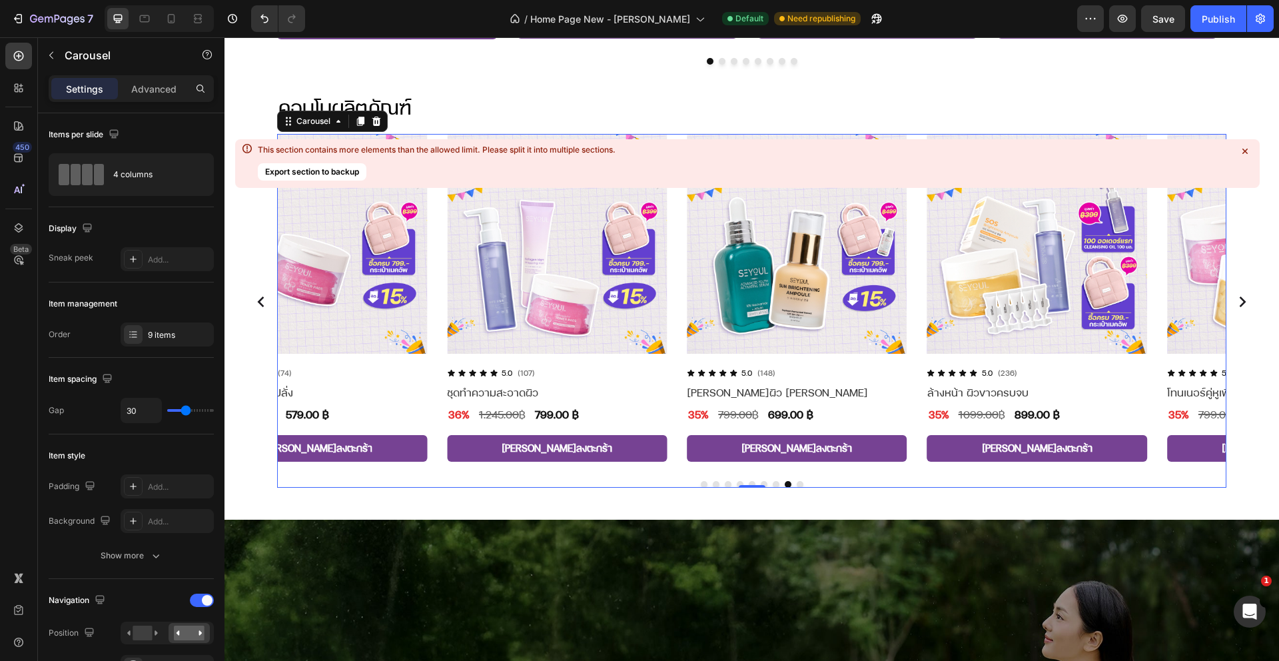
click at [1231, 300] on circle "Carousel Next Arrow" at bounding box center [1242, 302] width 32 height 32
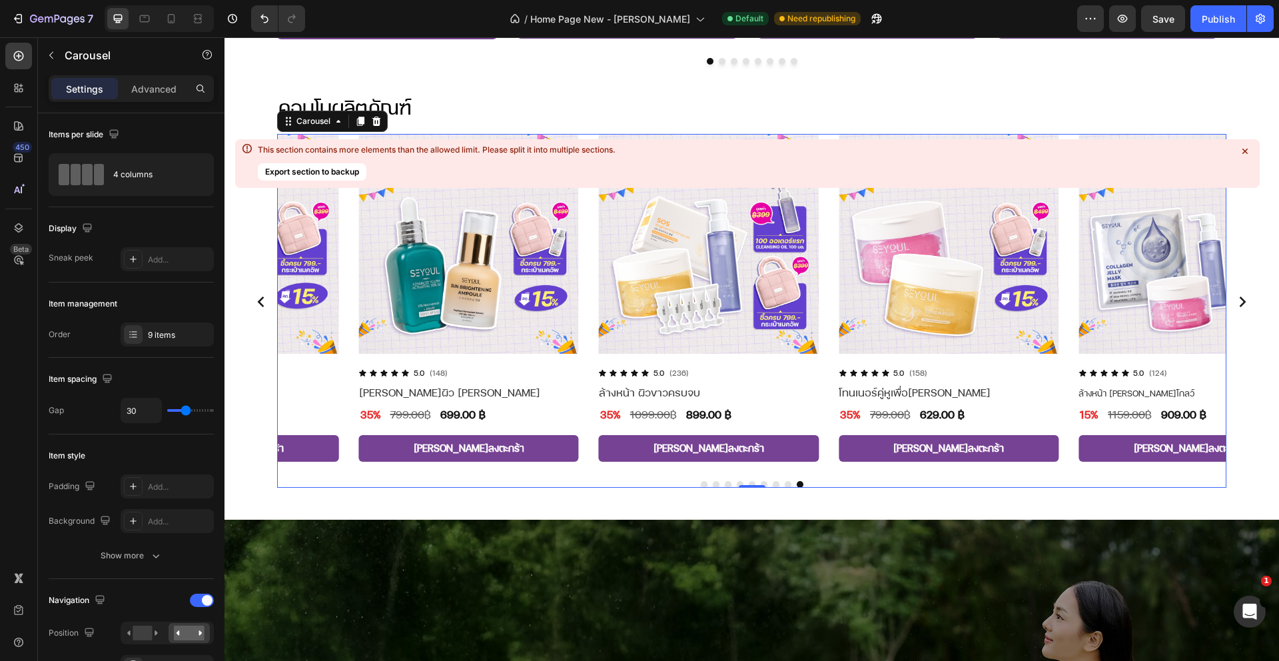
click at [1231, 300] on circle "Carousel Next Arrow" at bounding box center [1242, 302] width 32 height 32
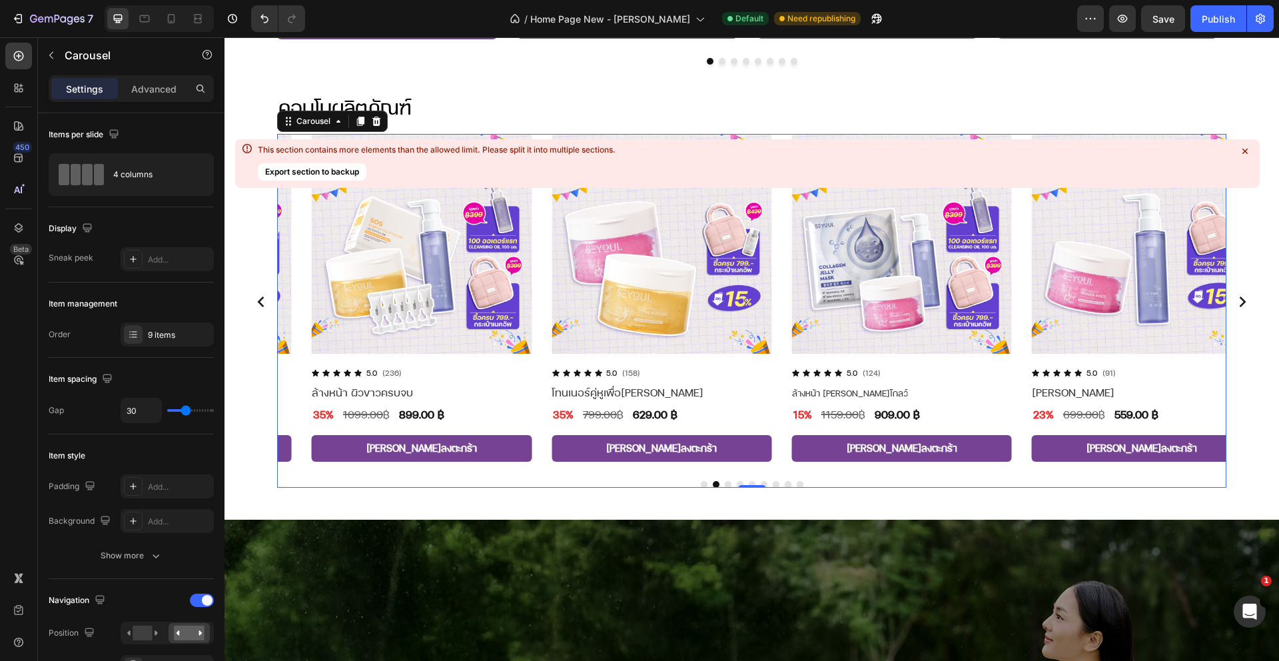
click at [1231, 300] on circle "Carousel Next Arrow" at bounding box center [1242, 302] width 32 height 32
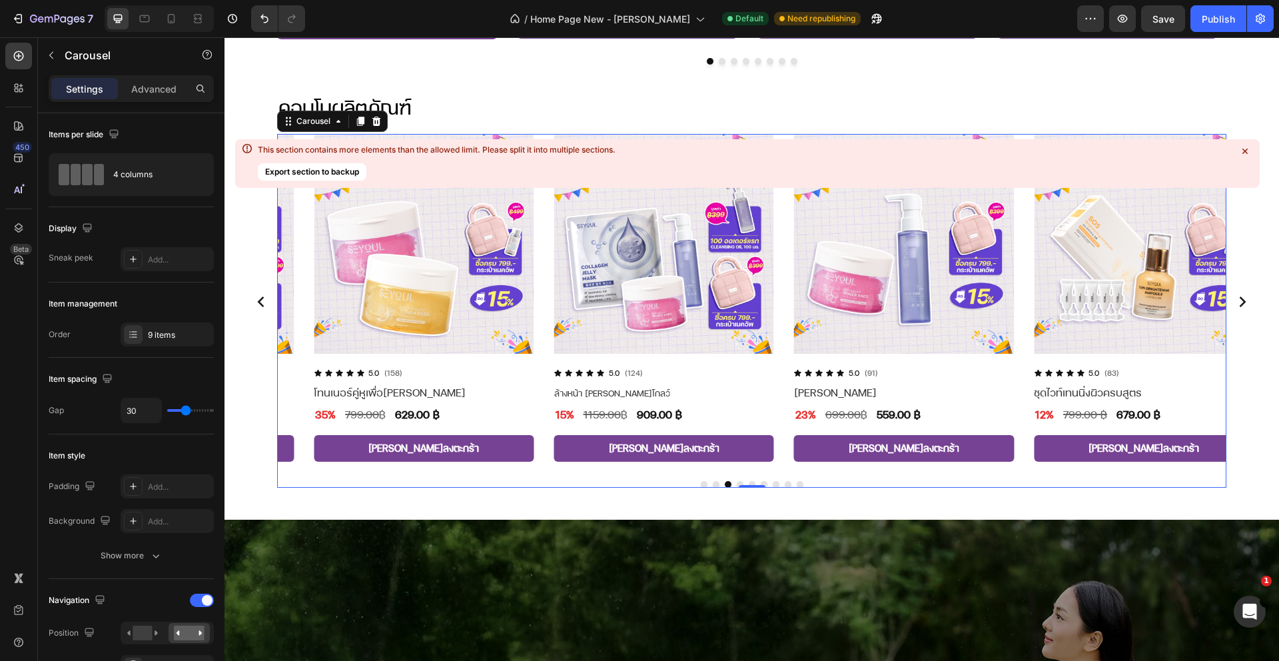
click at [1231, 300] on circle "Carousel Next Arrow" at bounding box center [1242, 302] width 32 height 32
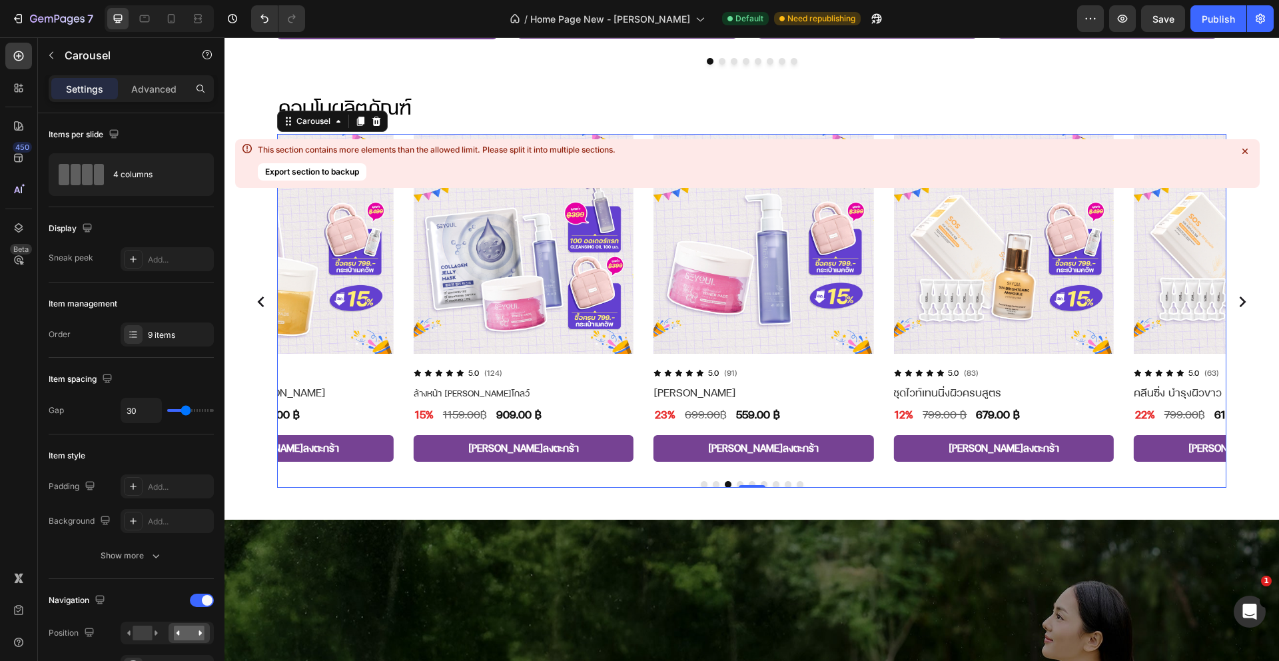
click at [1231, 300] on circle "Carousel Next Arrow" at bounding box center [1242, 302] width 32 height 32
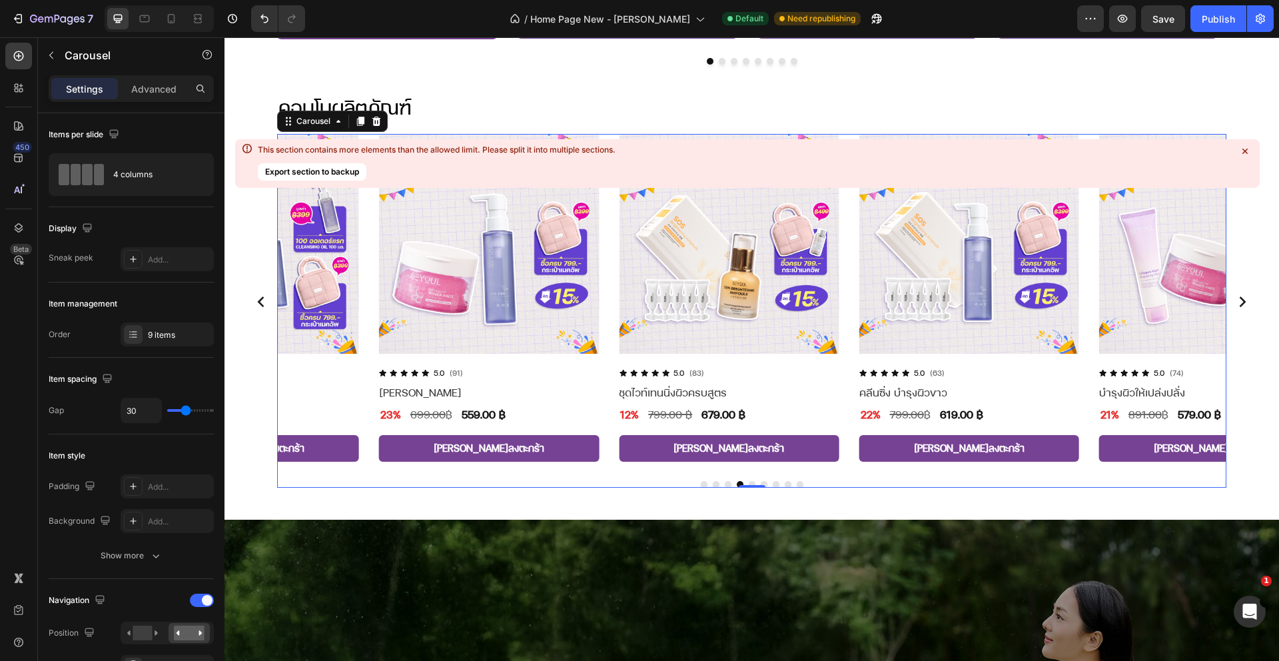
click at [1231, 300] on circle "Carousel Next Arrow" at bounding box center [1242, 302] width 32 height 32
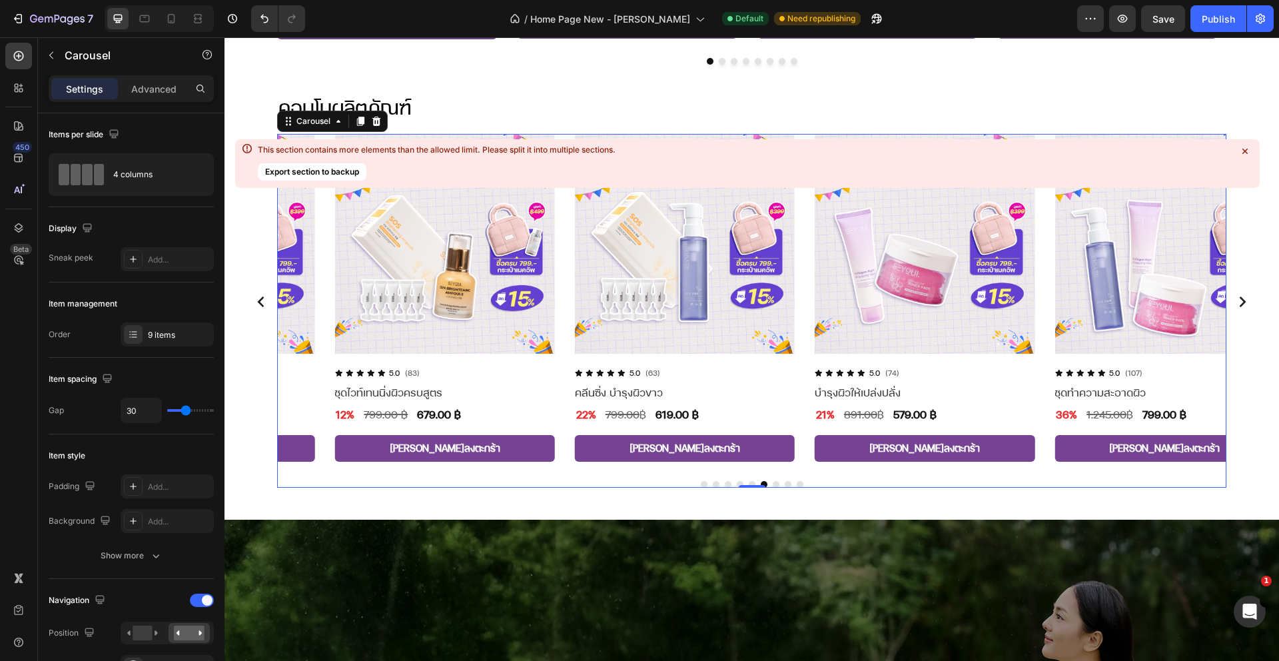
click at [1231, 300] on circle "Carousel Next Arrow" at bounding box center [1242, 302] width 32 height 32
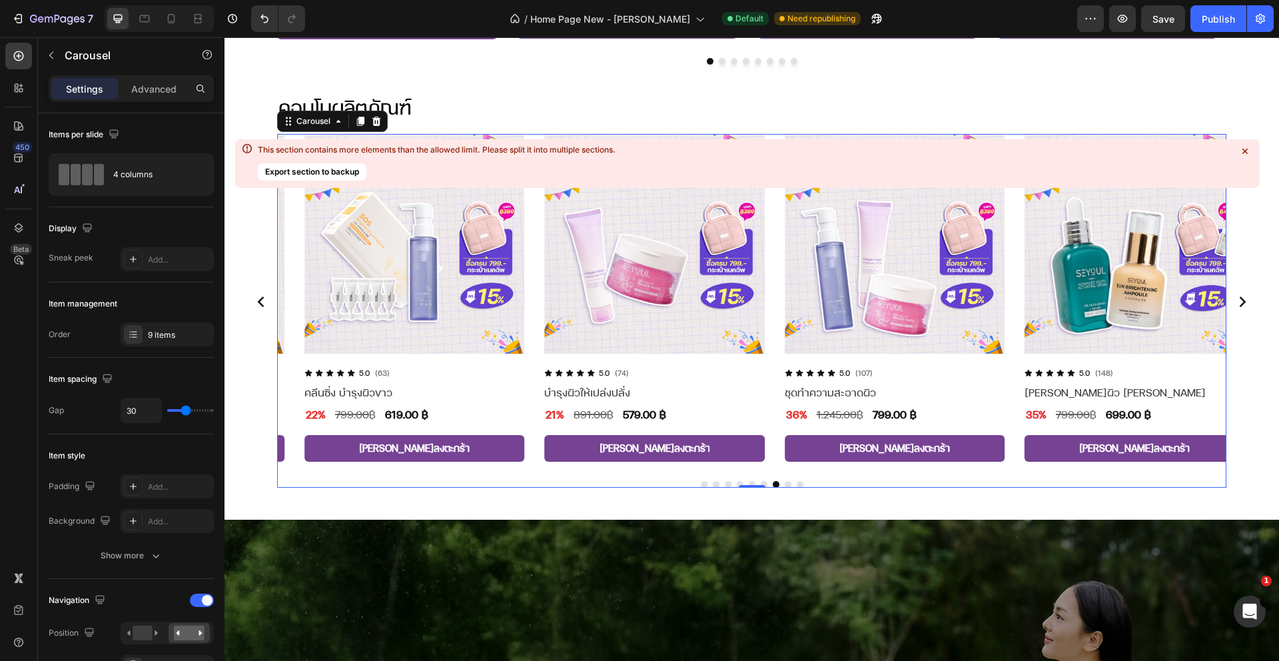
click at [1231, 300] on circle "Carousel Next Arrow" at bounding box center [1242, 302] width 32 height 32
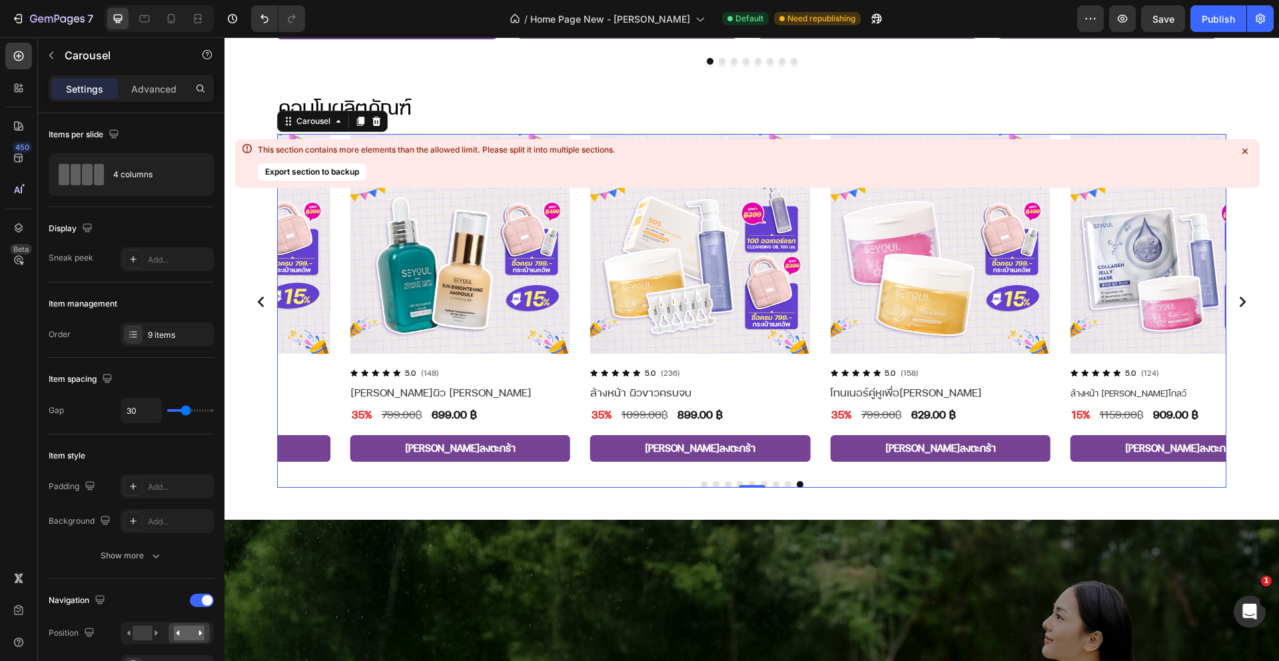
click at [1231, 300] on circle "Carousel Next Arrow" at bounding box center [1242, 302] width 32 height 32
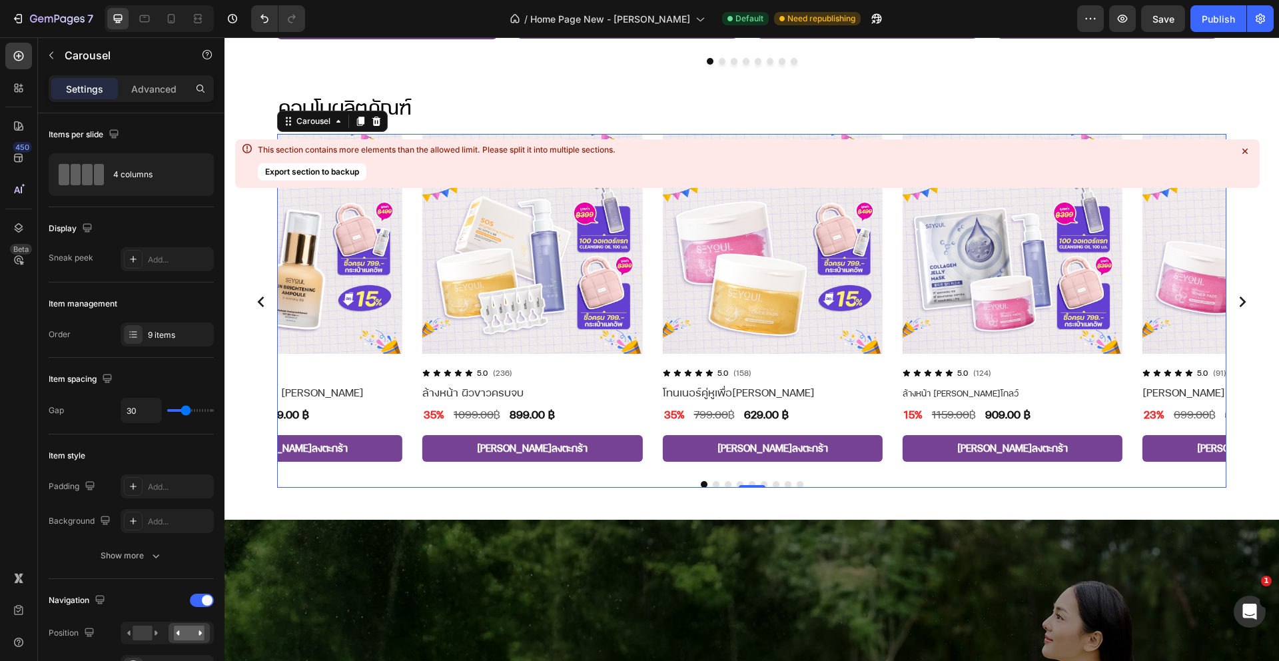
click at [1231, 300] on circle "Carousel Next Arrow" at bounding box center [1242, 302] width 32 height 32
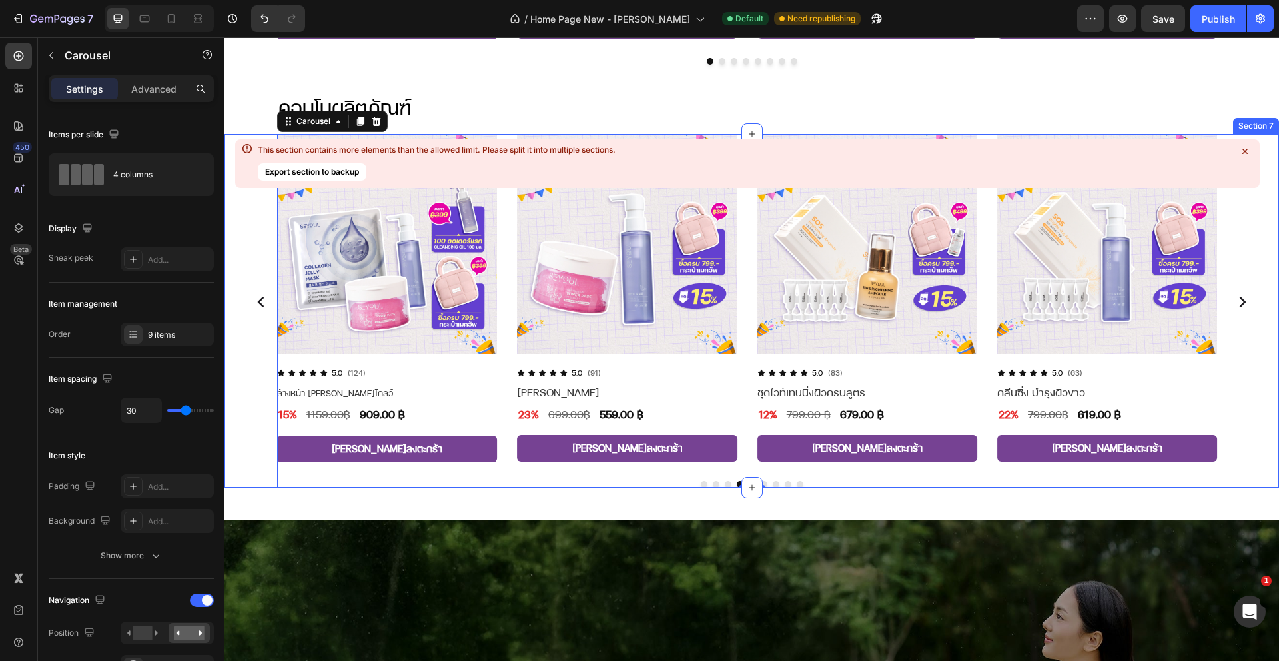
click at [1244, 150] on icon at bounding box center [1244, 151] width 13 height 13
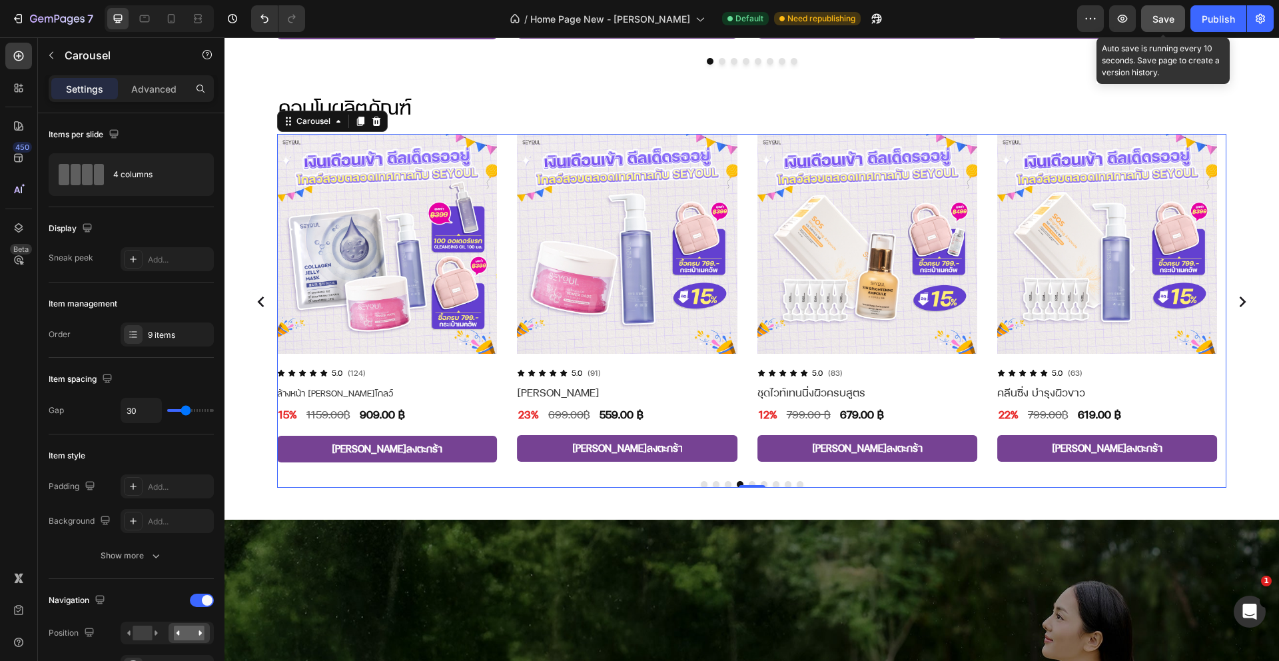
click at [1171, 19] on span "Save" at bounding box center [1163, 18] width 22 height 11
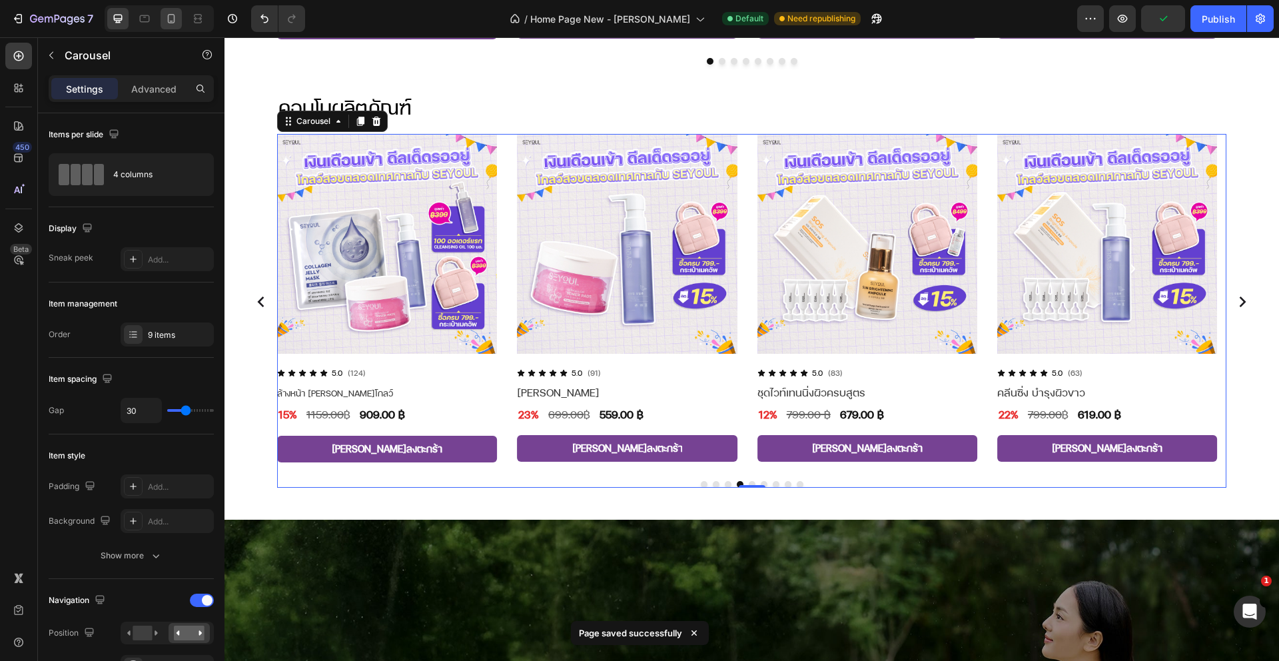
click at [177, 14] on div at bounding box center [170, 18] width 21 height 21
type input "8"
type input "100%"
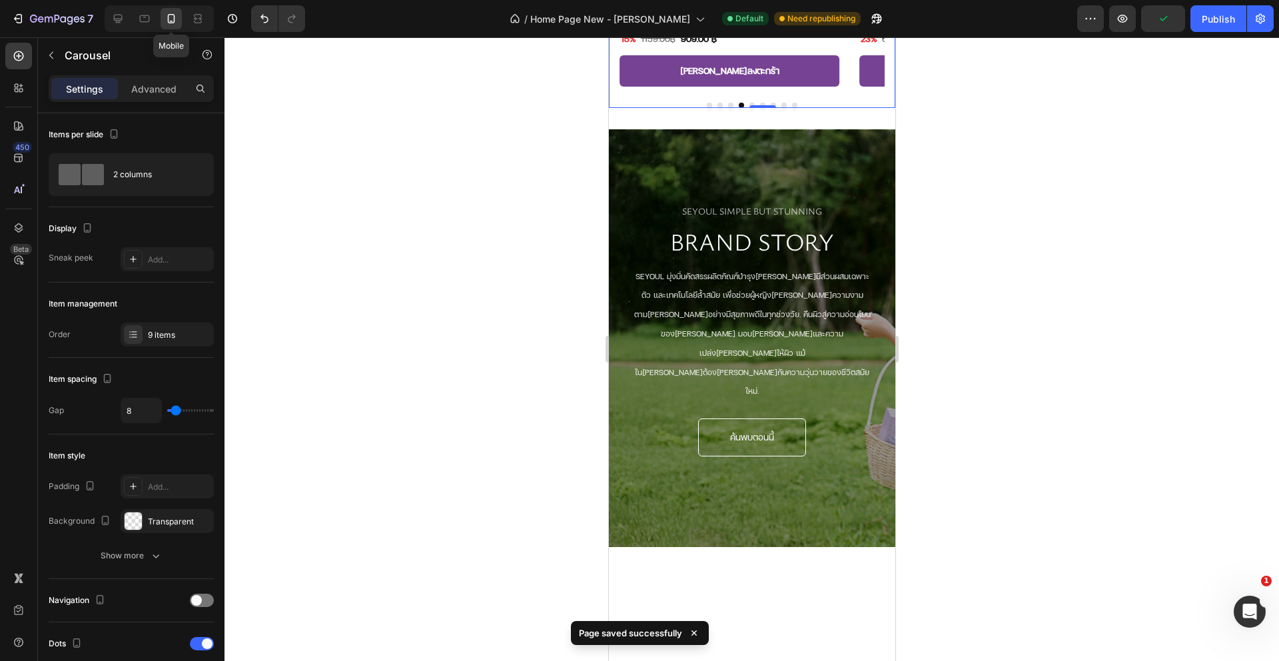
click at [163, 26] on div at bounding box center [170, 18] width 21 height 21
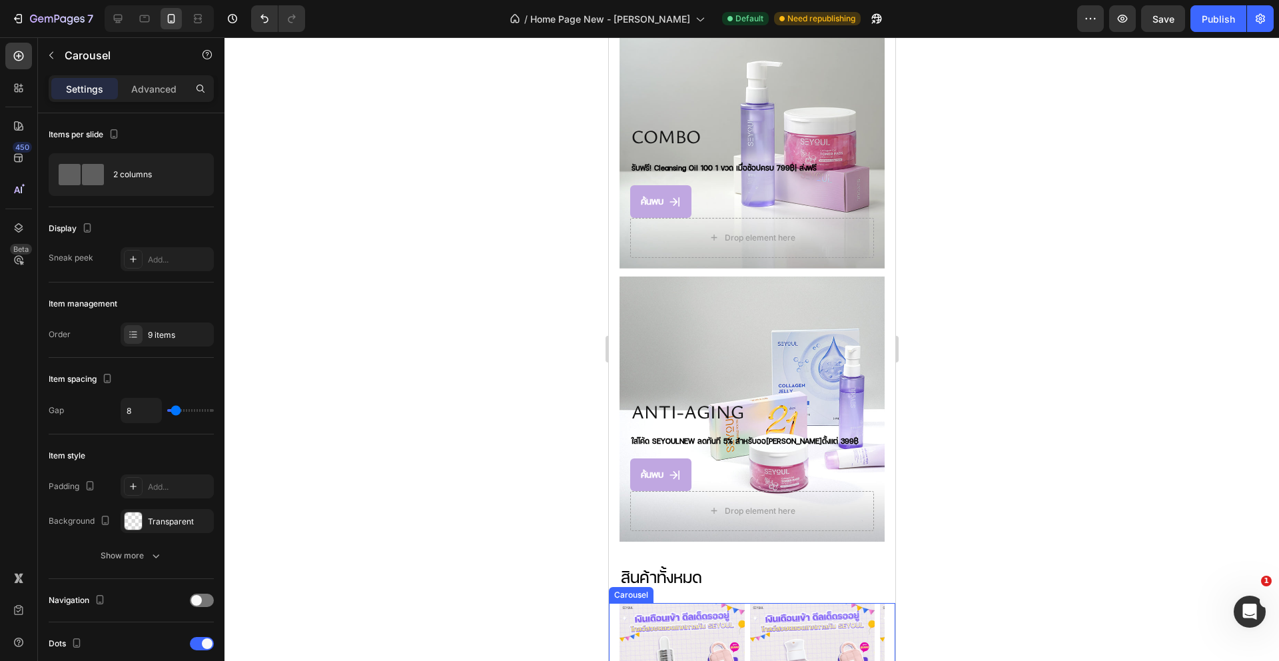
scroll to position [1155, 0]
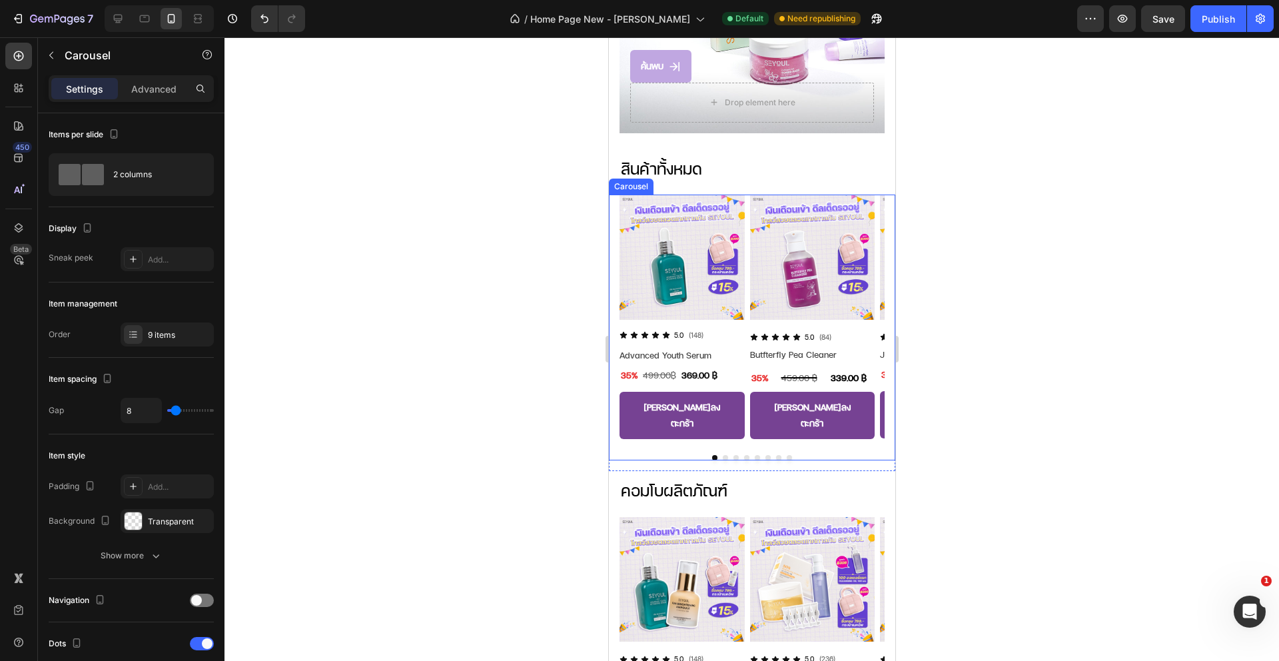
click at [722, 455] on button "Dot" at bounding box center [724, 457] width 5 height 5
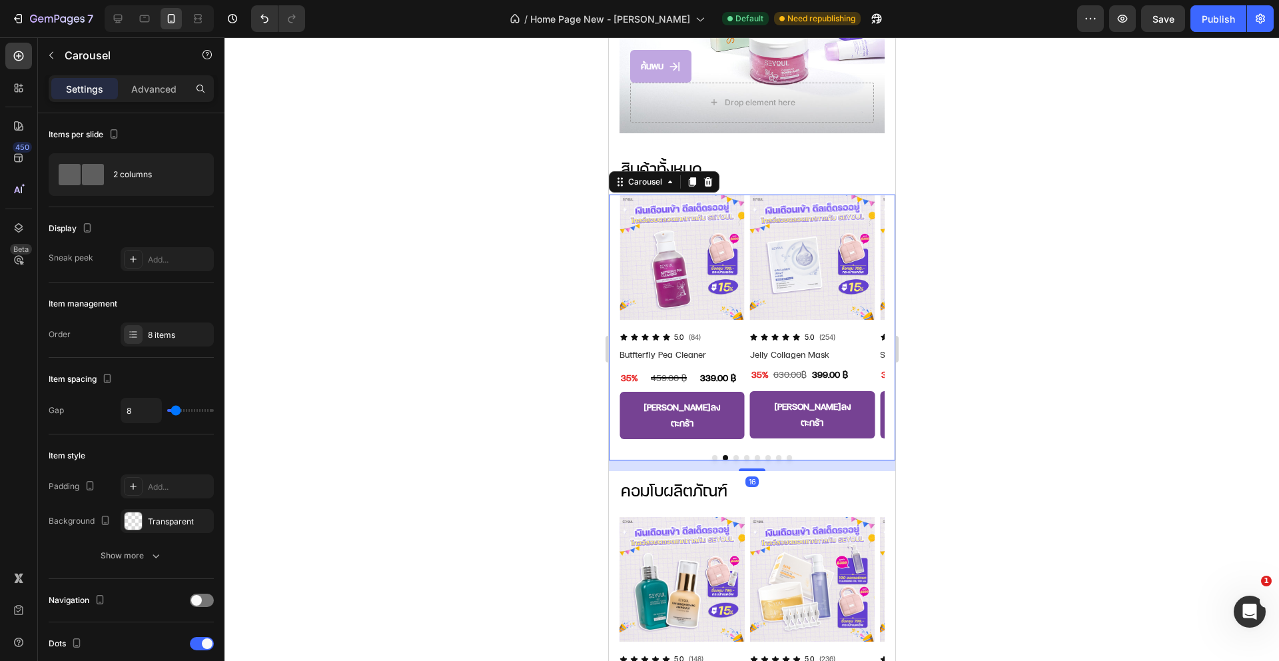
click at [733, 455] on button "Dot" at bounding box center [735, 457] width 5 height 5
click at [743, 455] on button "Dot" at bounding box center [745, 457] width 5 height 5
click at [754, 455] on button "Dot" at bounding box center [756, 457] width 5 height 5
click at [764, 455] on button "Dot" at bounding box center [766, 457] width 5 height 5
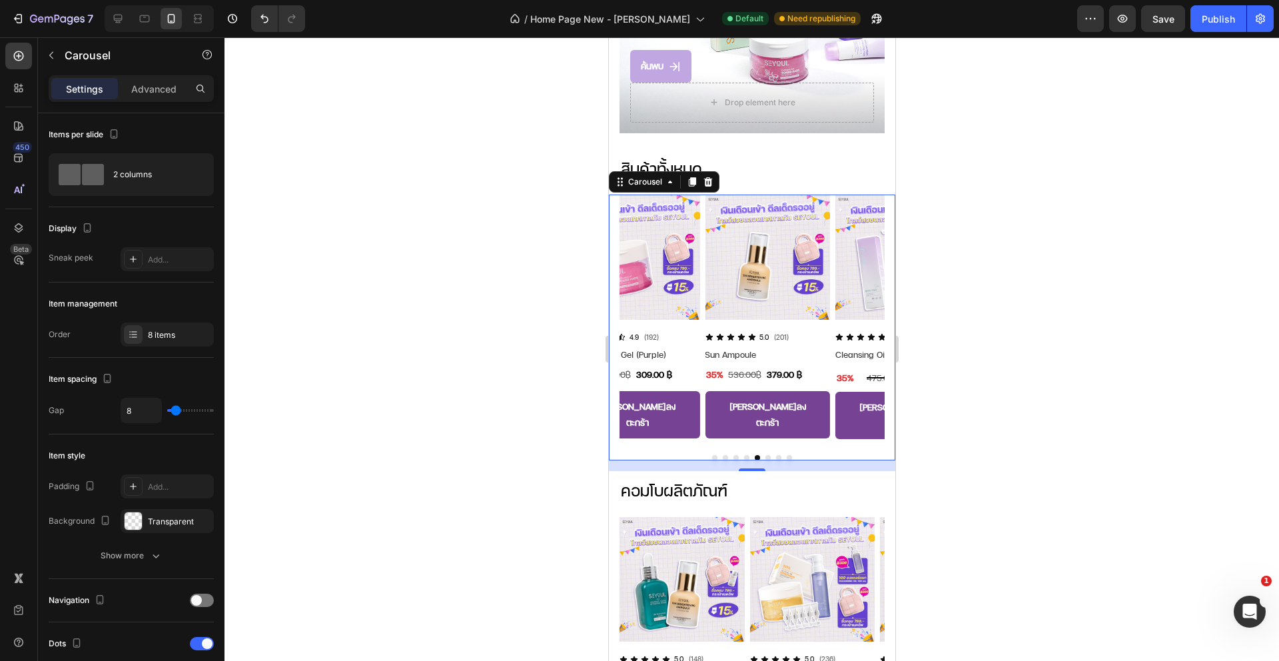
click at [775, 455] on button "Dot" at bounding box center [777, 457] width 5 height 5
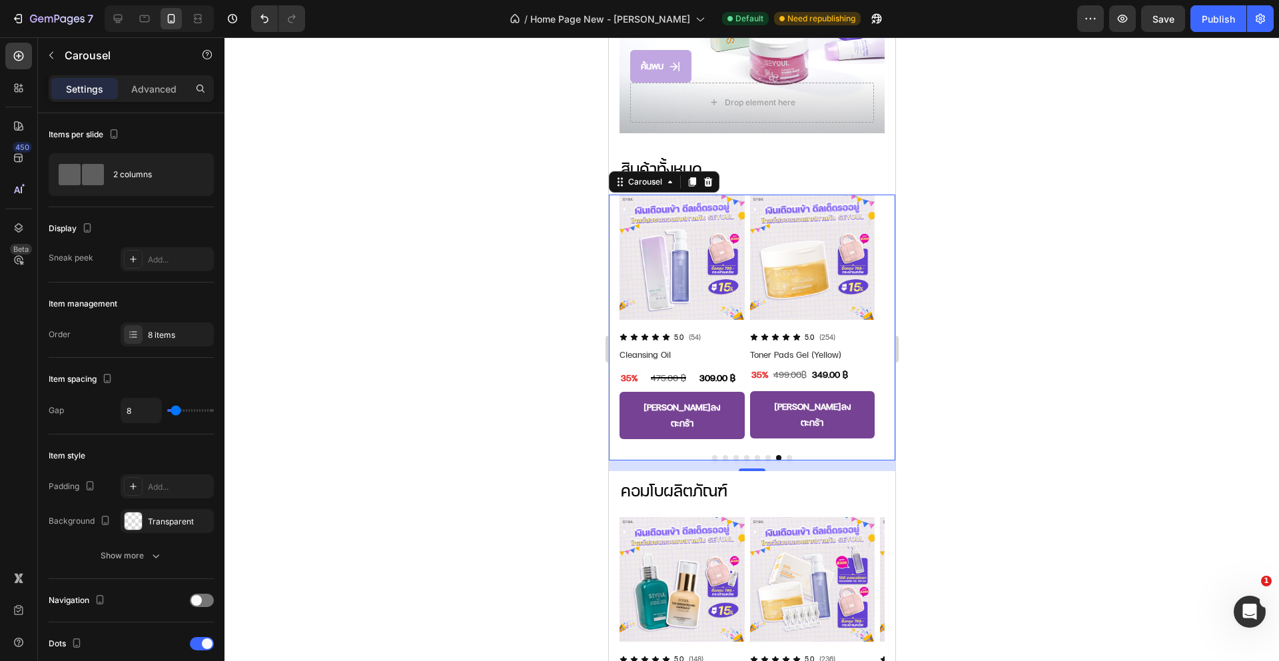
click at [786, 455] on button "Dot" at bounding box center [788, 457] width 5 height 5
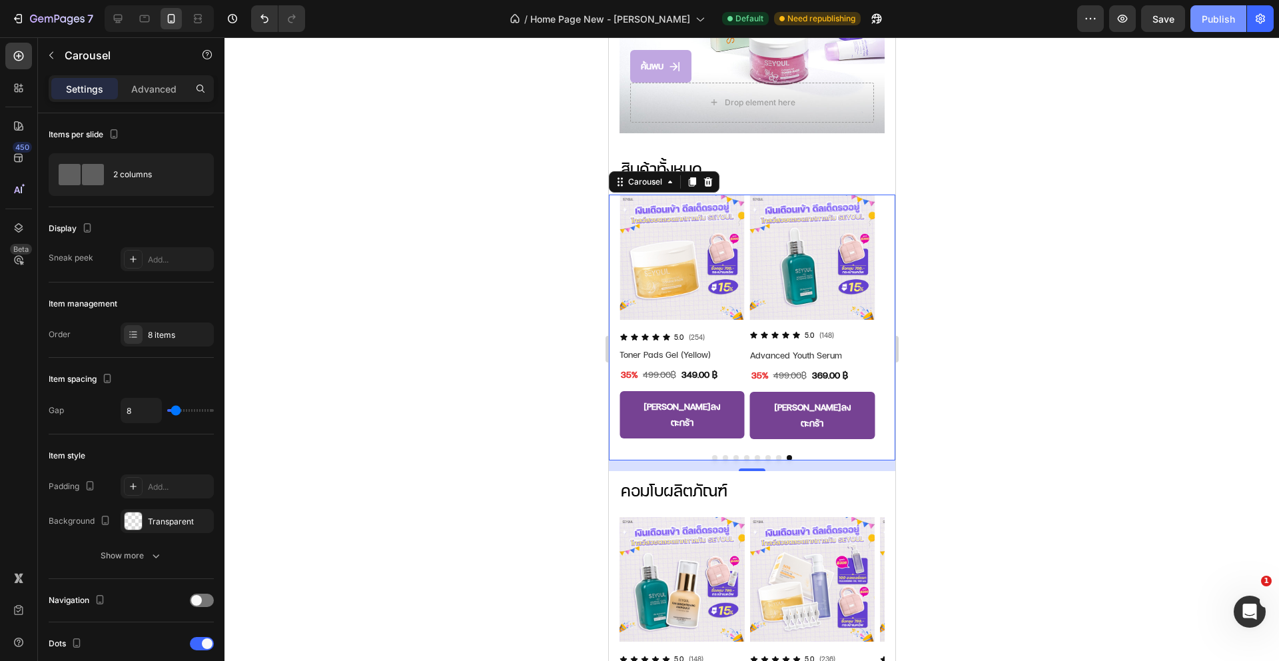
click at [1221, 23] on div "Publish" at bounding box center [1217, 19] width 33 height 14
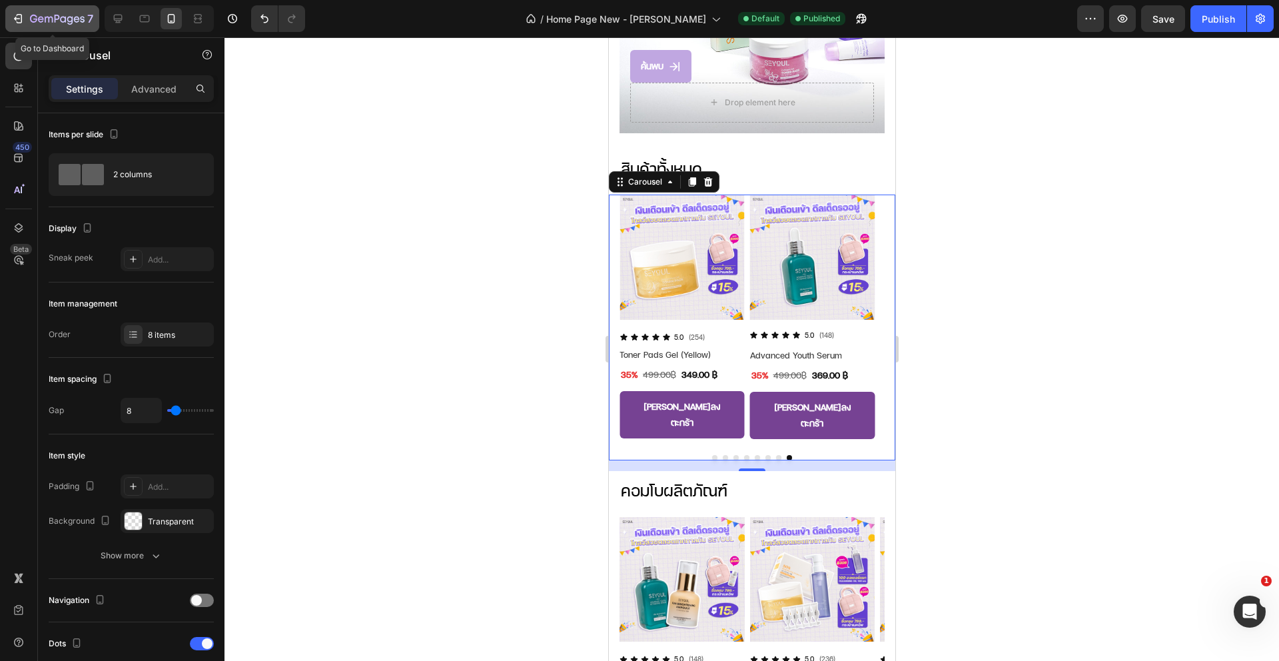
click at [55, 21] on icon "button" at bounding box center [57, 19] width 5 height 8
